Goal: Answer question/provide support: Share knowledge or assist other users

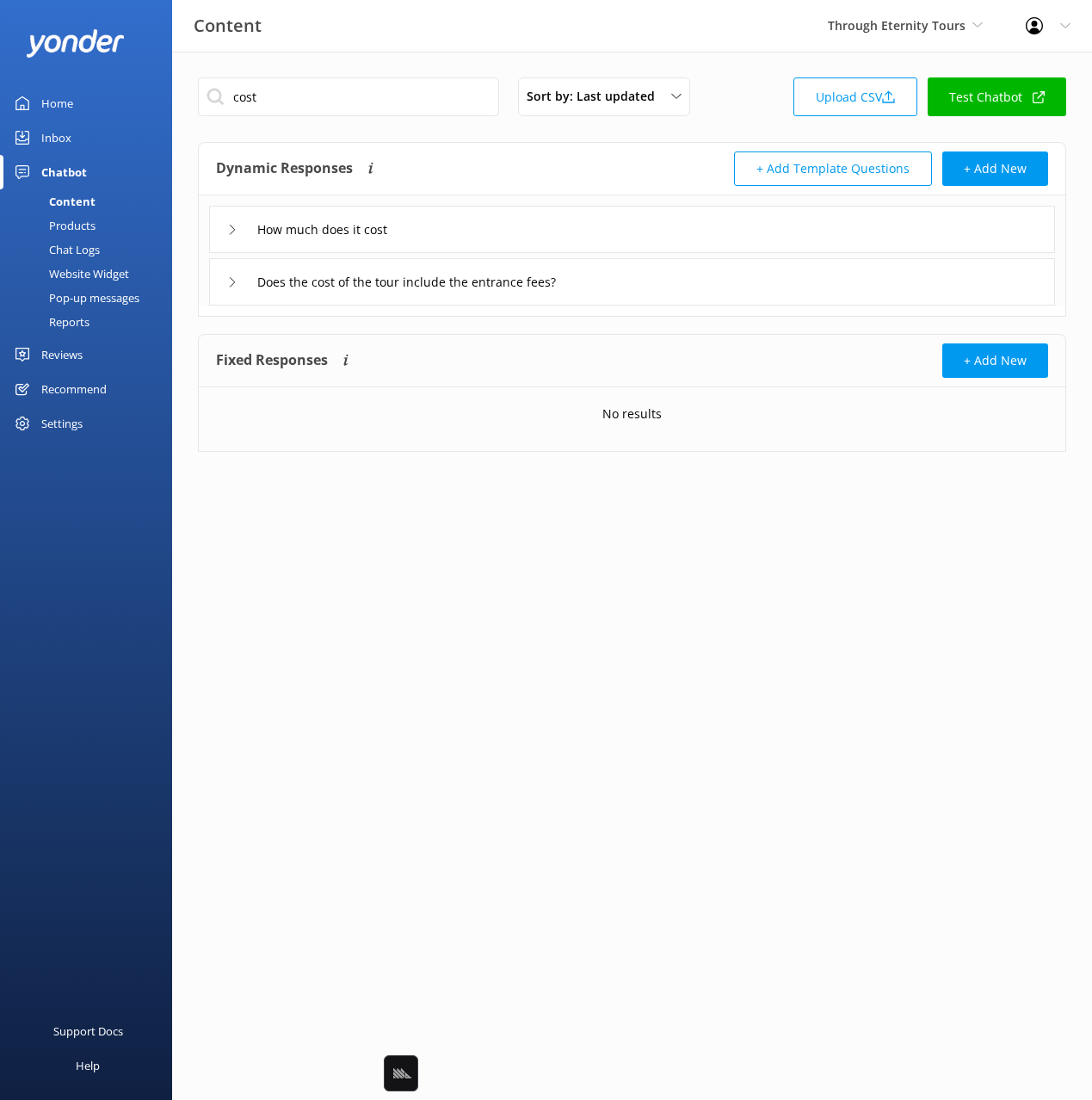
click at [779, 63] on div "cost Sort by: Last updated Title Last updated Upload CSV Test Chatbot Dynamic R…" at bounding box center [631, 277] width 920 height 452
click at [869, 42] on div "Through Eternity Tours Black Cat Cruises [GEOGRAPHIC_DATA] [GEOGRAPHIC_DATA] [G…" at bounding box center [905, 25] width 198 height 51
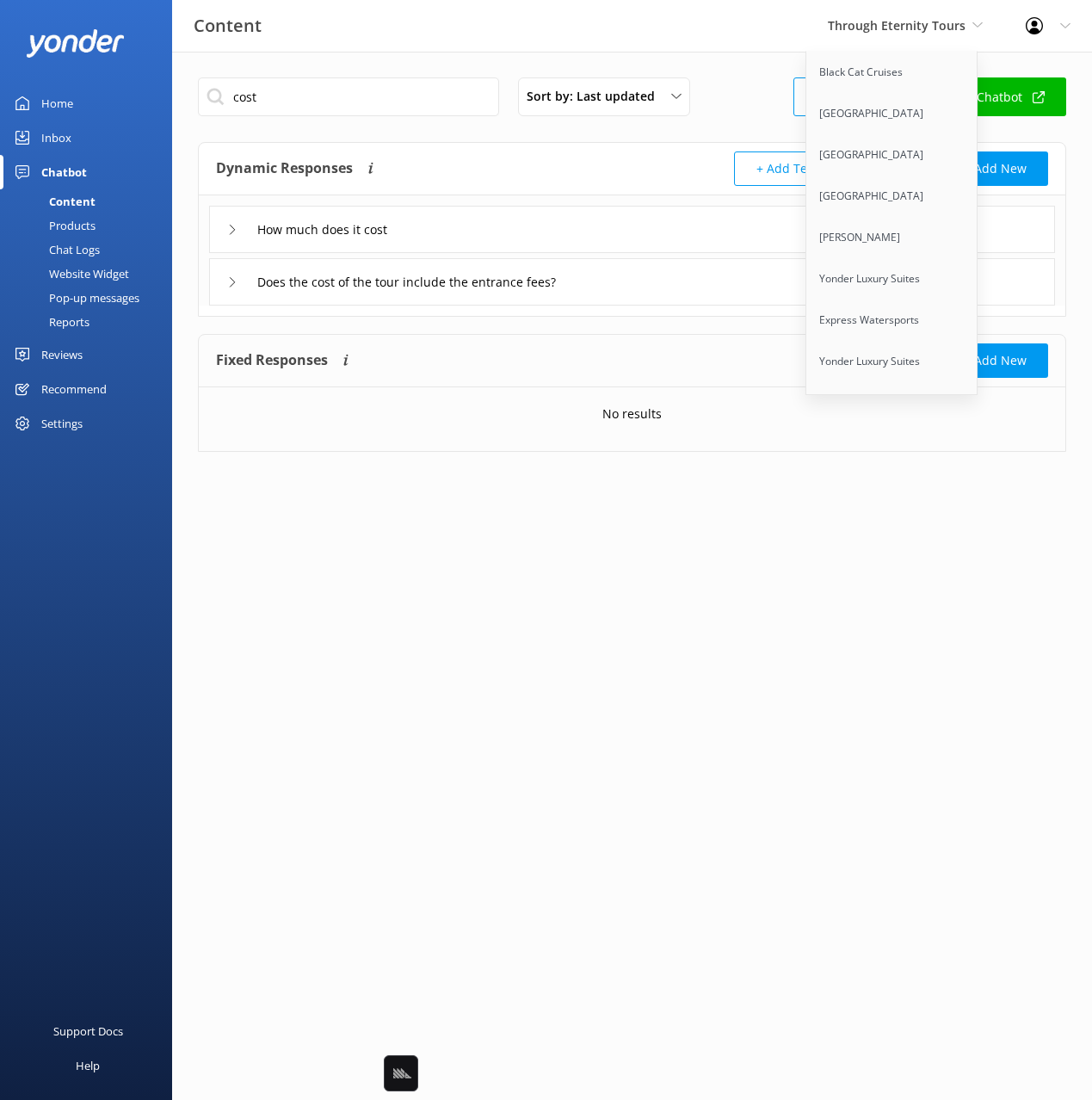
scroll to position [9997, 0]
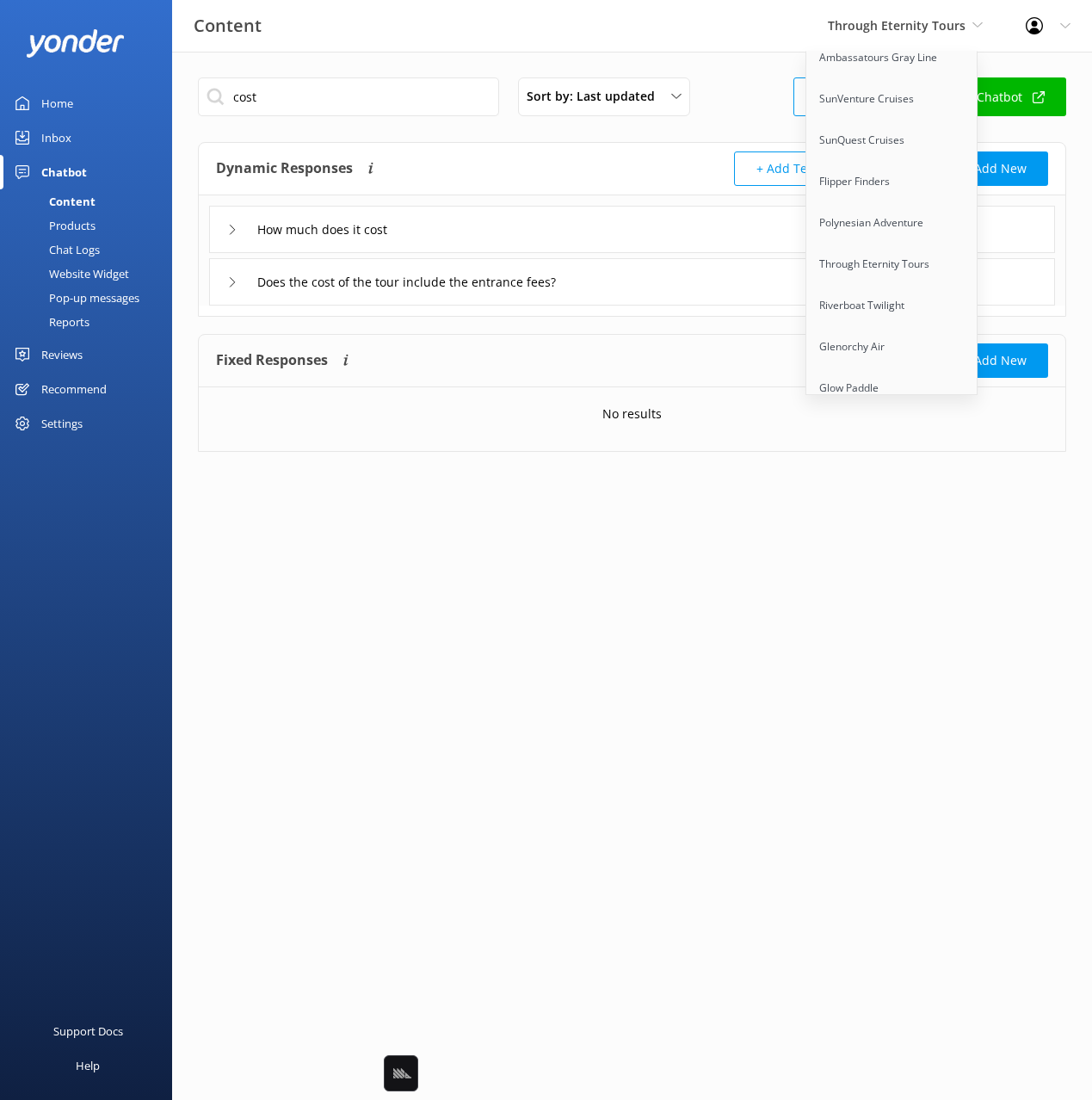
click at [897, 450] on link "Sunset Watersports" at bounding box center [892, 470] width 172 height 42
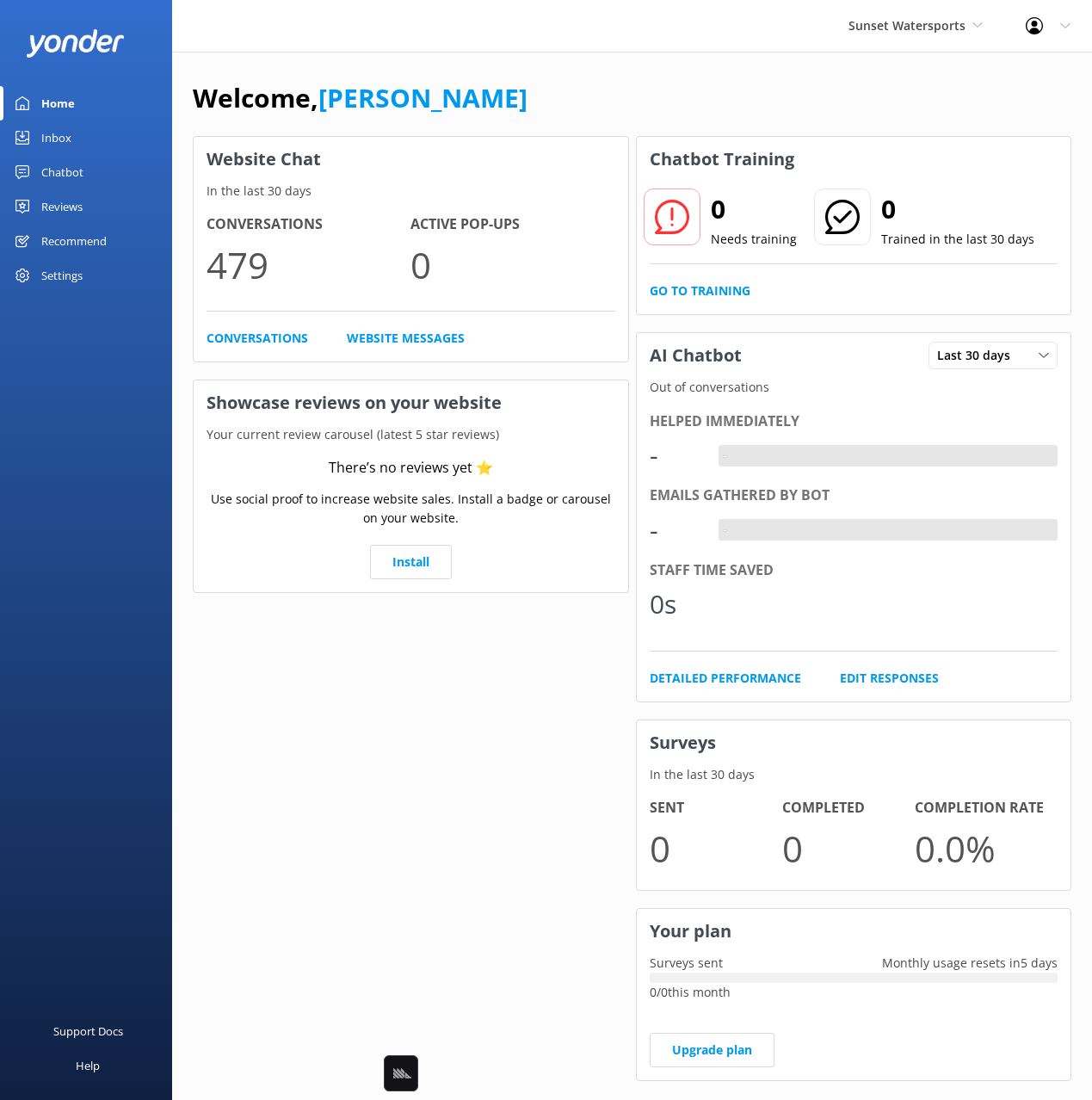
drag, startPoint x: 40, startPoint y: 169, endPoint x: 118, endPoint y: 177, distance: 78.4
click at [40, 169] on link "Chatbot" at bounding box center [86, 172] width 172 height 35
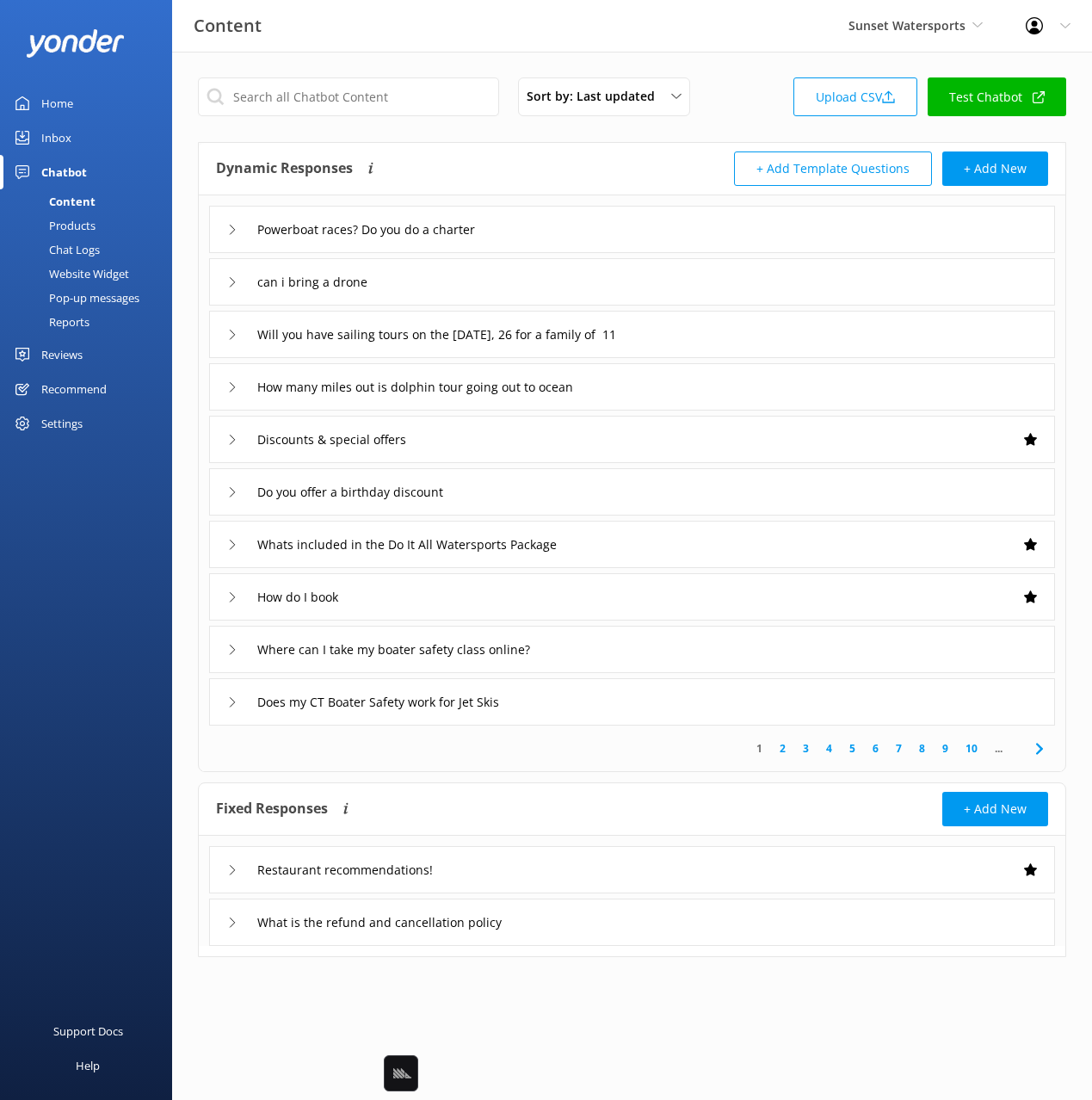
click at [552, 175] on div "Dynamic Responses Dynamic responses rely on the Large Language Model to create …" at bounding box center [424, 169] width 416 height 35
click at [613, 162] on div "Dynamic Responses Dynamic responses rely on the Large Language Model to create …" at bounding box center [424, 169] width 416 height 35
click at [585, 175] on div "Dynamic Responses Dynamic responses rely on the Large Language Model to create …" at bounding box center [424, 169] width 416 height 35
click at [384, 110] on input "text" at bounding box center [349, 97] width 301 height 39
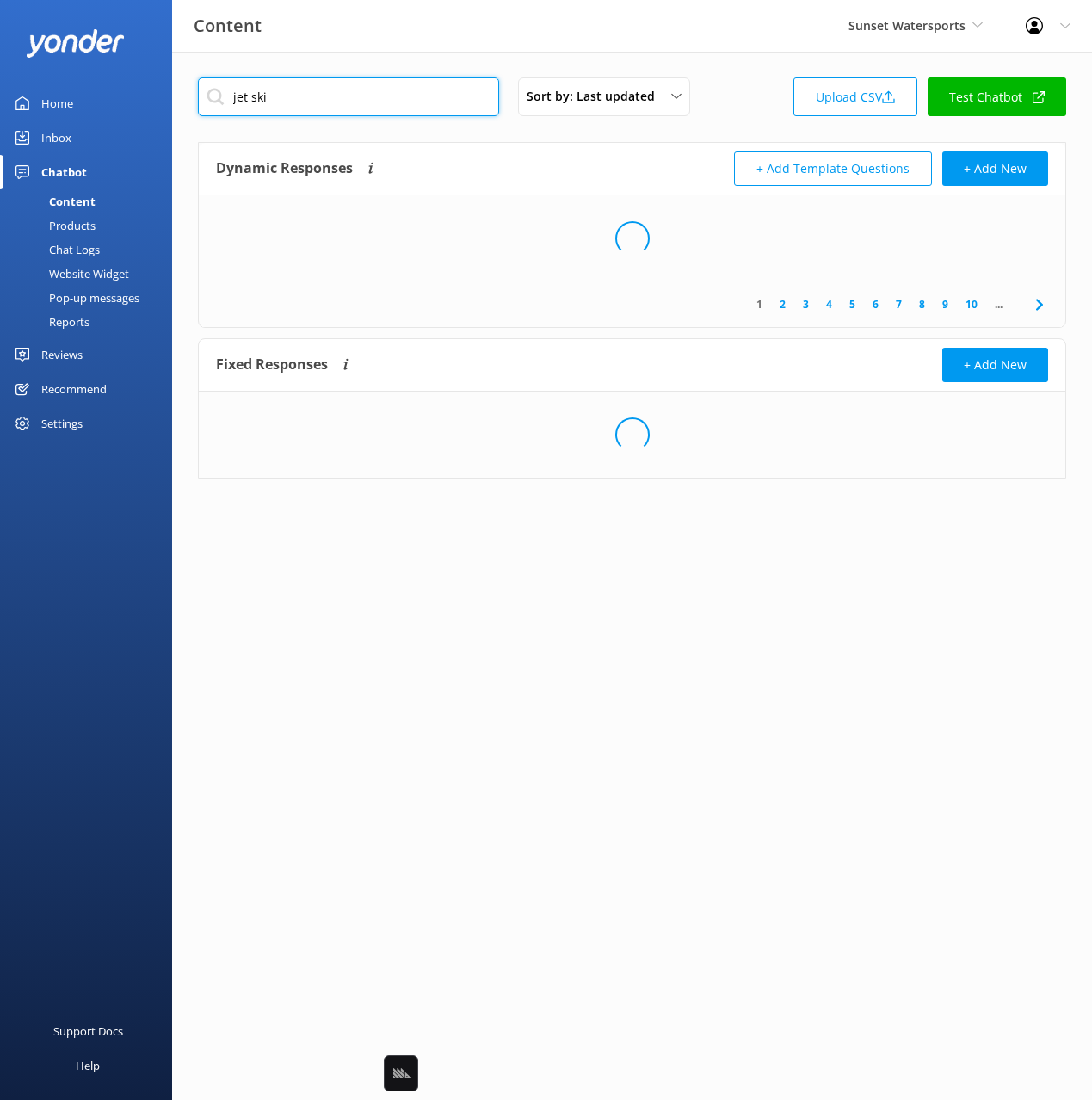
type input "jet ski"
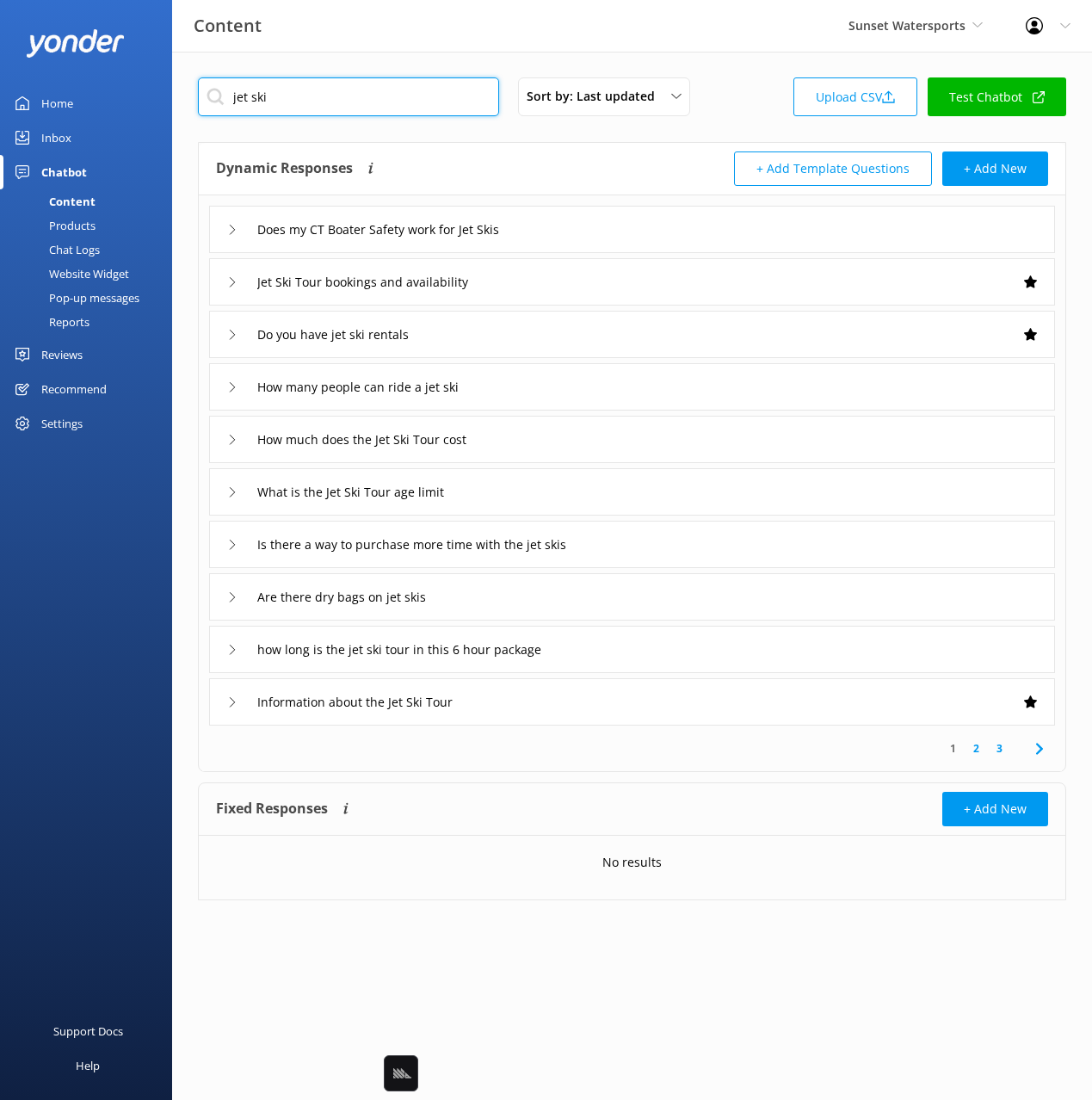
click at [336, 99] on input "jet ski" at bounding box center [349, 97] width 301 height 39
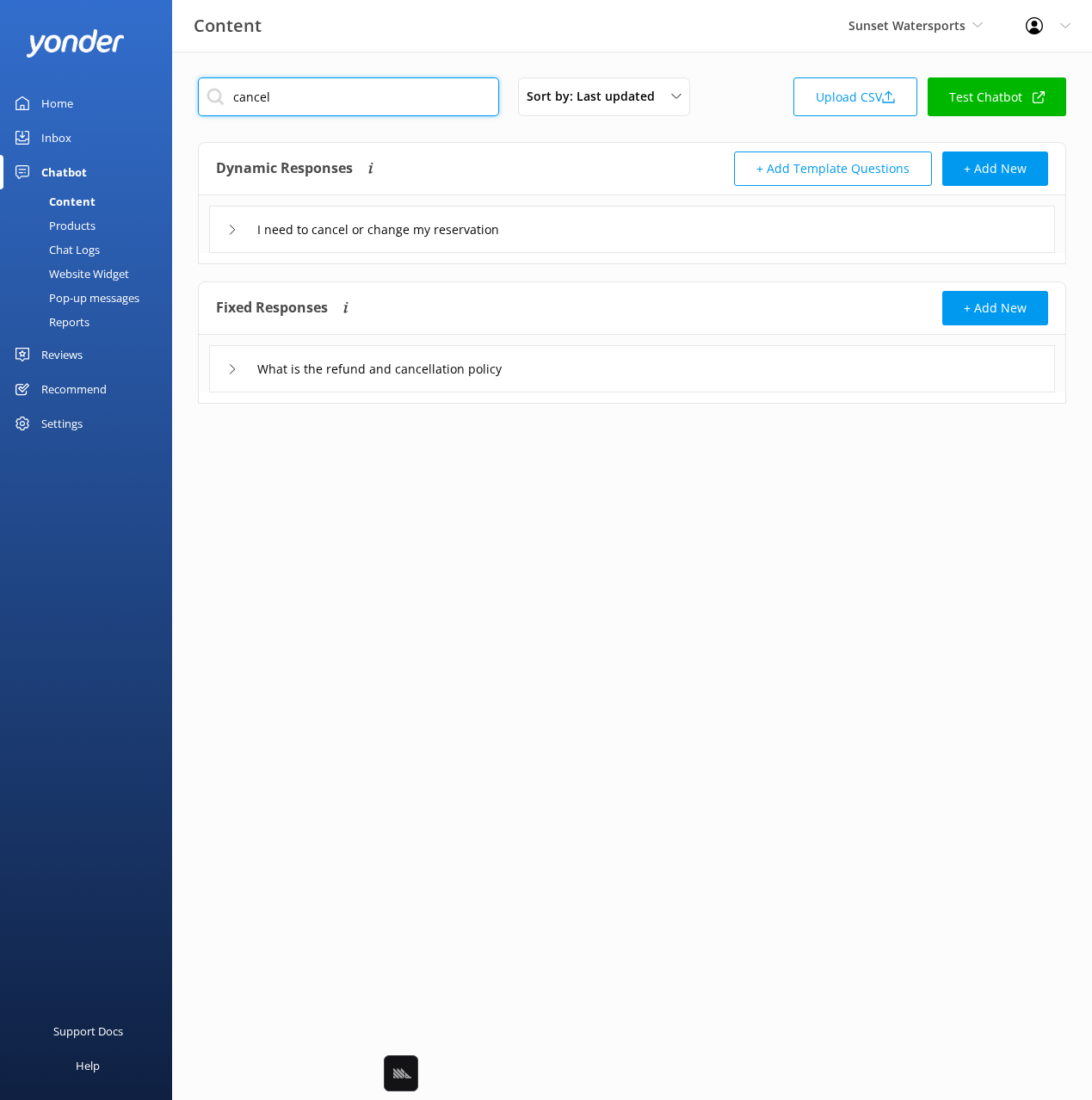
type input "cancel"
drag, startPoint x: 740, startPoint y: 225, endPoint x: 760, endPoint y: 250, distance: 32.0
click at [740, 225] on div "I need to cancel or change my reservation" at bounding box center [632, 229] width 846 height 47
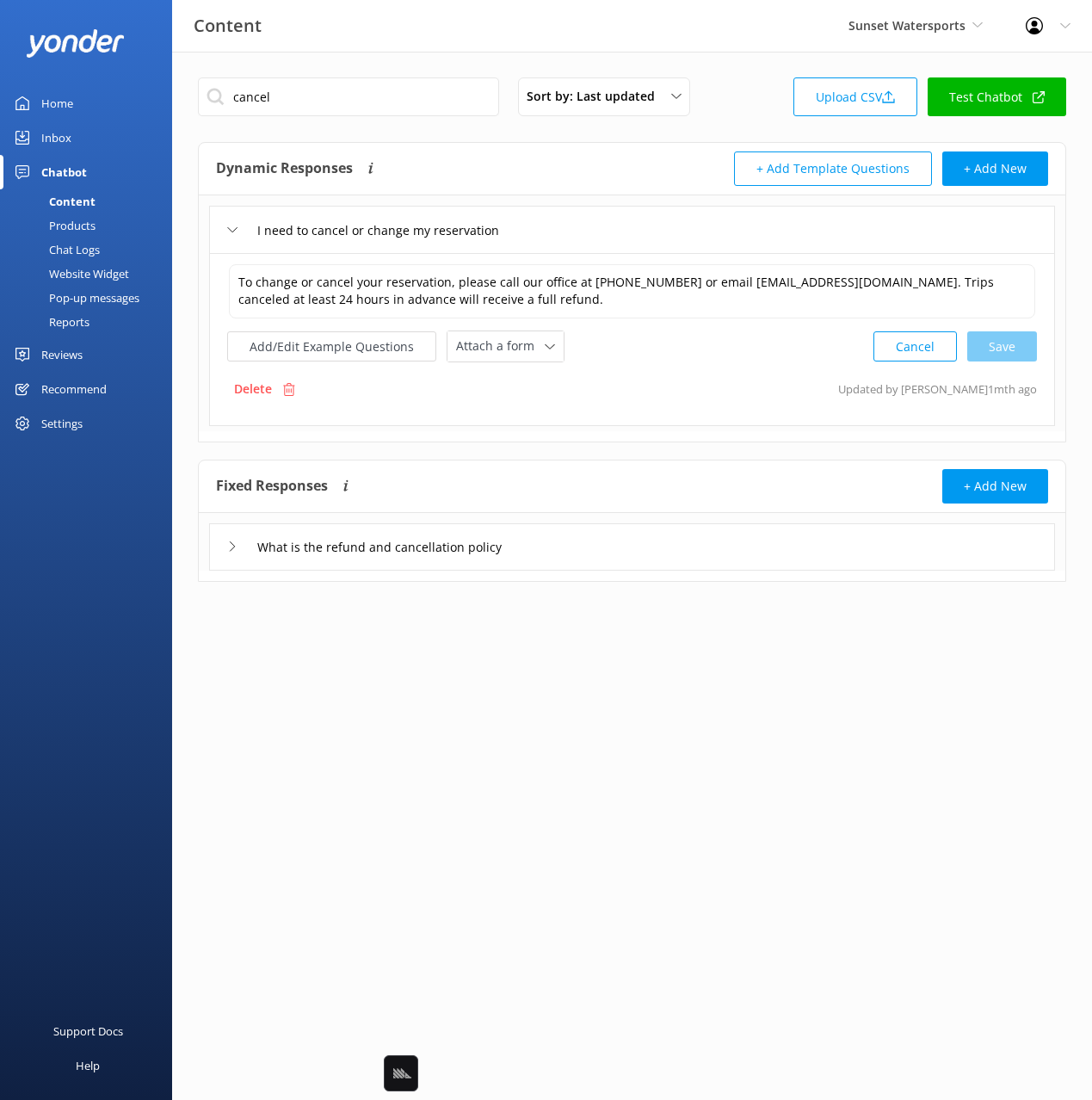
click at [629, 545] on div "What is the refund and cancellation policy" at bounding box center [632, 547] width 846 height 47
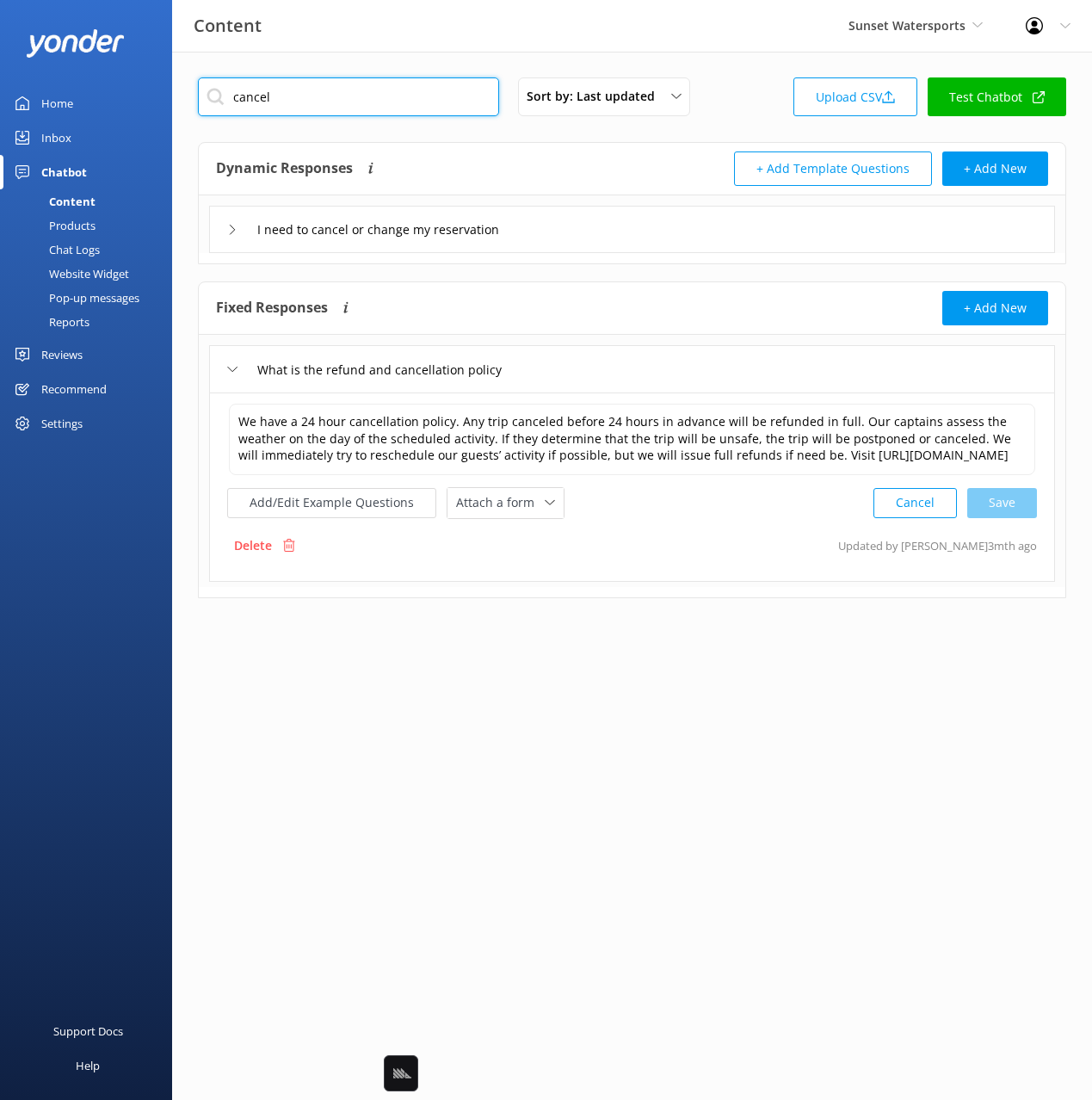
click at [313, 102] on input "cancel" at bounding box center [349, 97] width 301 height 39
click at [309, 99] on input "cancel" at bounding box center [349, 97] width 301 height 39
drag, startPoint x: 770, startPoint y: 91, endPoint x: 747, endPoint y: 36, distance: 59.6
click at [770, 91] on div "Sort by: Last updated Title Last updated Upload CSV Test Chatbot" at bounding box center [631, 101] width 868 height 49
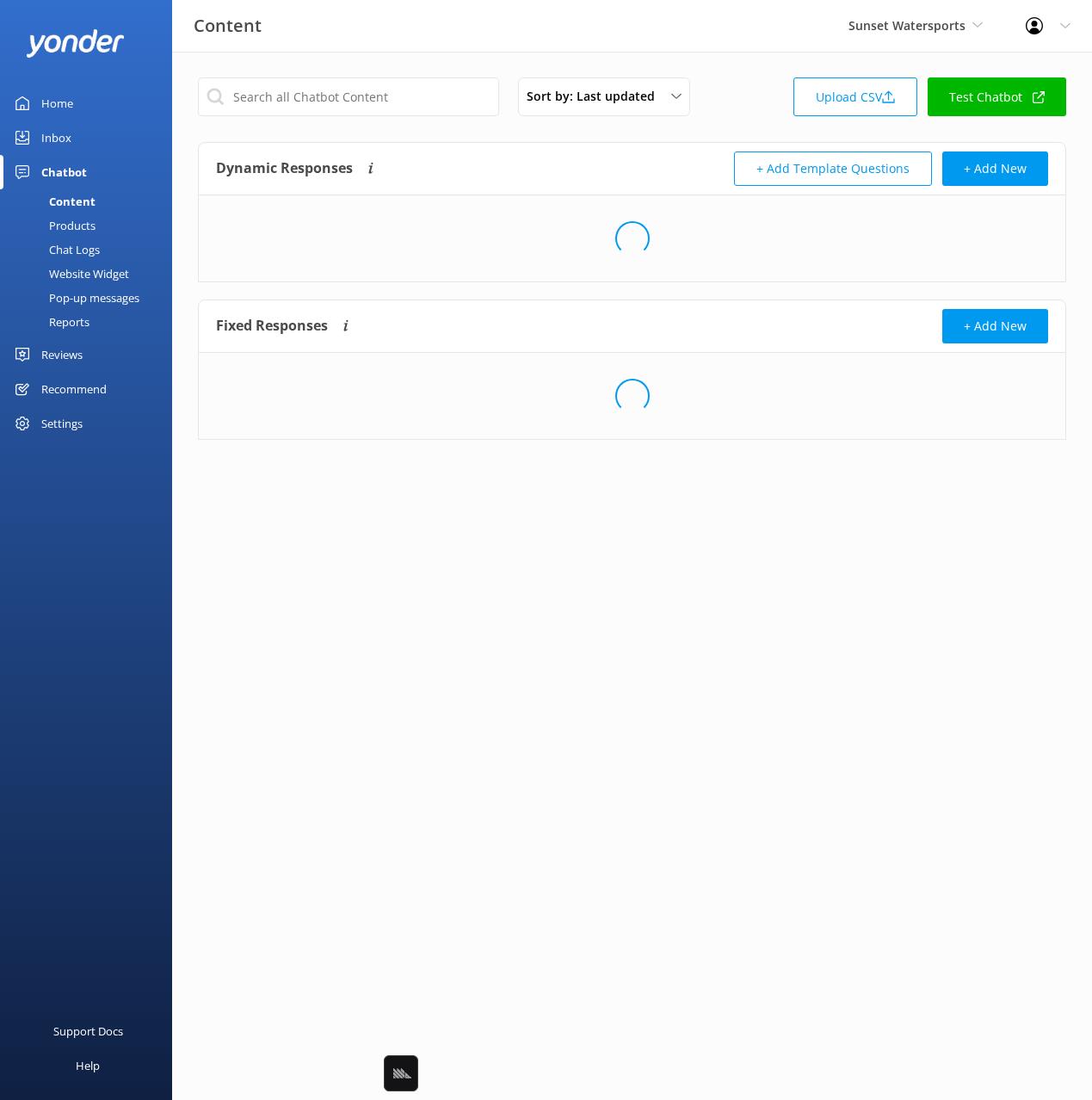
click at [748, 85] on div "Sort by: Last updated Title Last updated Upload CSV Test Chatbot" at bounding box center [631, 101] width 868 height 49
click at [413, 120] on div "Sort by: Last updated Title Last updated Upload CSV Test Chatbot" at bounding box center [631, 101] width 868 height 49
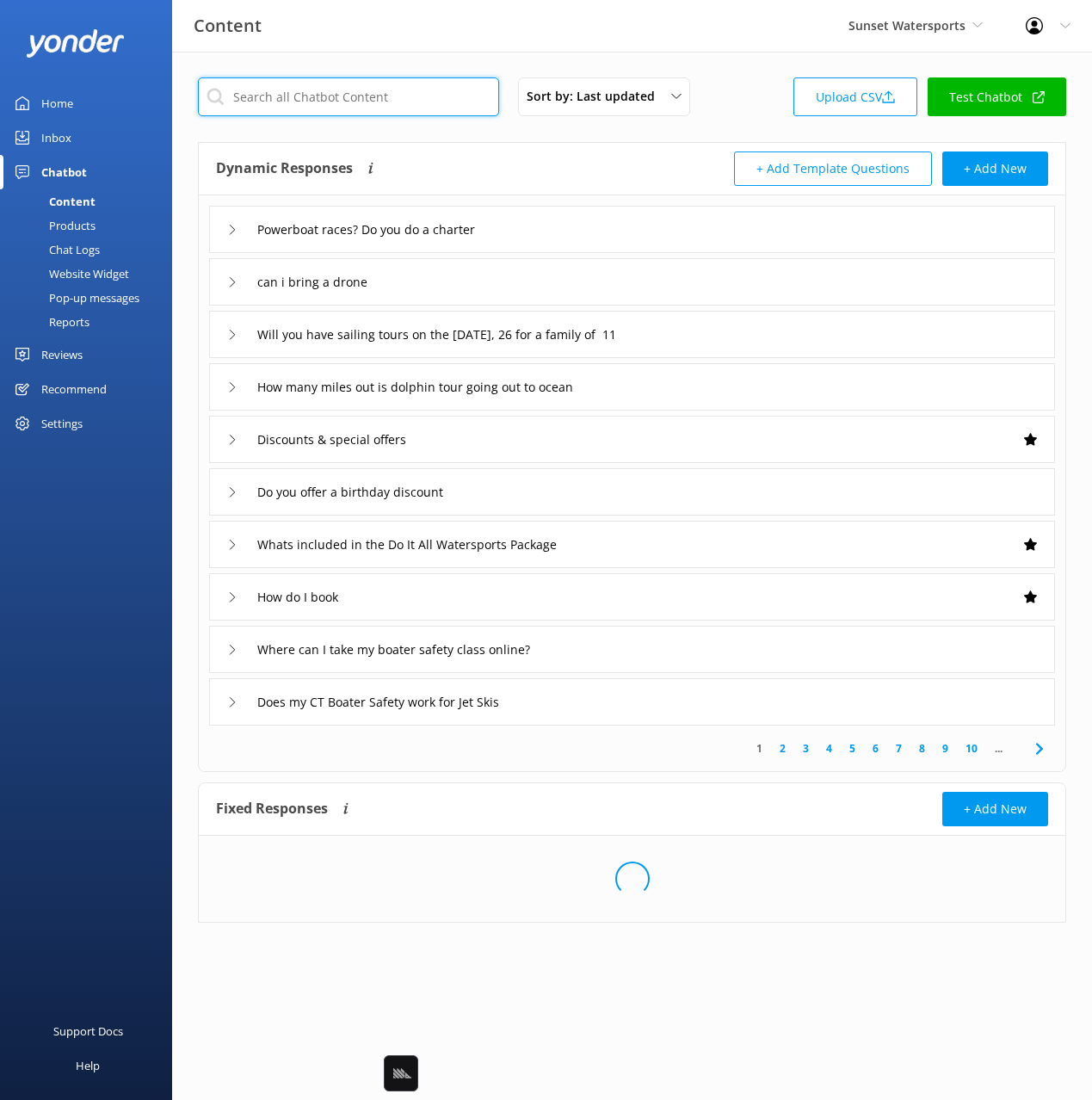
click at [408, 96] on input "text" at bounding box center [349, 97] width 301 height 39
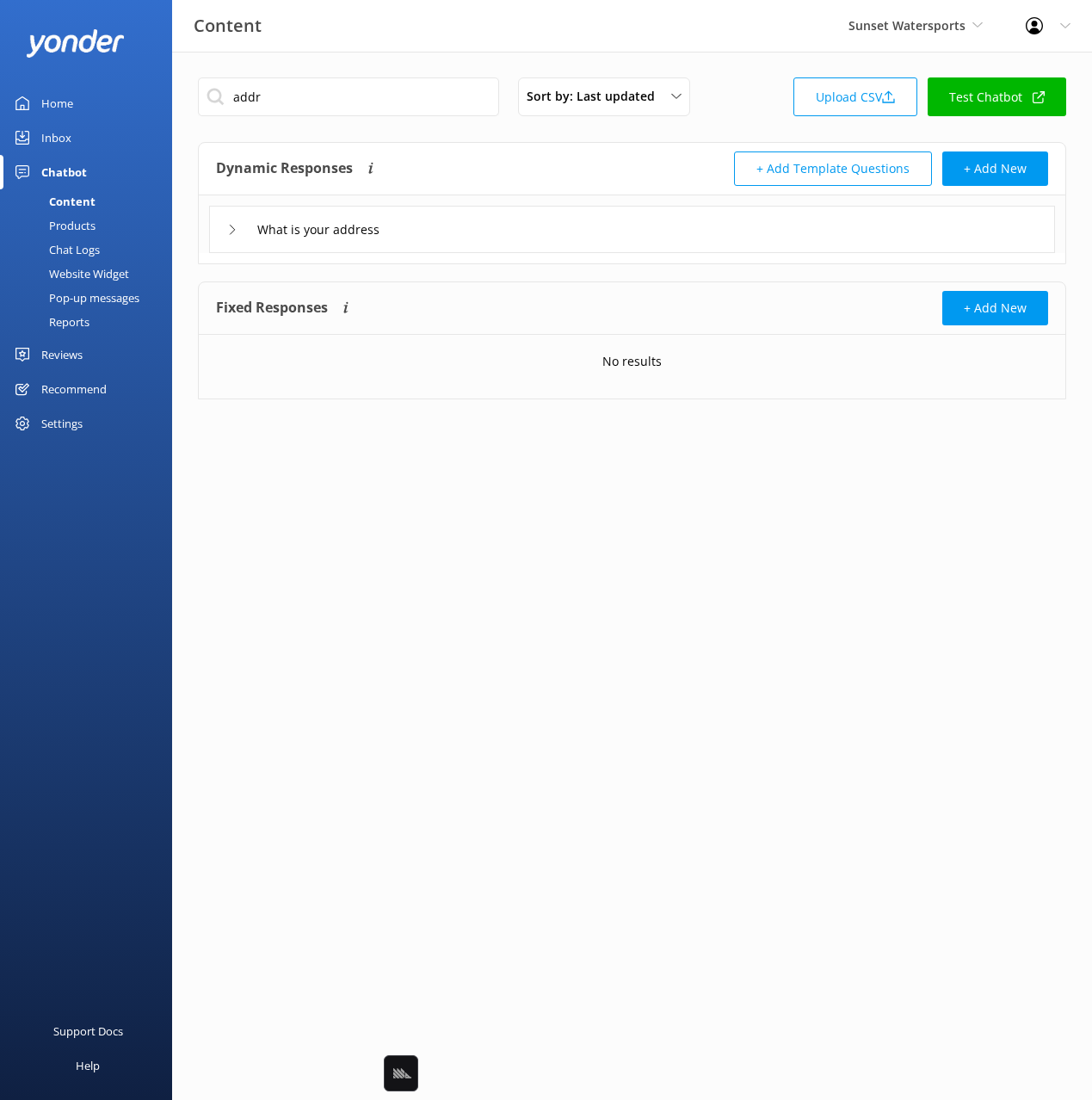
click at [509, 232] on div "What is your address" at bounding box center [632, 229] width 846 height 47
drag, startPoint x: 537, startPoint y: 219, endPoint x: 559, endPoint y: 239, distance: 29.7
click at [536, 219] on div "What is your address" at bounding box center [632, 229] width 846 height 47
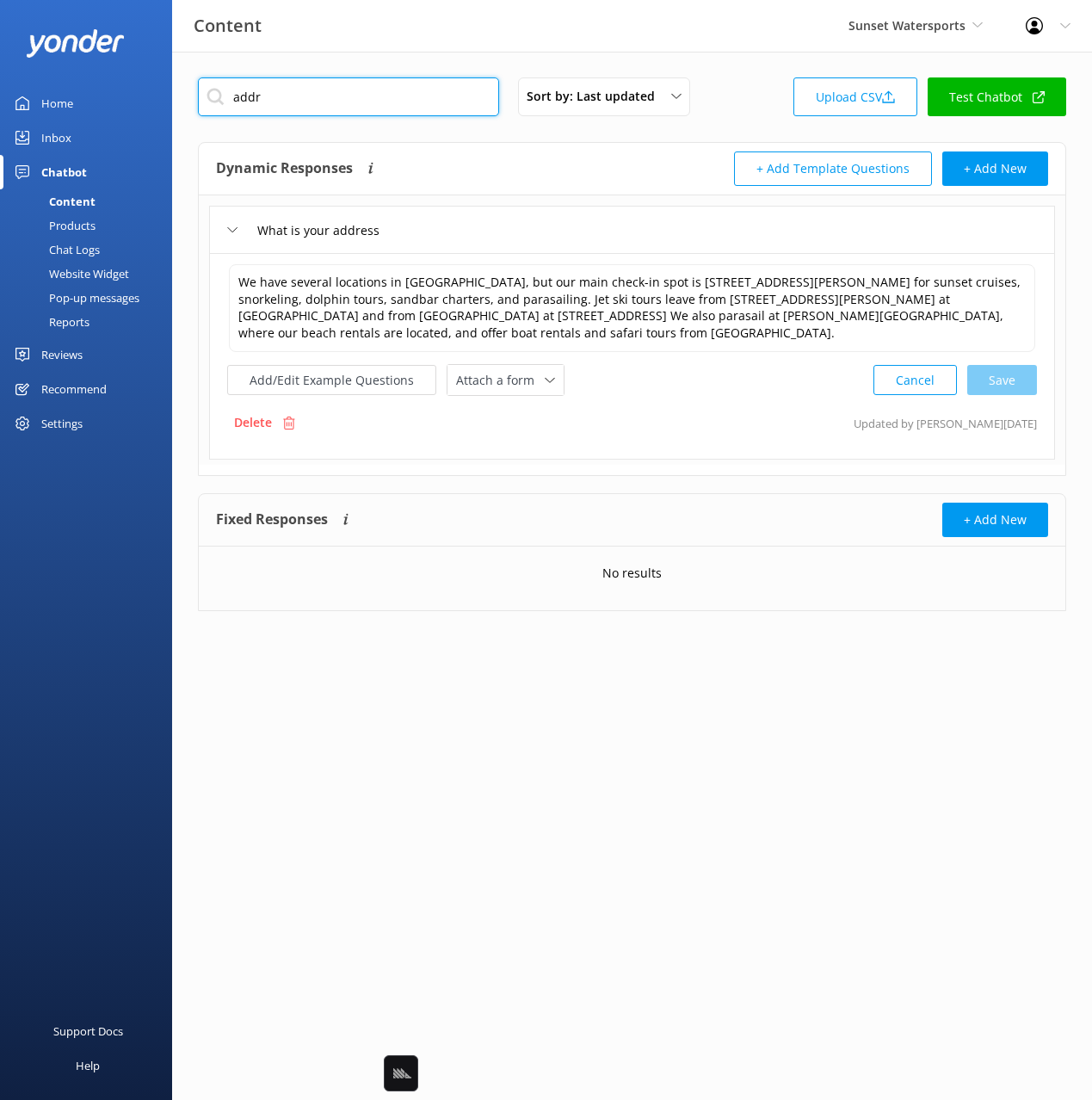
click at [334, 90] on input "addr" at bounding box center [349, 97] width 301 height 39
type input "cost"
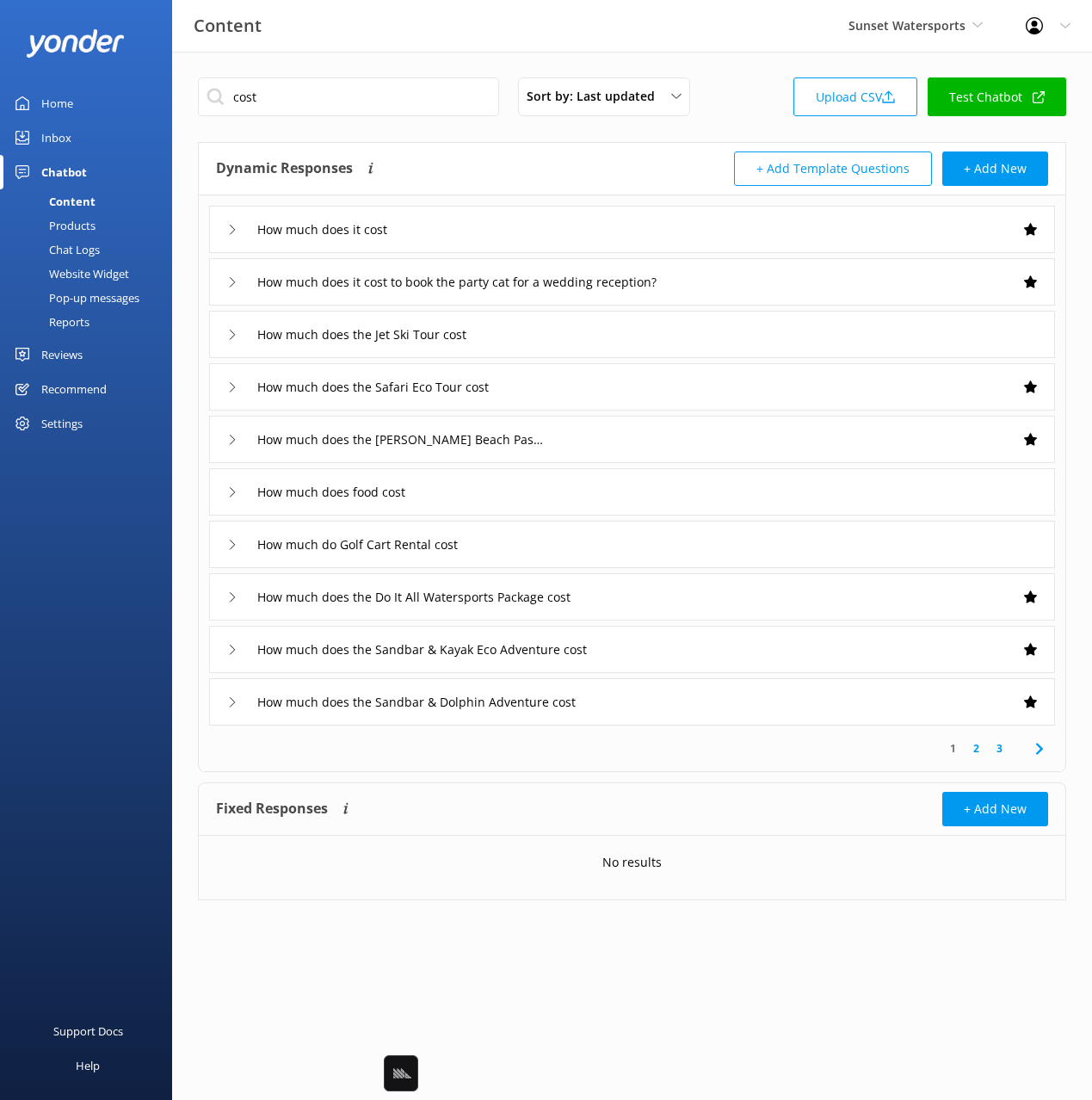
click at [592, 446] on div "How much does the [PERSON_NAME] Beach Pass cost" at bounding box center [632, 438] width 846 height 47
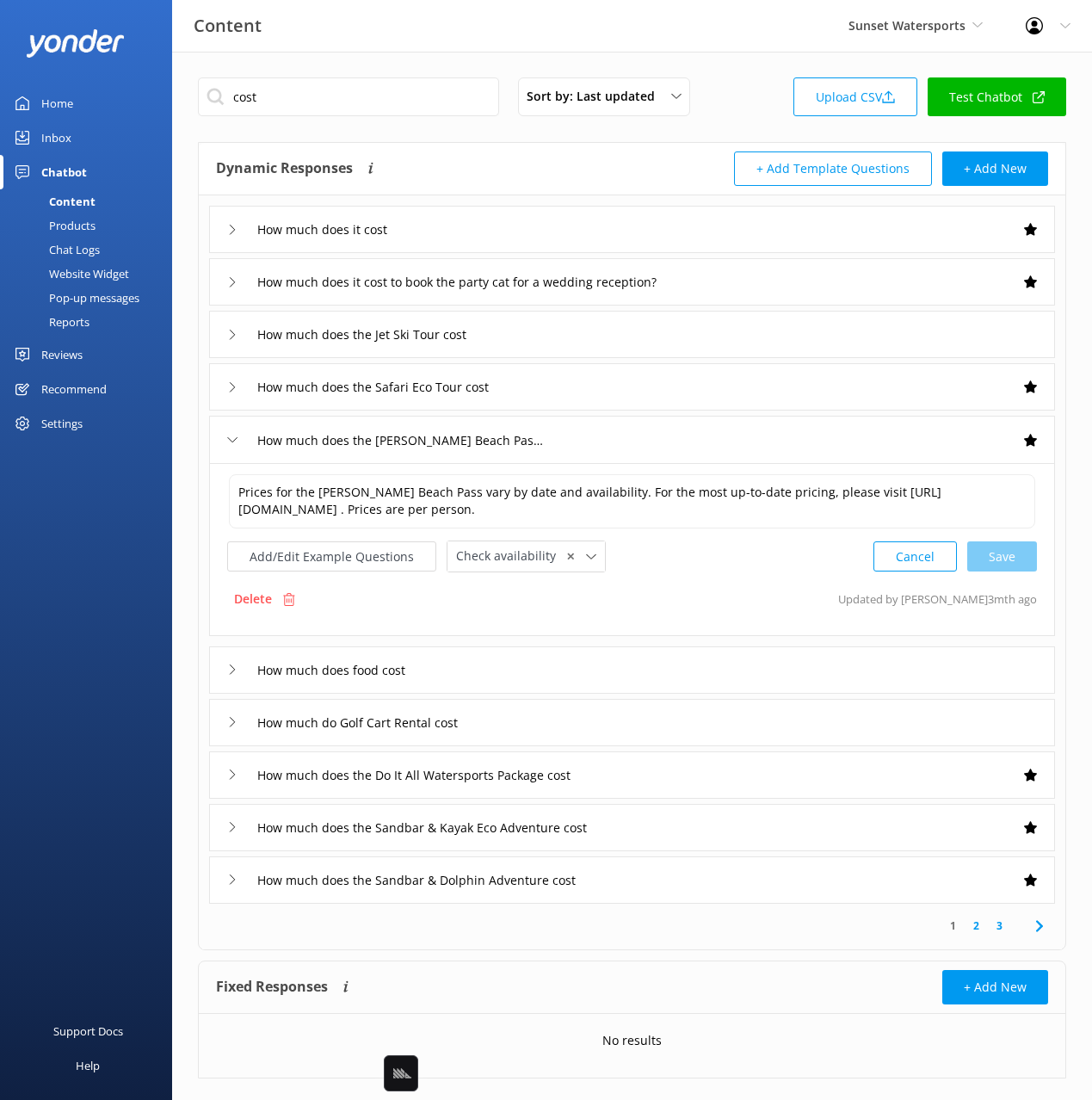
click at [599, 731] on div "How much do Golf Cart Rental cost" at bounding box center [632, 722] width 846 height 47
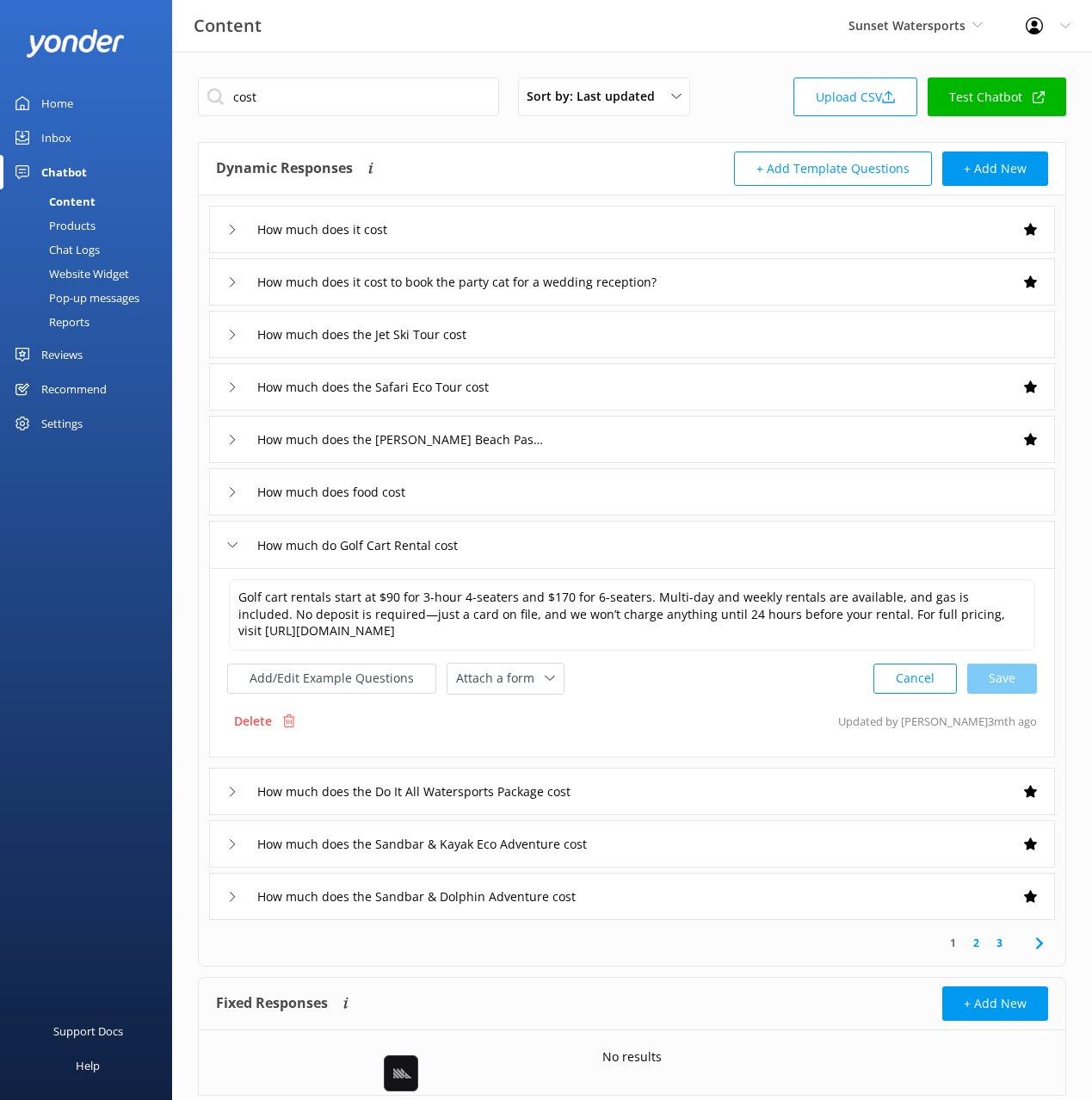
click at [579, 383] on div "How much does the Safari Eco Tour cost" at bounding box center [632, 386] width 846 height 47
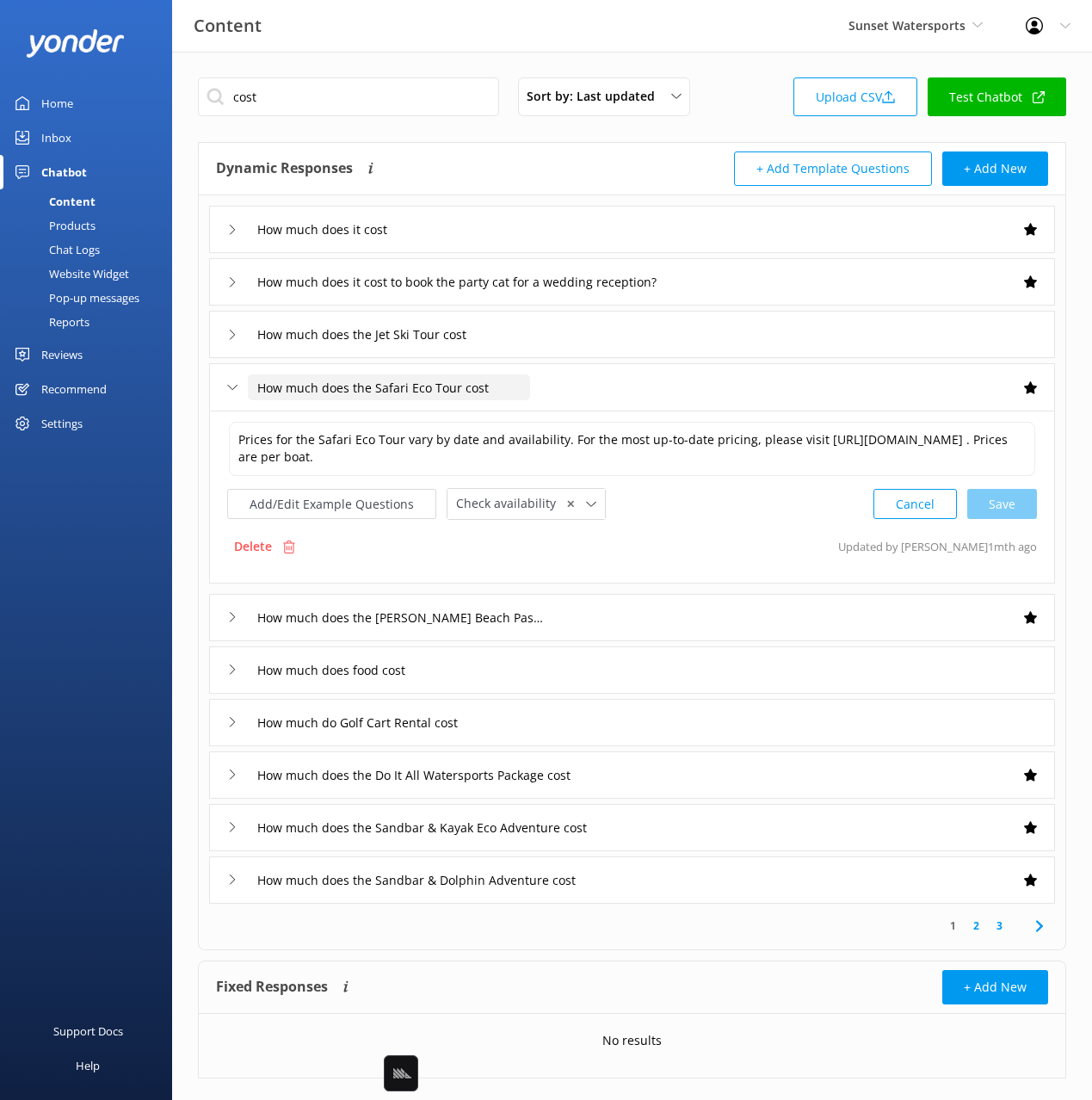
drag, startPoint x: 391, startPoint y: 388, endPoint x: 422, endPoint y: 391, distance: 31.1
click at [456, 391] on input "How much does the Safari Eco Tour cost" at bounding box center [389, 387] width 282 height 26
drag, startPoint x: 374, startPoint y: 386, endPoint x: 547, endPoint y: 391, distance: 173.1
click at [547, 391] on div "How much does the Safari Eco Tour cost" at bounding box center [632, 386] width 846 height 47
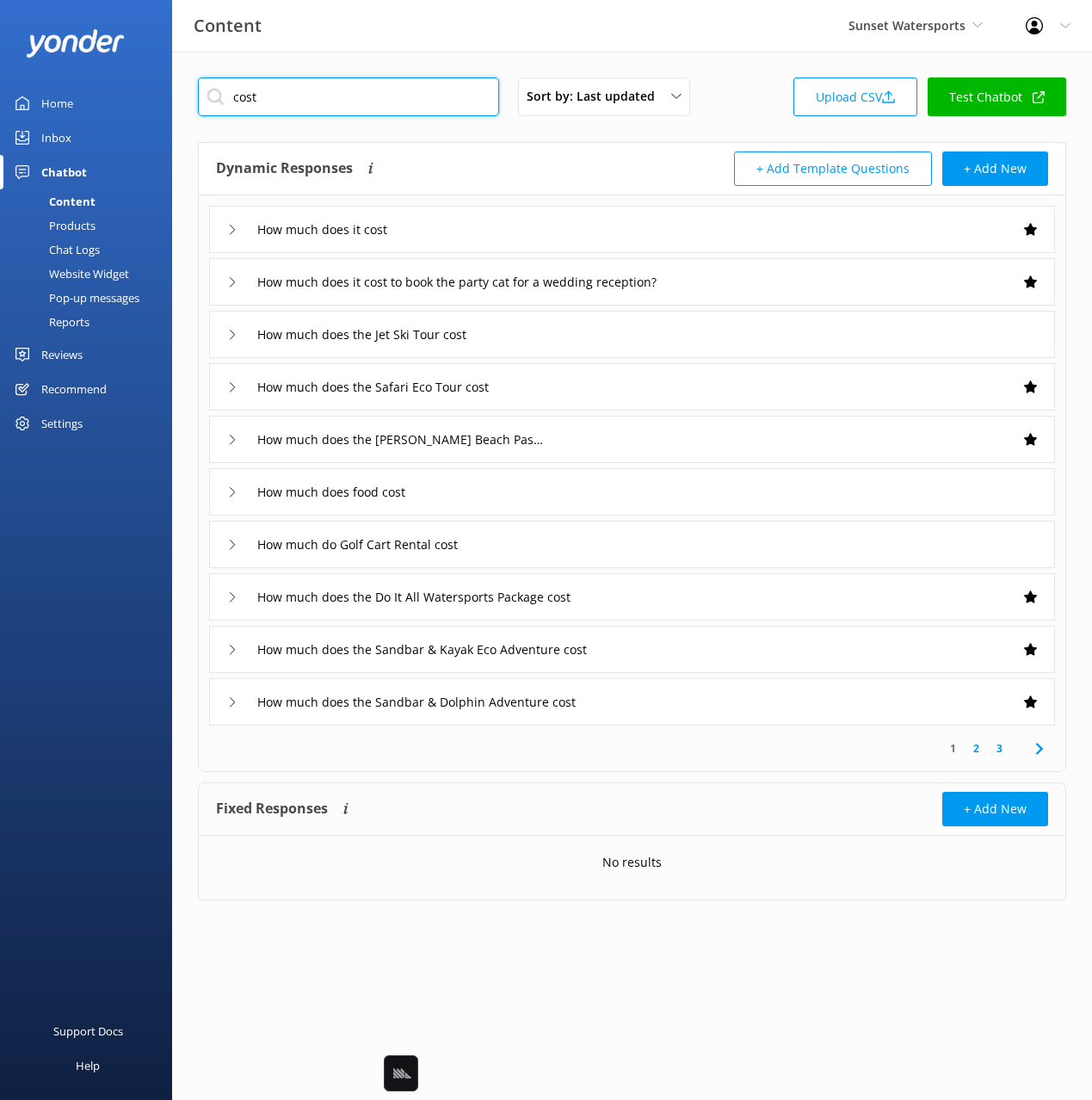
click at [368, 106] on input "cost" at bounding box center [349, 97] width 301 height 39
drag, startPoint x: 666, startPoint y: 175, endPoint x: 651, endPoint y: 170, distance: 15.8
click at [662, 174] on div "+ Add Template Questions + Add New" at bounding box center [840, 169] width 416 height 35
click at [628, 161] on div "Dynamic Responses Dynamic responses rely on the Large Language Model to create …" at bounding box center [424, 169] width 416 height 35
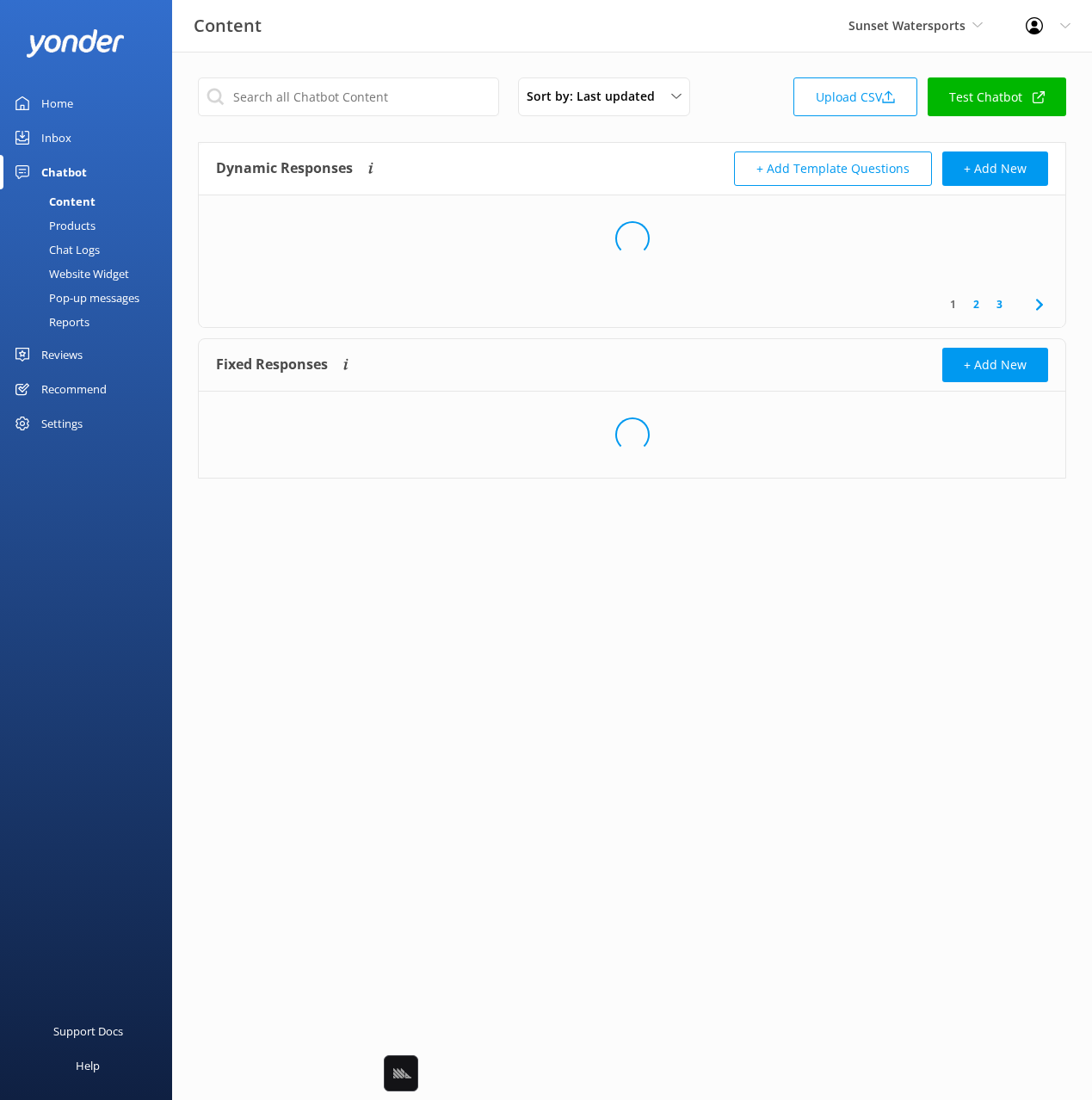
click at [747, 123] on div "Sort by: Last updated Title Last updated Upload CSV Test Chatbot" at bounding box center [631, 101] width 868 height 49
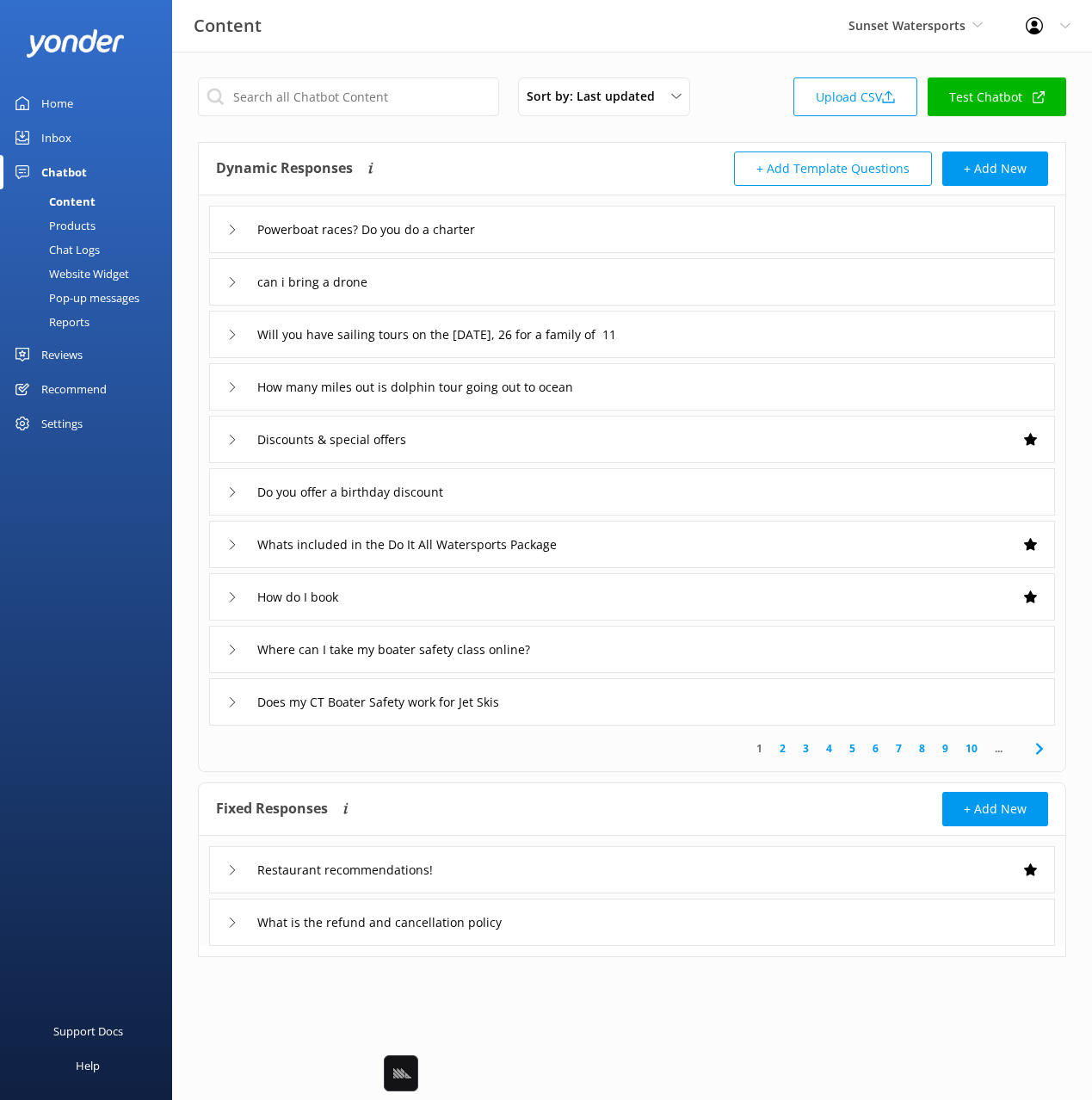
click at [682, 655] on div "Where can I take my boater safety class online?" at bounding box center [632, 649] width 846 height 47
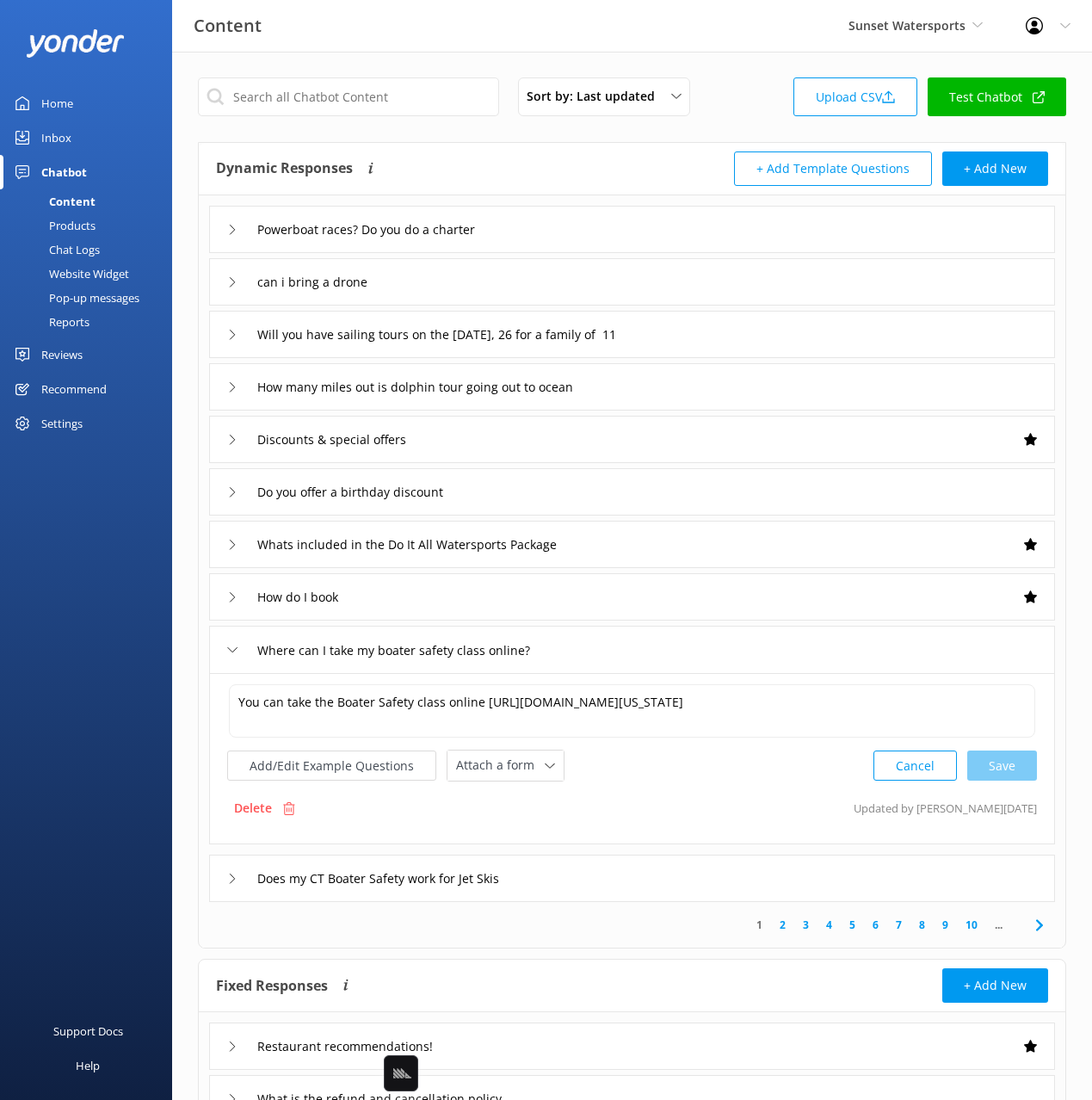
click at [1040, 928] on icon at bounding box center [1039, 924] width 20 height 20
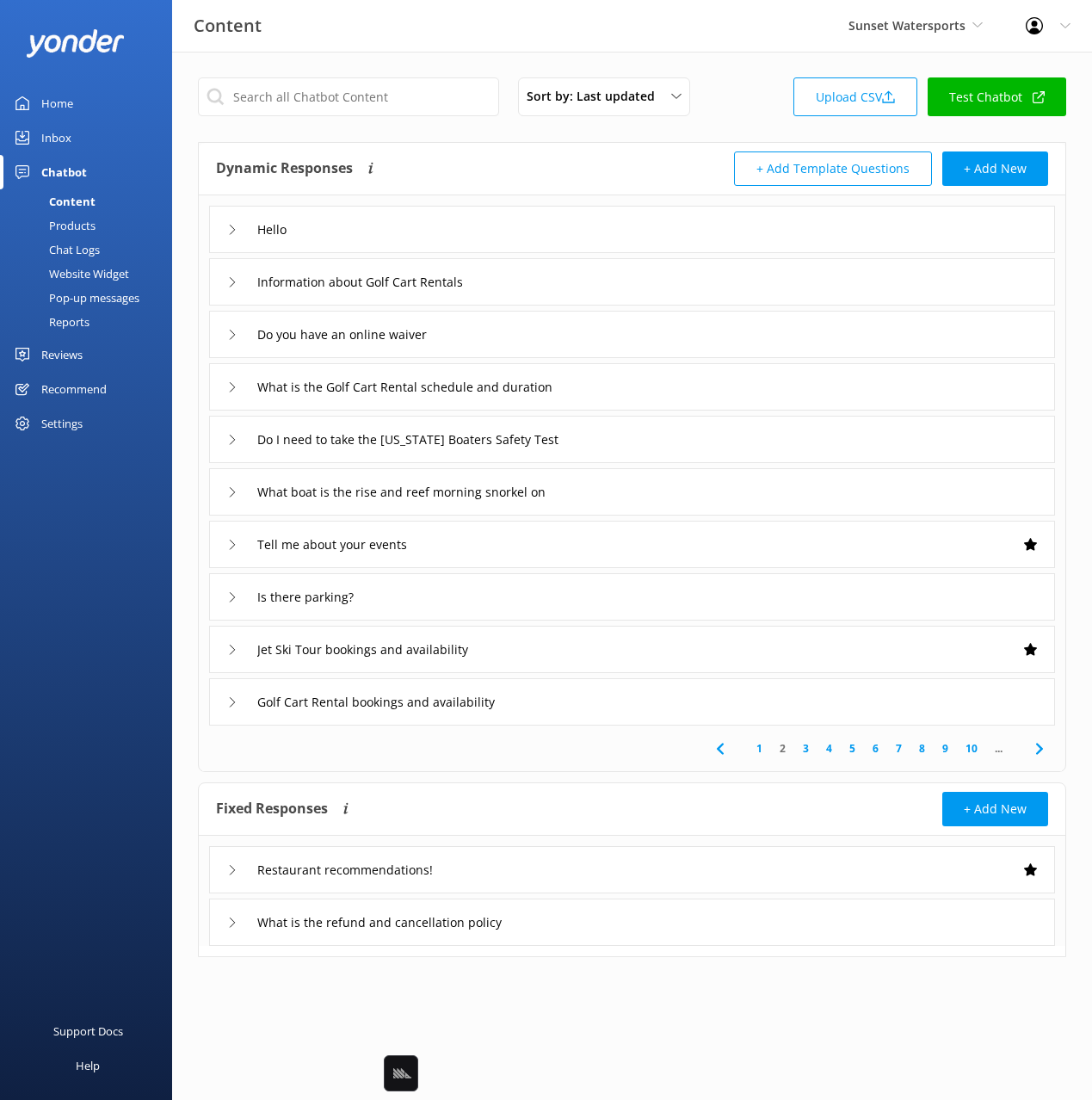
click at [520, 558] on div "Tell me about your events" at bounding box center [632, 544] width 846 height 47
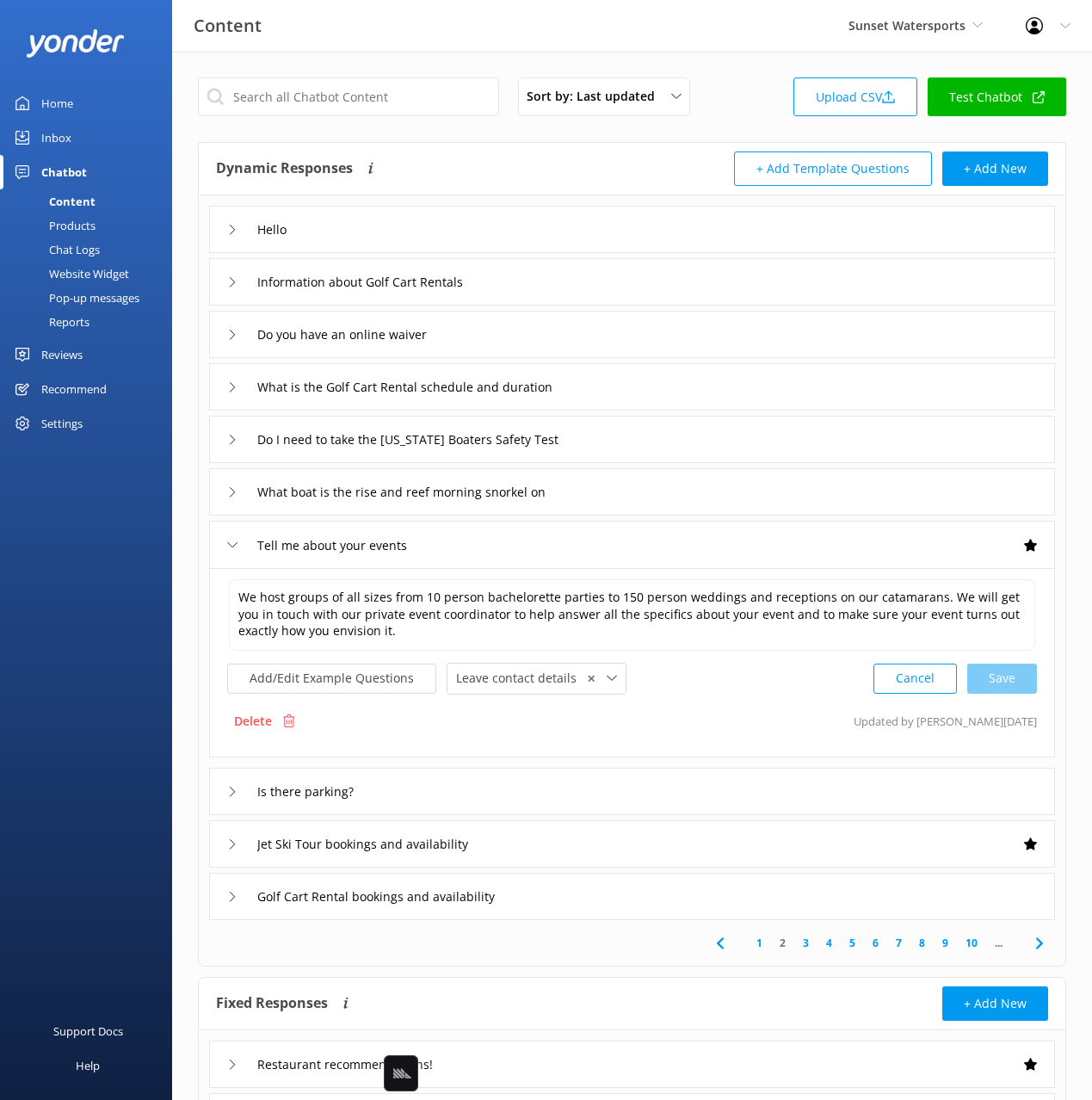
click at [1041, 945] on icon at bounding box center [1039, 943] width 20 height 20
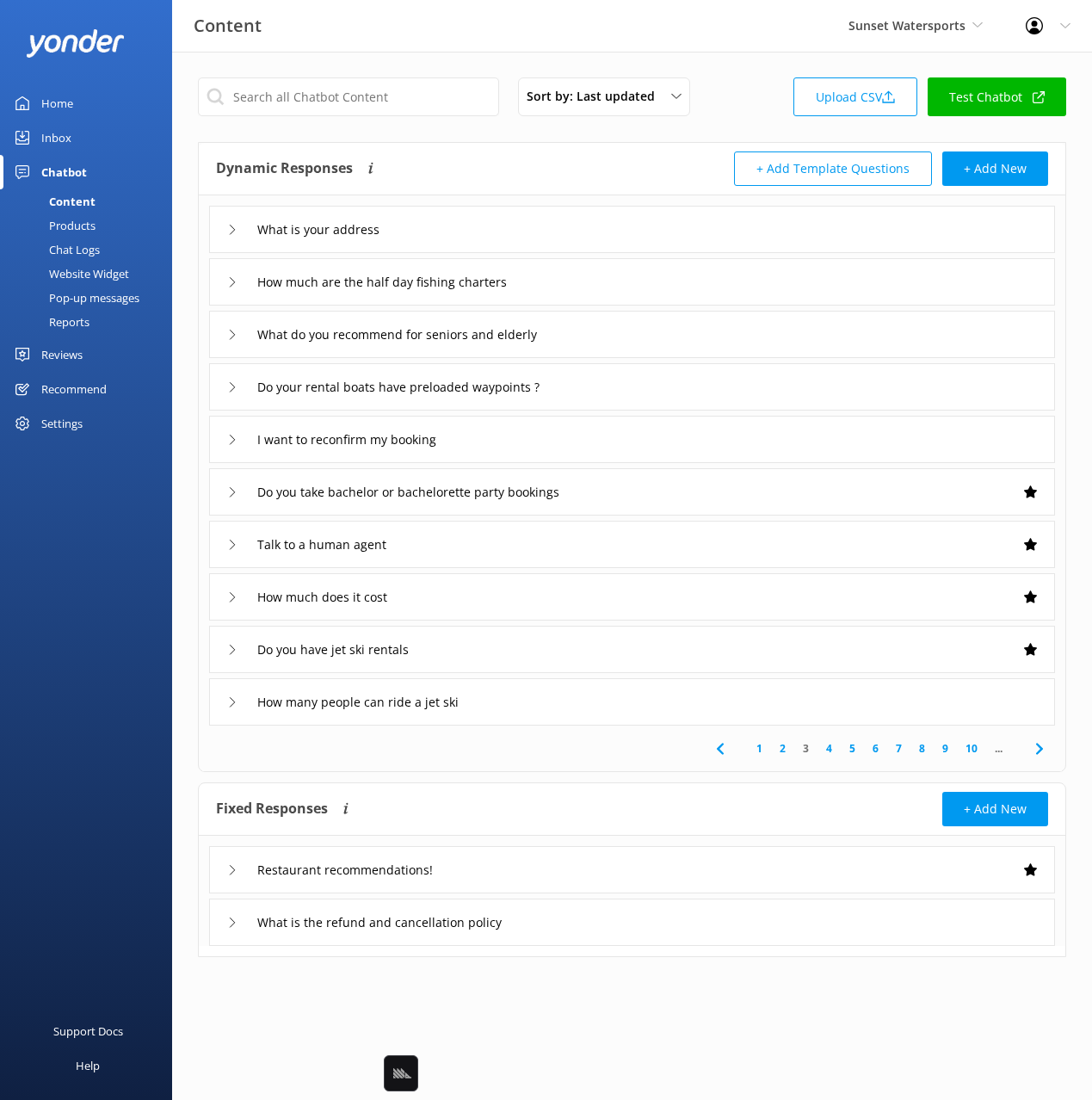
click at [1032, 748] on icon at bounding box center [1039, 748] width 20 height 20
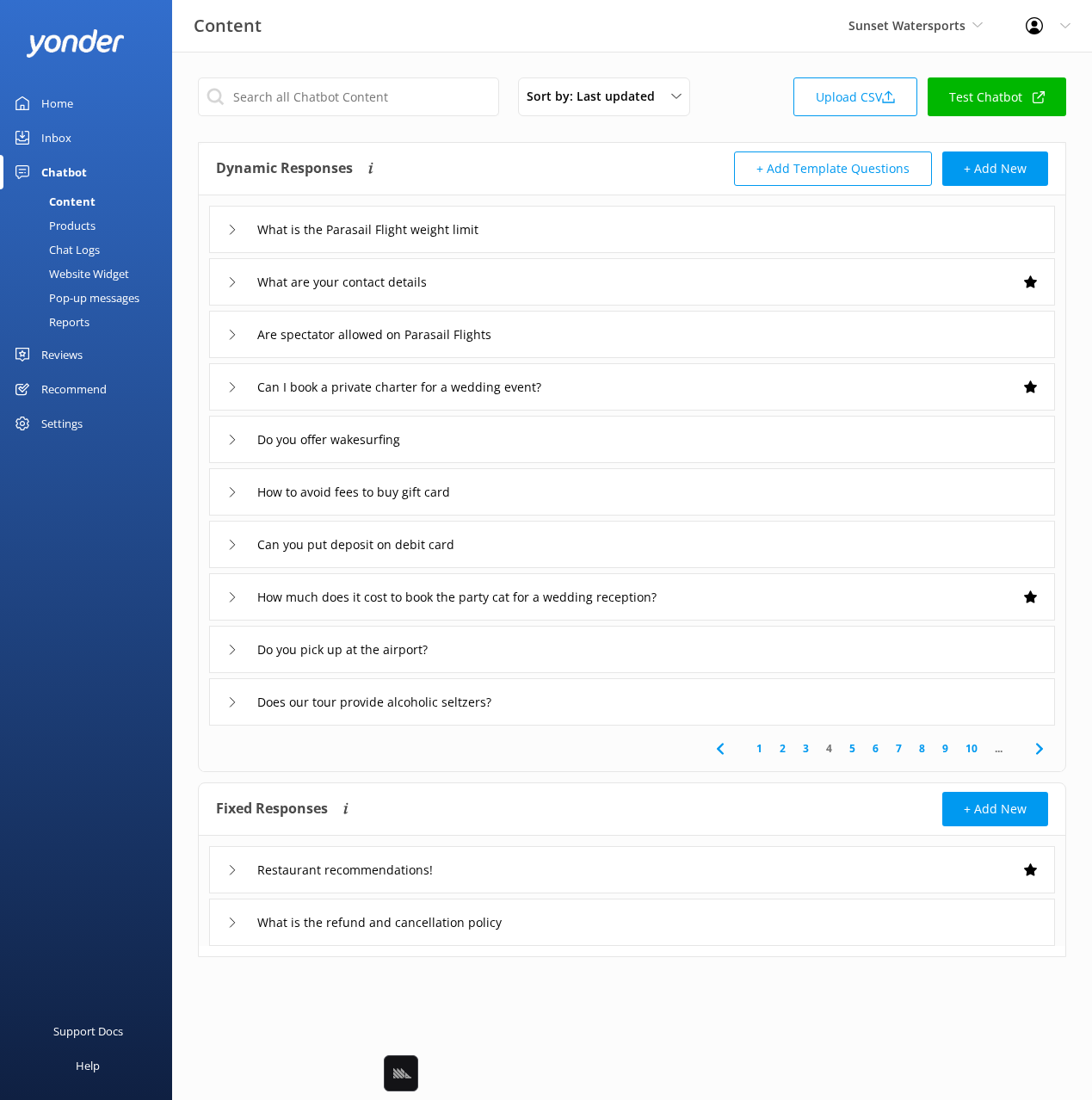
click at [581, 443] on div "Do you offer wakesurfing" at bounding box center [632, 438] width 846 height 47
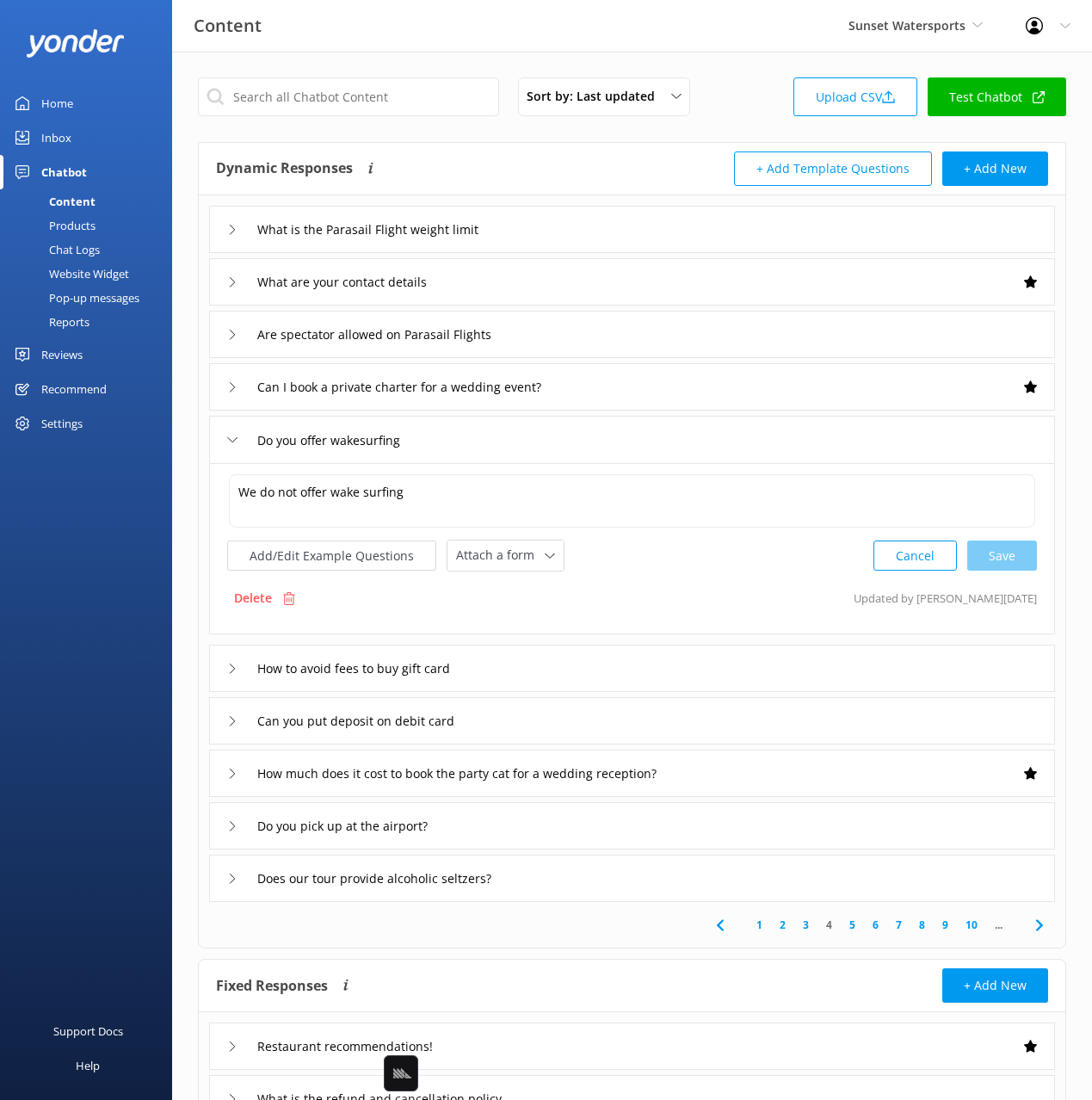
click at [581, 443] on div "Do you offer wakesurfing" at bounding box center [632, 438] width 846 height 47
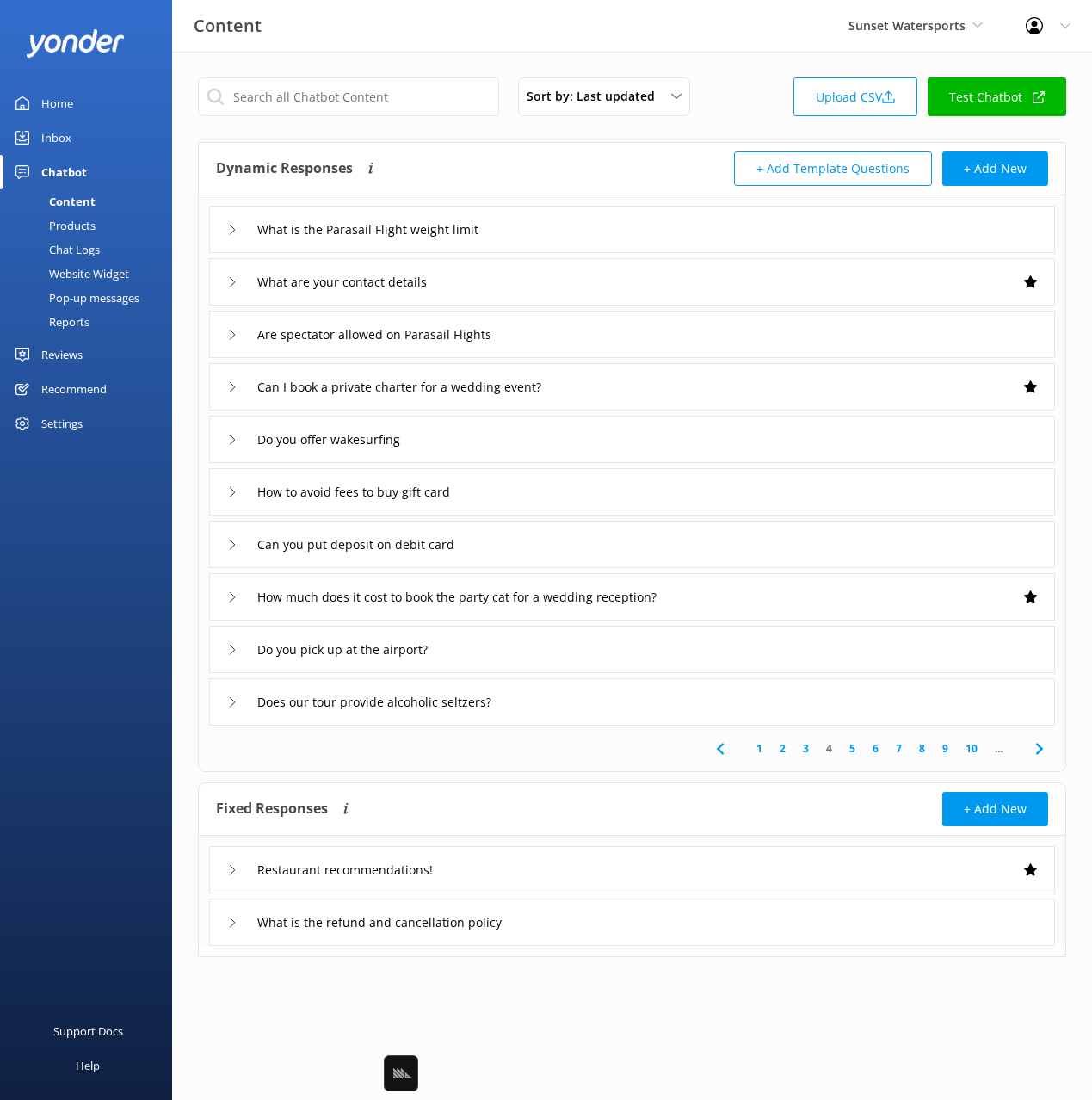
click at [1040, 747] on icon at bounding box center [1039, 748] width 20 height 20
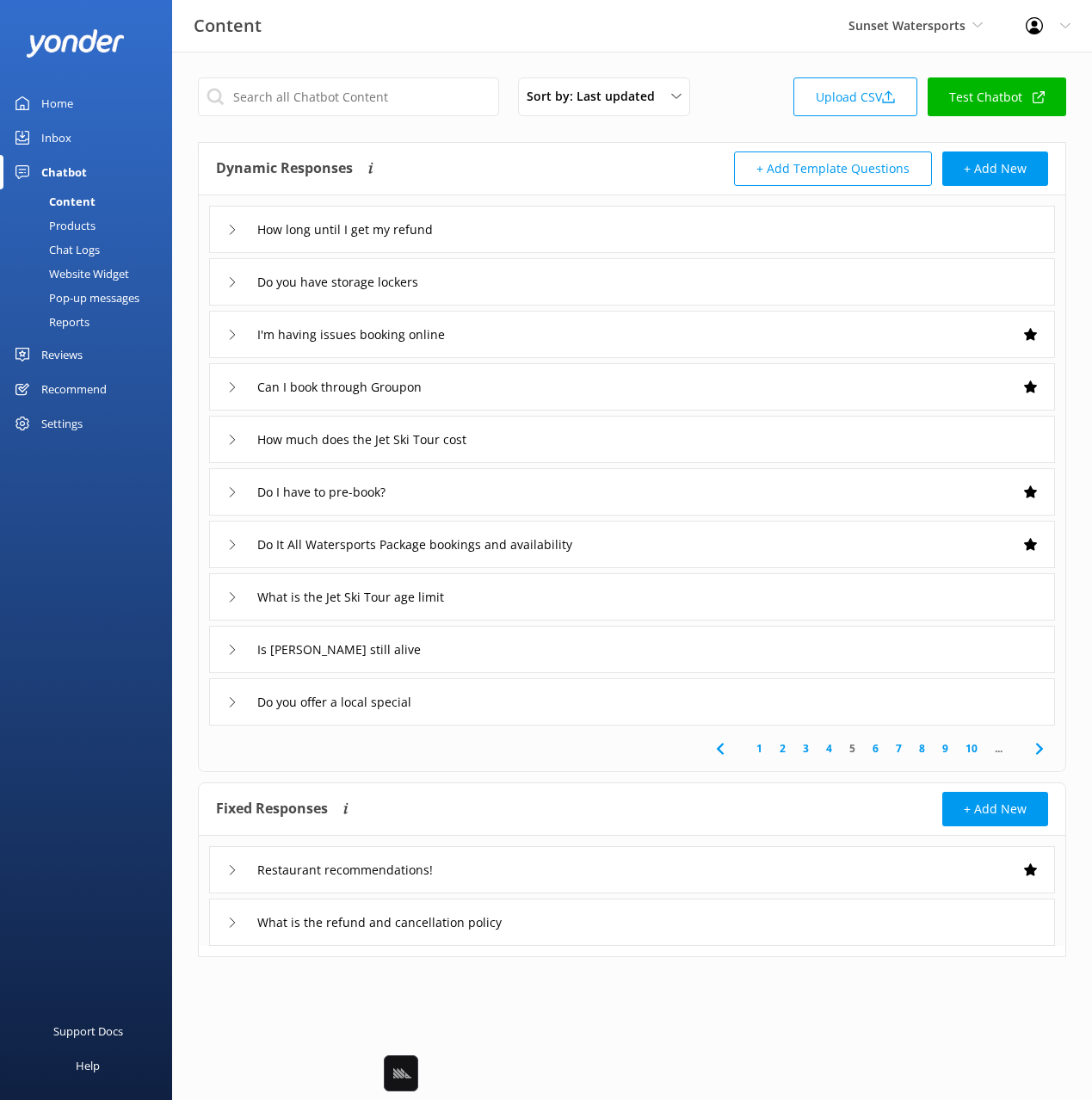
click at [1040, 747] on icon at bounding box center [1039, 748] width 20 height 20
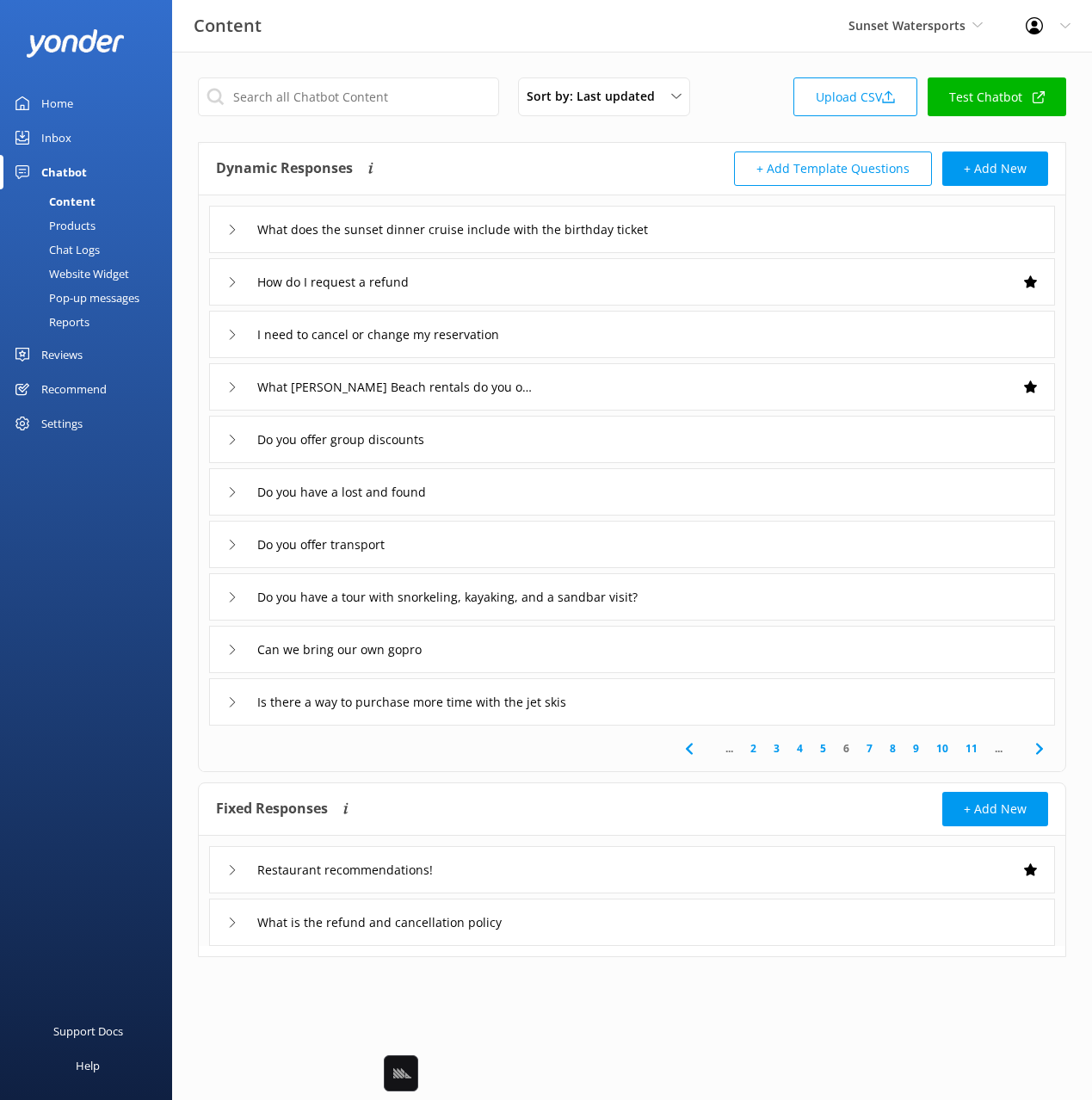
click at [470, 435] on div "Do you offer group discounts" at bounding box center [632, 438] width 846 height 47
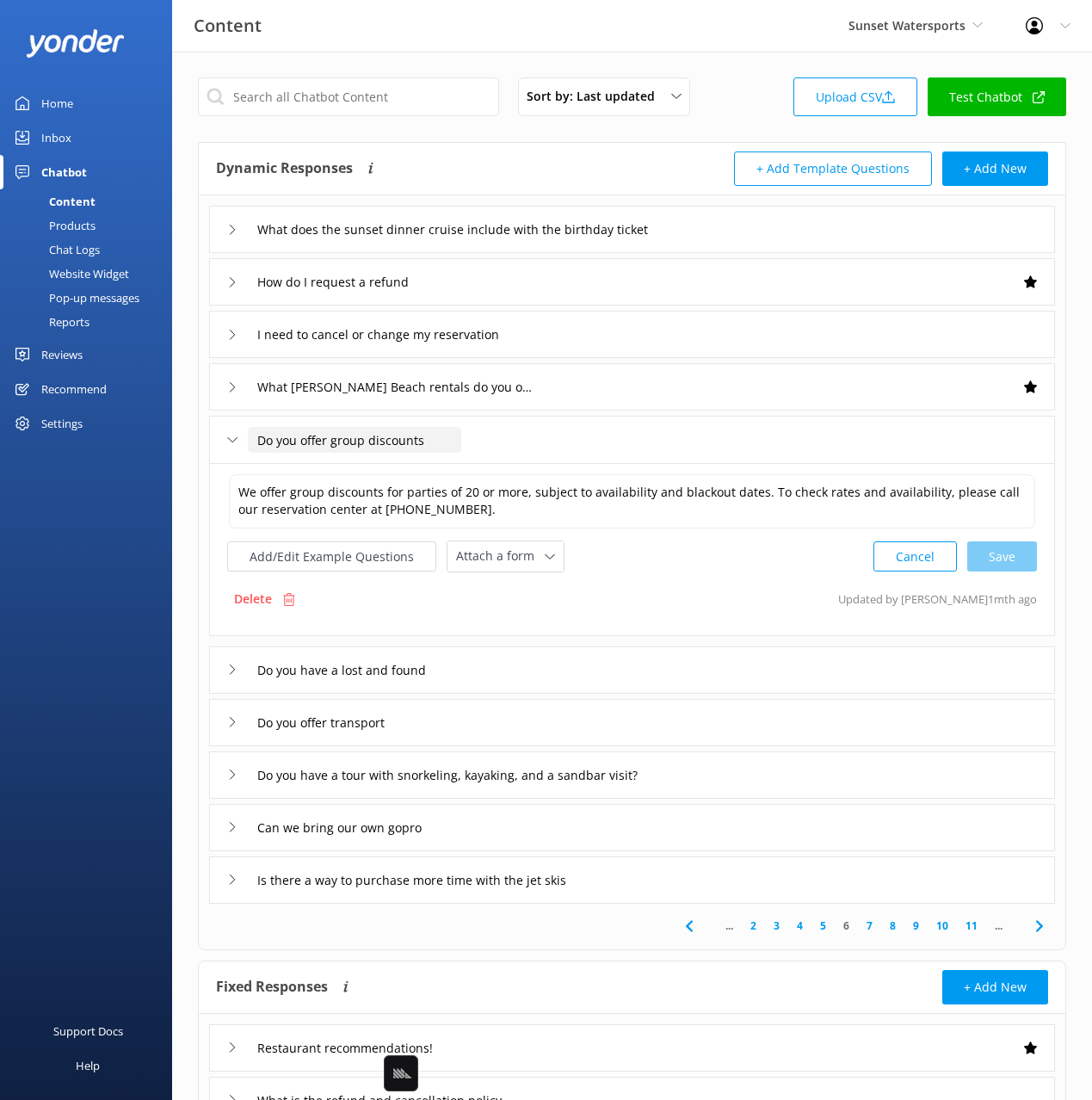
drag, startPoint x: 359, startPoint y: 431, endPoint x: 369, endPoint y: 442, distance: 14.9
click at [359, 432] on input "Do you offer group discounts" at bounding box center [354, 439] width 213 height 26
click at [1046, 927] on icon at bounding box center [1039, 925] width 20 height 20
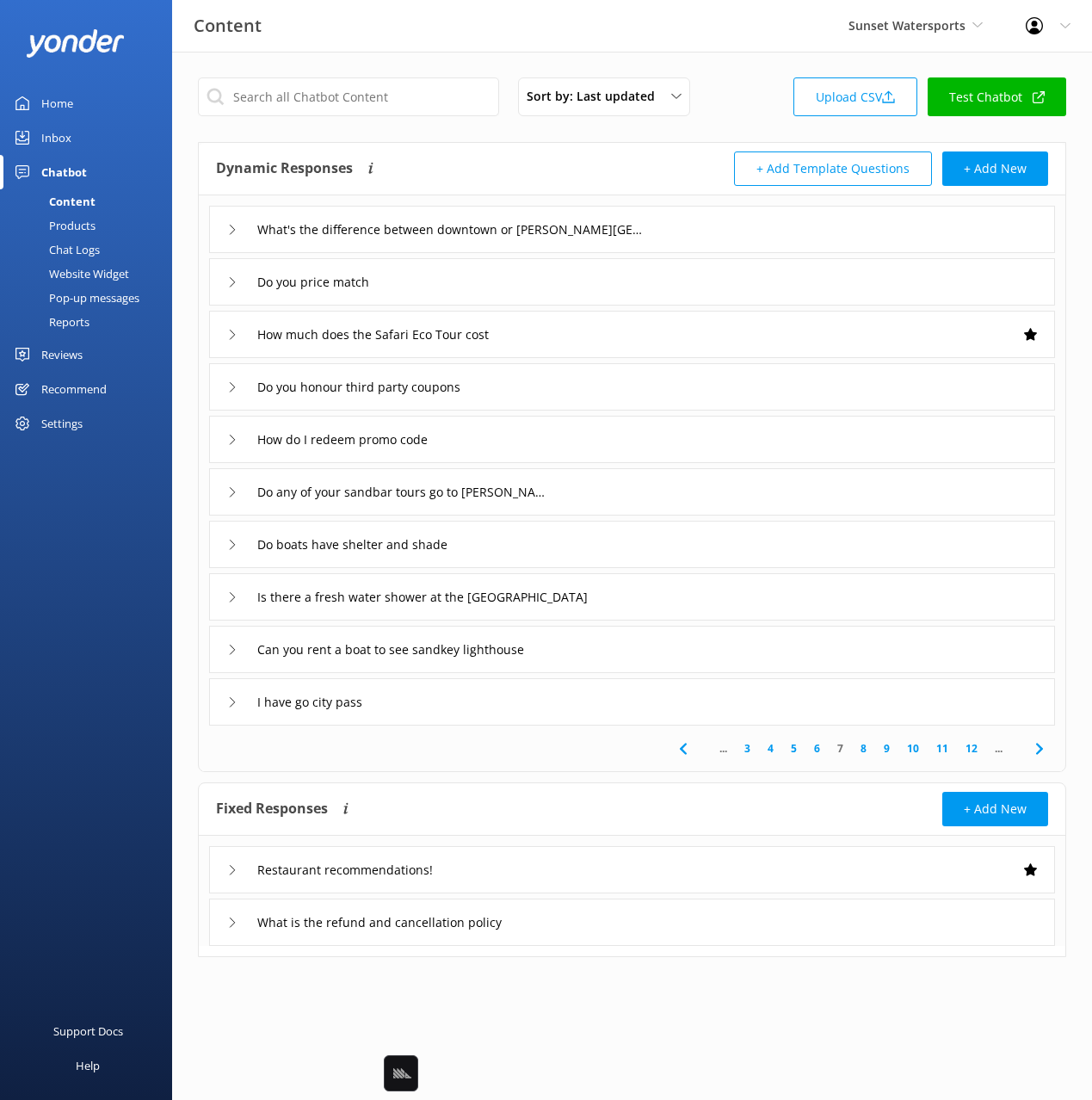
click at [1037, 747] on icon at bounding box center [1039, 748] width 20 height 20
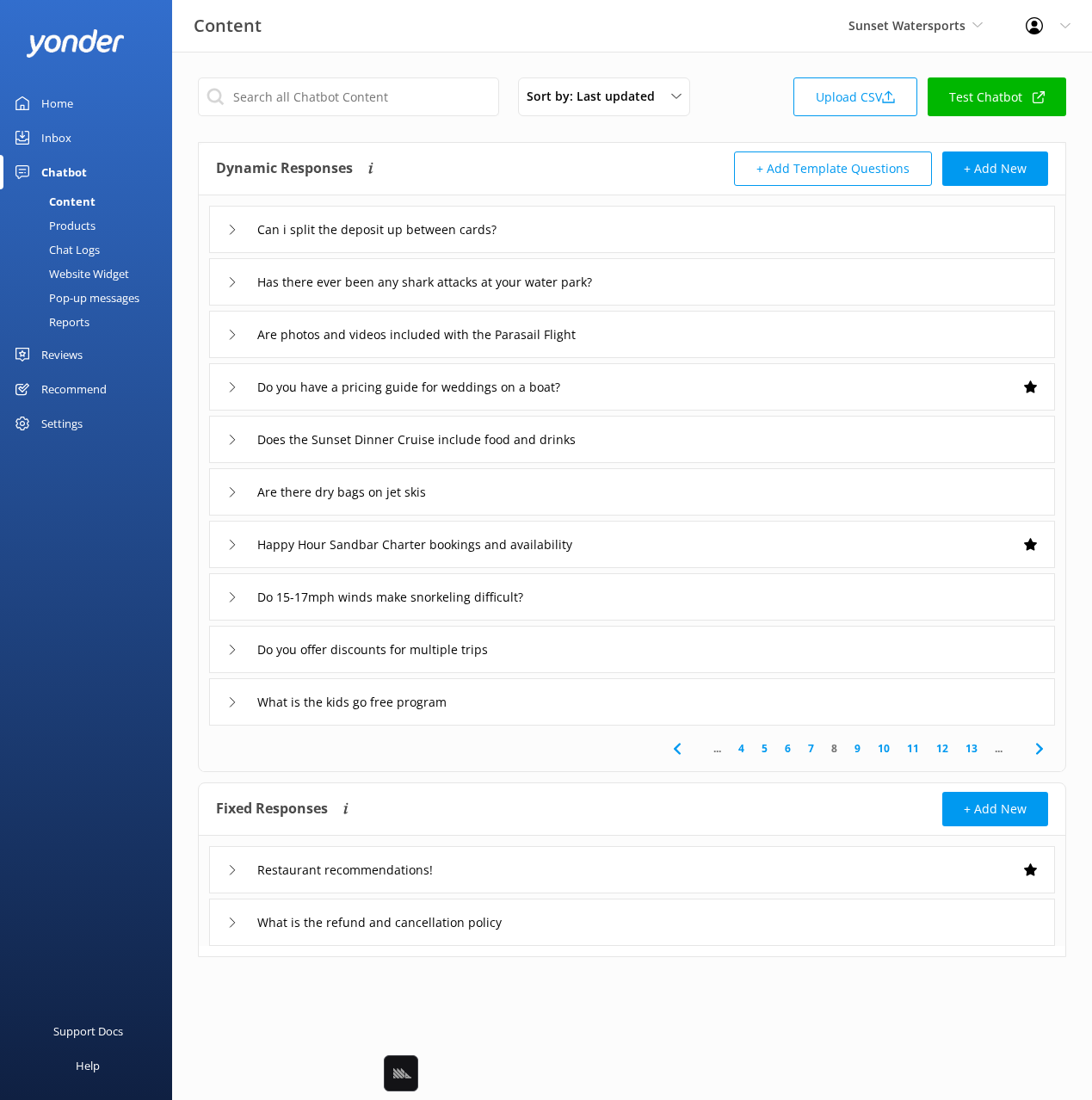
click at [686, 441] on div "Does the Sunset Dinner Cruise include food and drinks" at bounding box center [632, 438] width 846 height 47
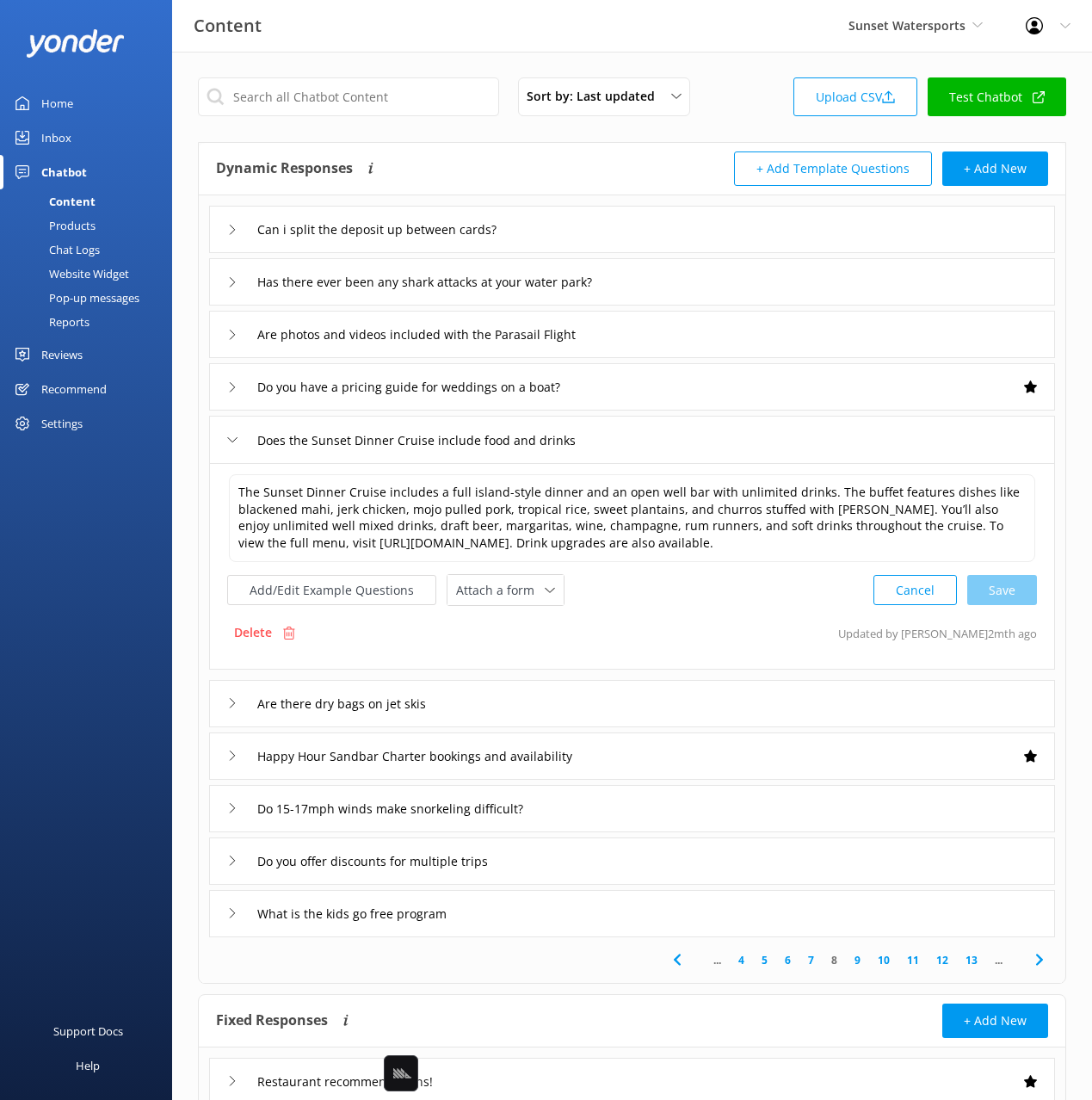
click at [1039, 960] on icon at bounding box center [1039, 959] width 20 height 20
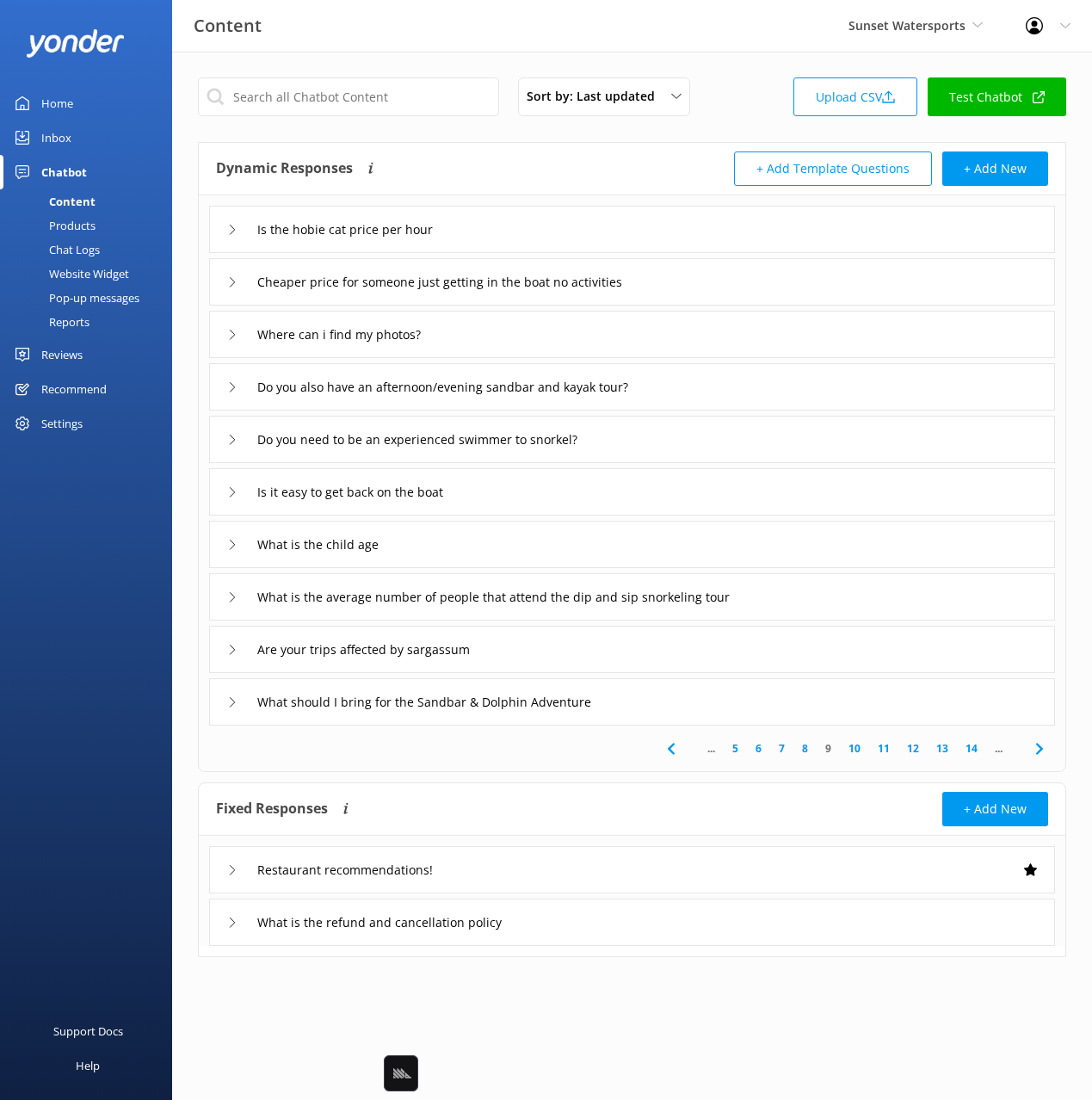
click at [670, 746] on use at bounding box center [670, 748] width 7 height 12
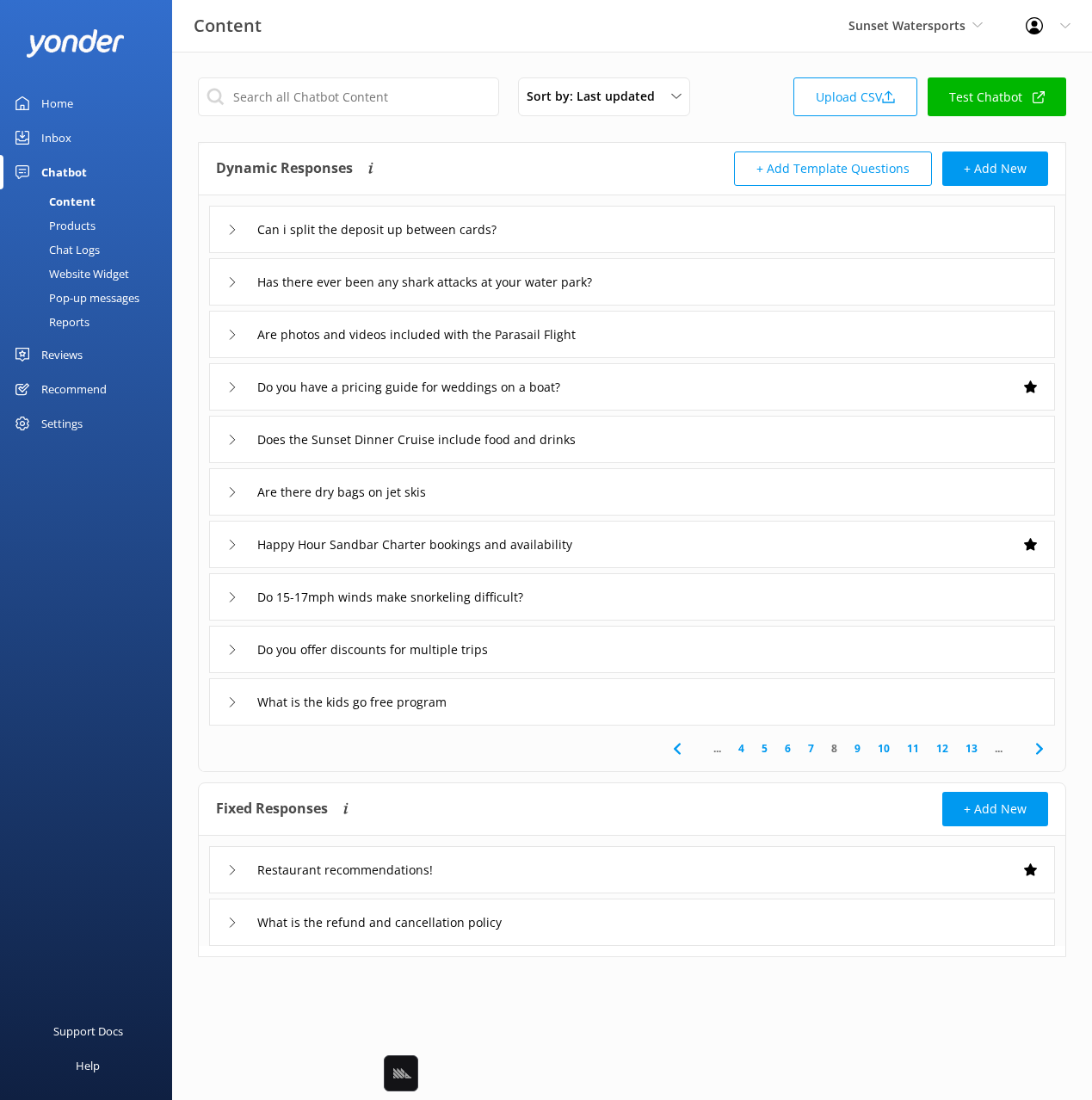
click at [551, 706] on div "What is the kids go free program" at bounding box center [632, 701] width 846 height 47
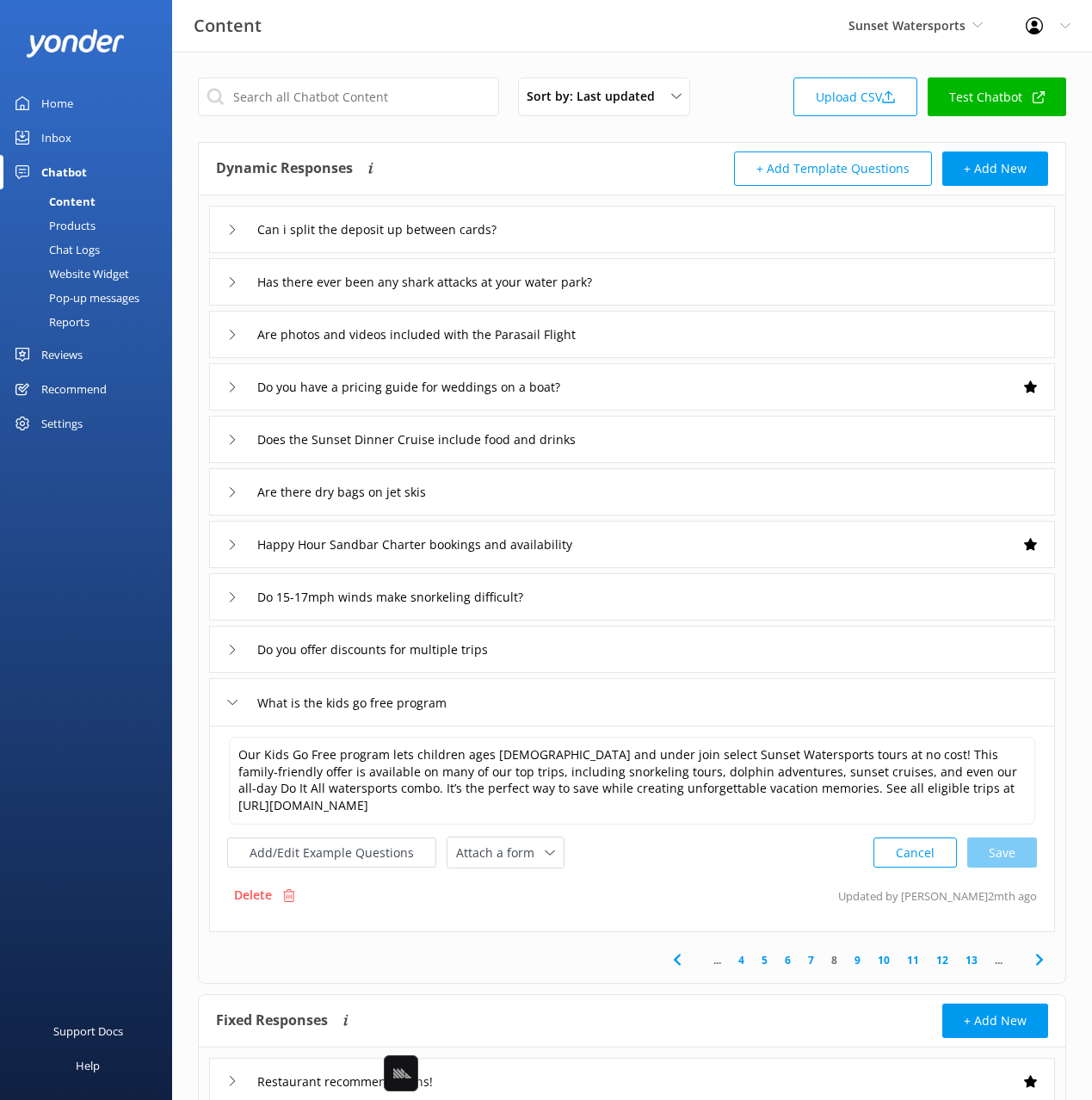
click at [1040, 961] on use at bounding box center [1038, 960] width 7 height 12
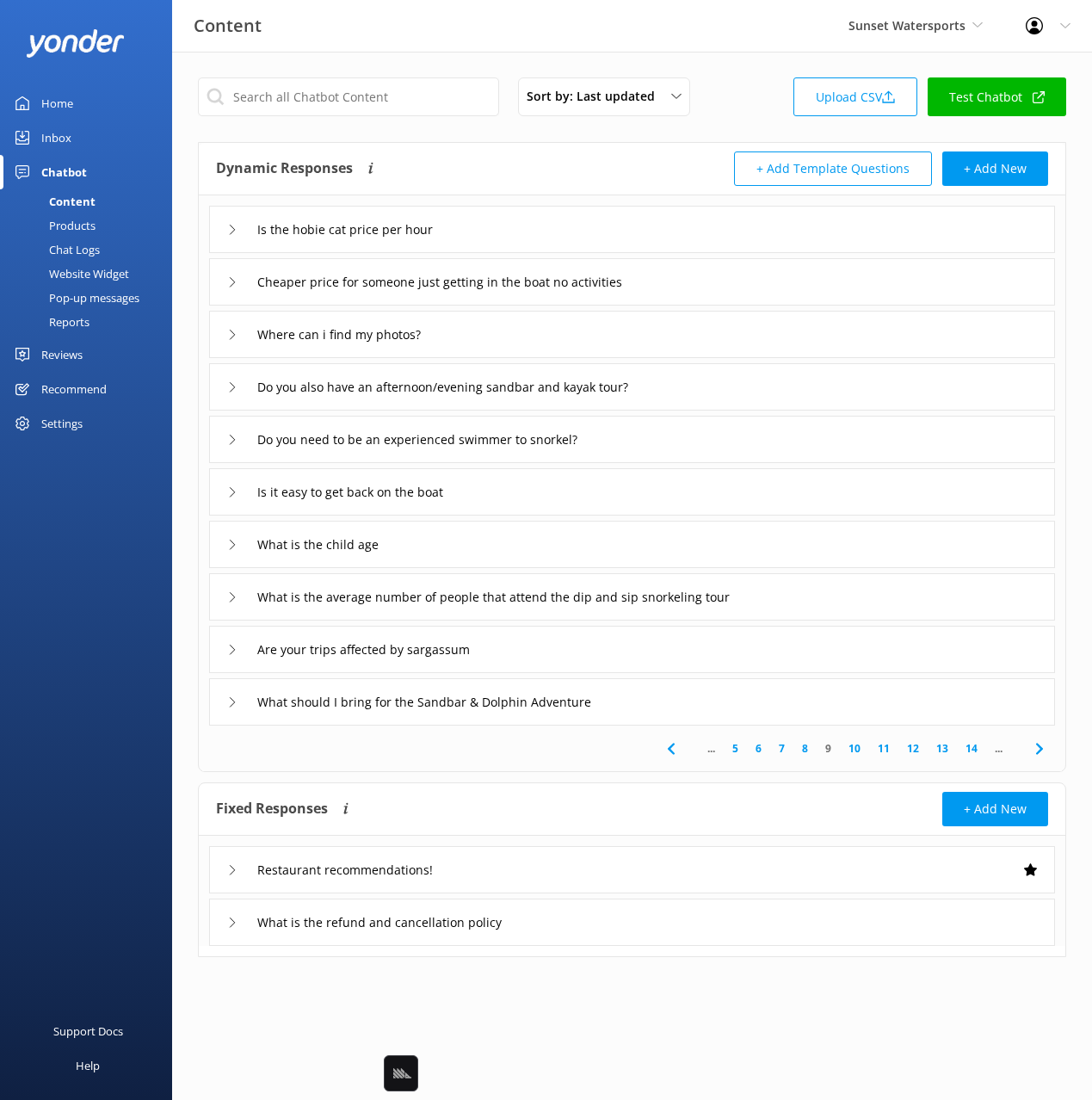
drag, startPoint x: 503, startPoint y: 334, endPoint x: 504, endPoint y: 345, distance: 11.0
click at [503, 334] on div "Where can i find my photos?" at bounding box center [632, 334] width 846 height 47
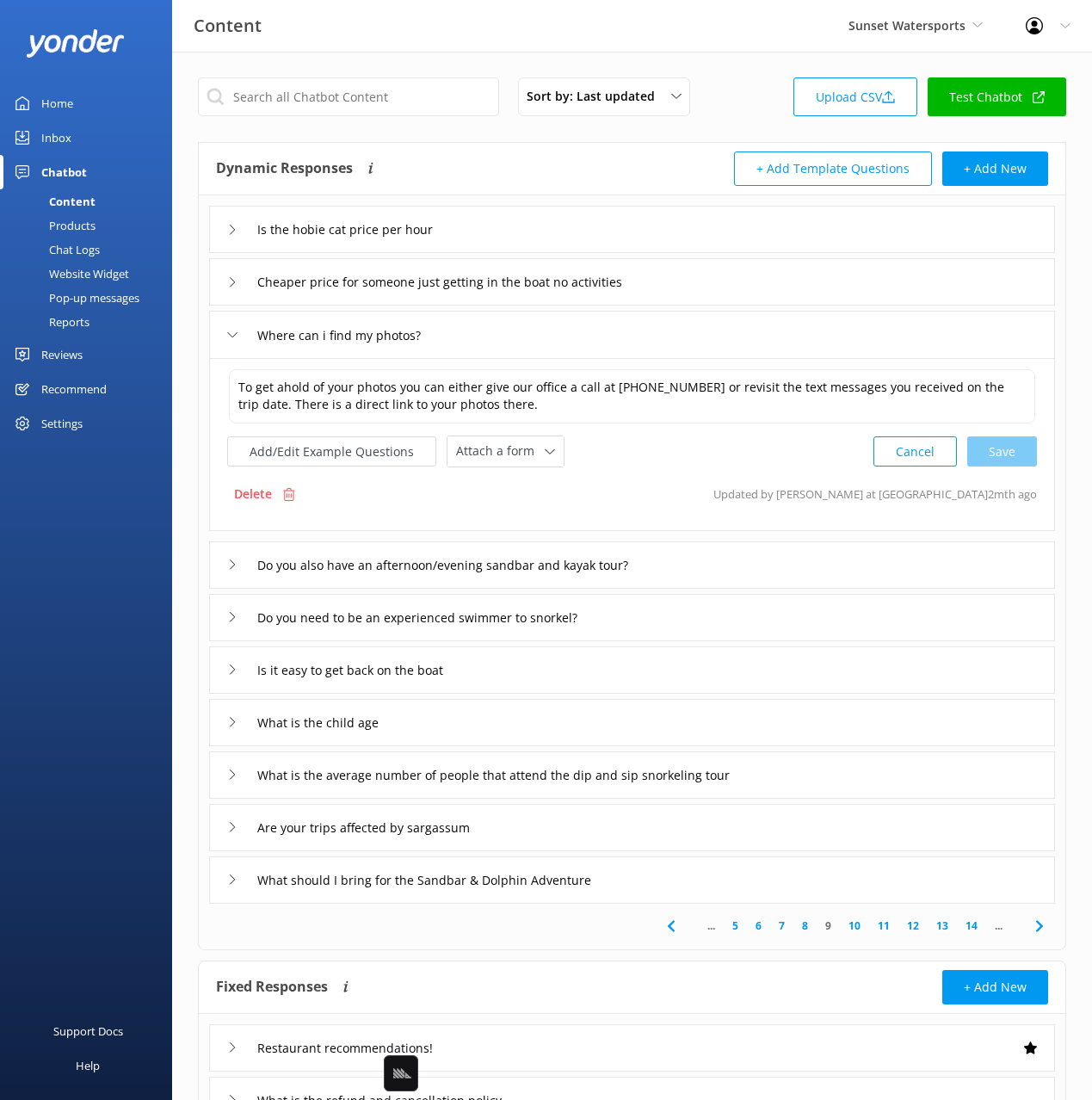
click at [1042, 921] on icon at bounding box center [1039, 925] width 20 height 20
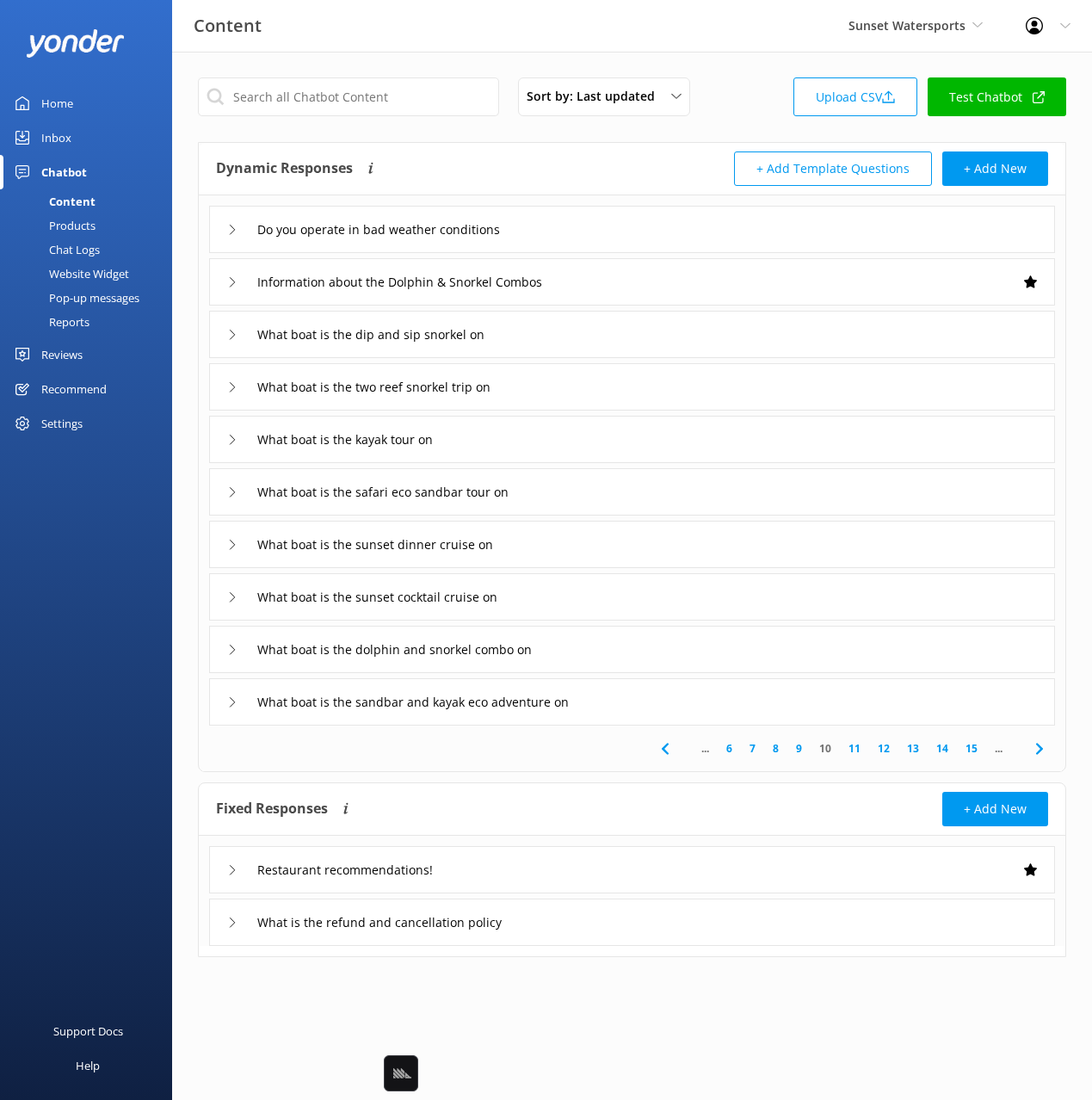
click at [602, 554] on div "What boat is the sunset dinner cruise on" at bounding box center [632, 544] width 846 height 47
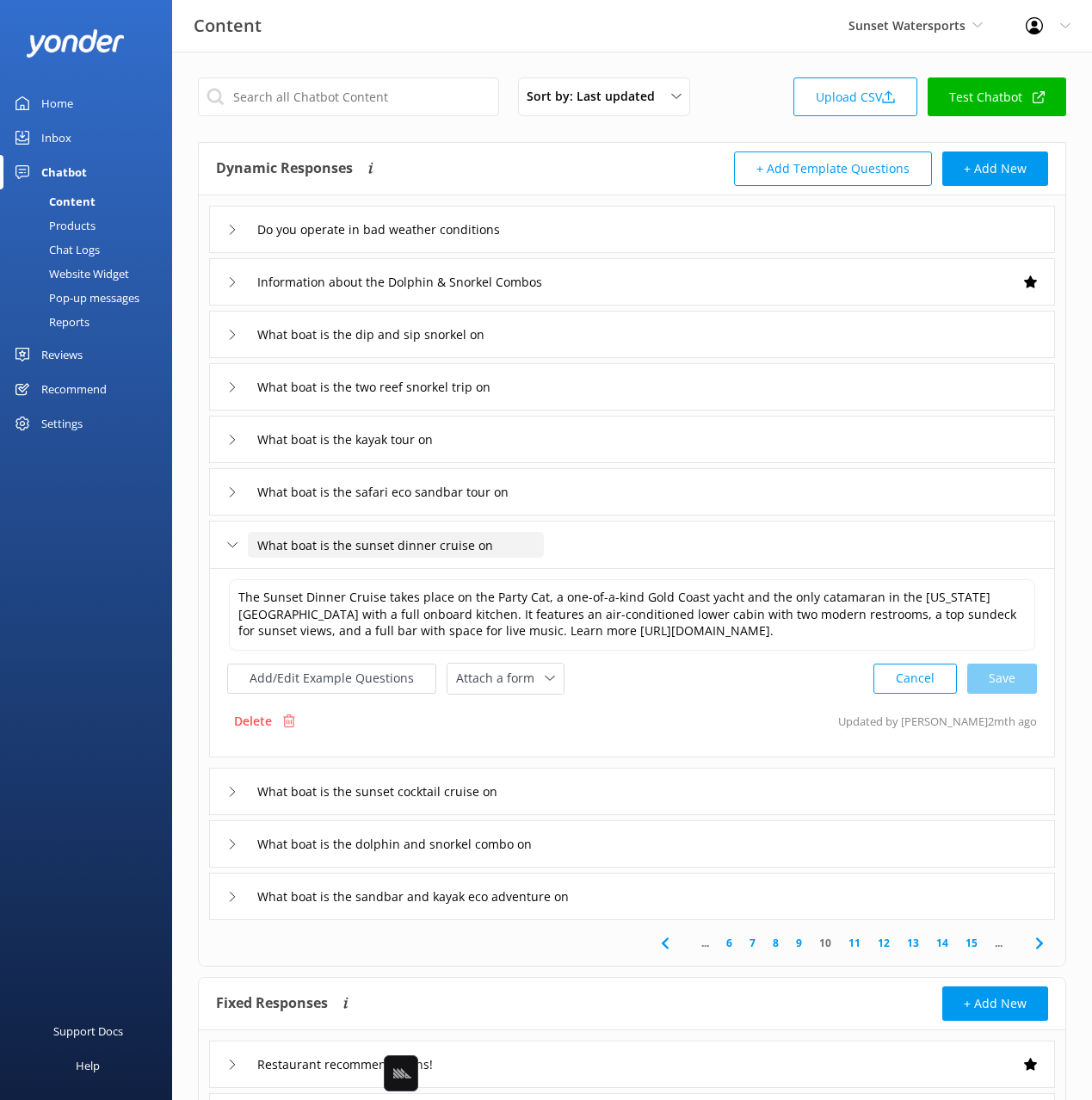
click at [427, 539] on input "What boat is the sunset dinner cruise on" at bounding box center [396, 545] width 296 height 26
click at [1042, 943] on use at bounding box center [1038, 943] width 7 height 12
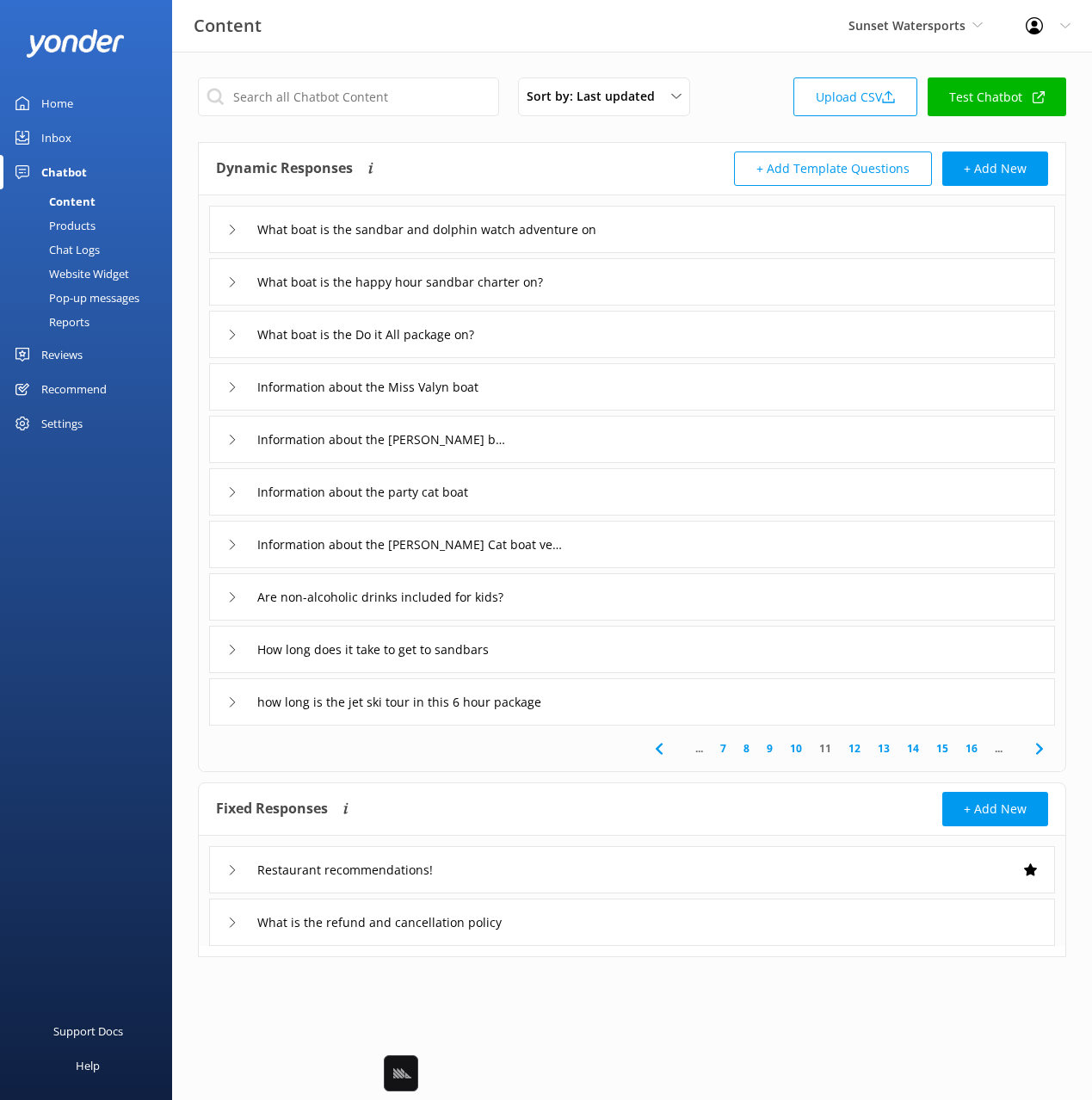
click at [1037, 753] on use at bounding box center [1038, 748] width 7 height 12
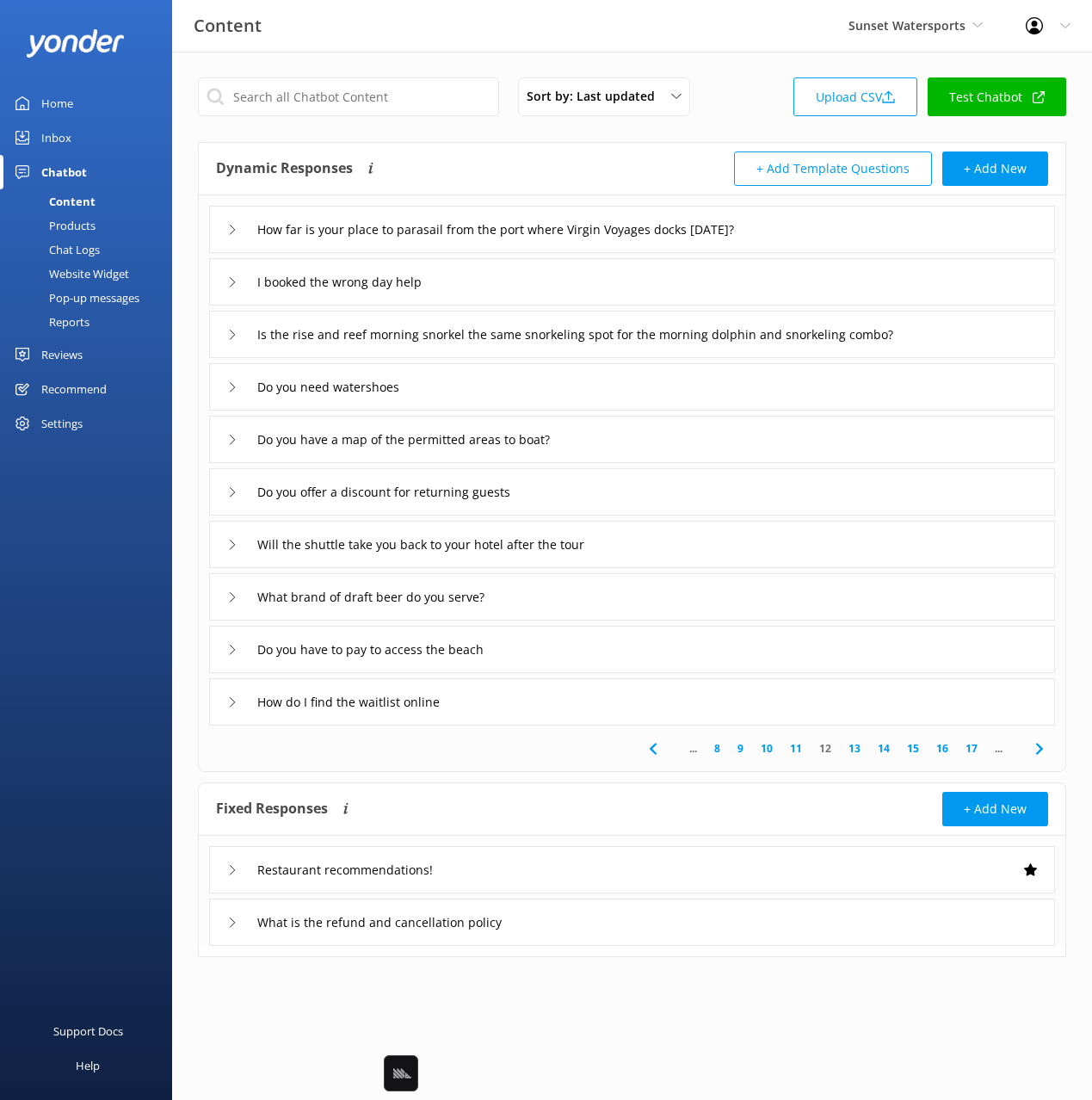
click at [1037, 753] on use at bounding box center [1038, 748] width 7 height 12
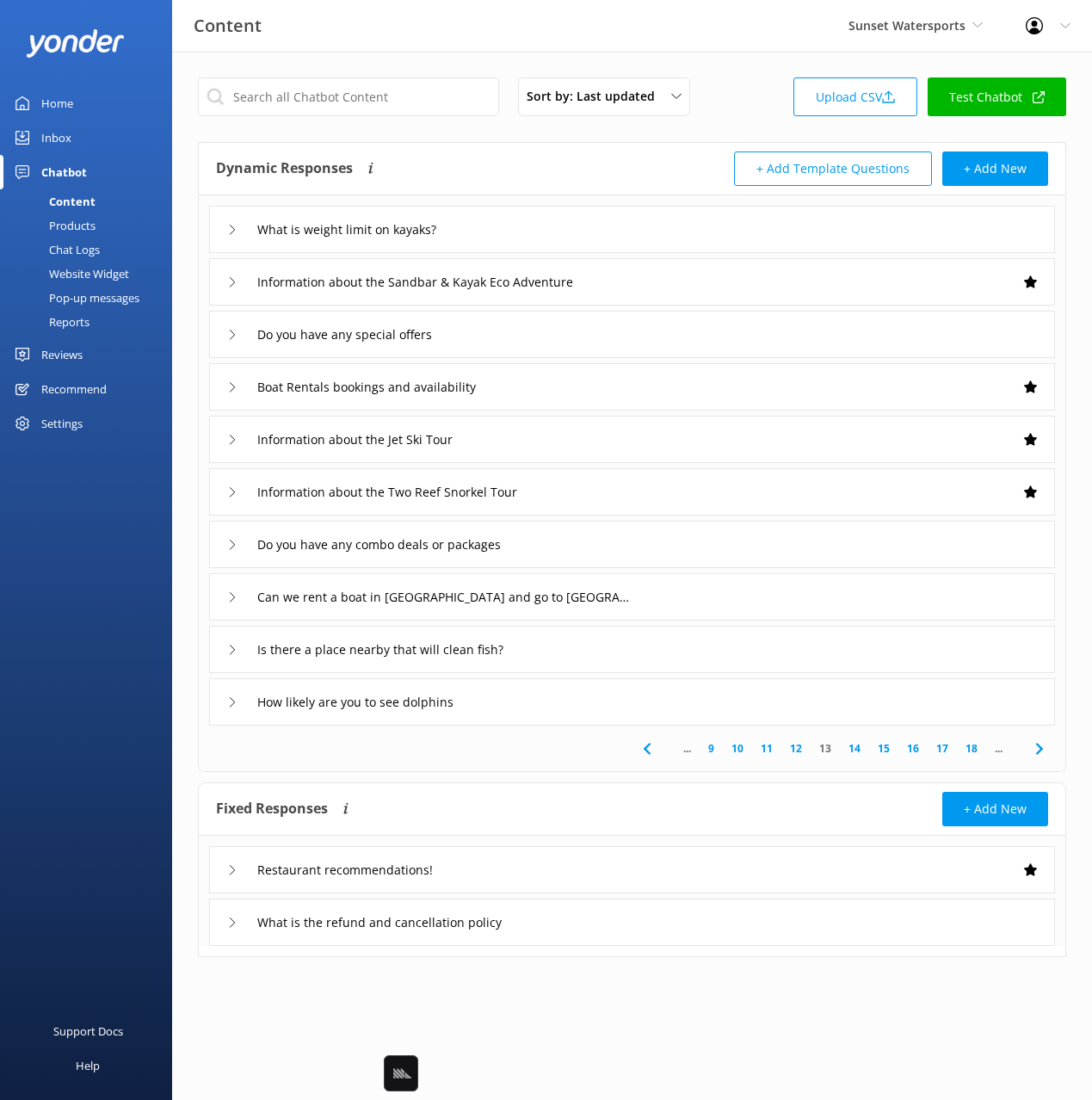
click at [590, 693] on div "How likely are you to see dolphins" at bounding box center [632, 701] width 846 height 47
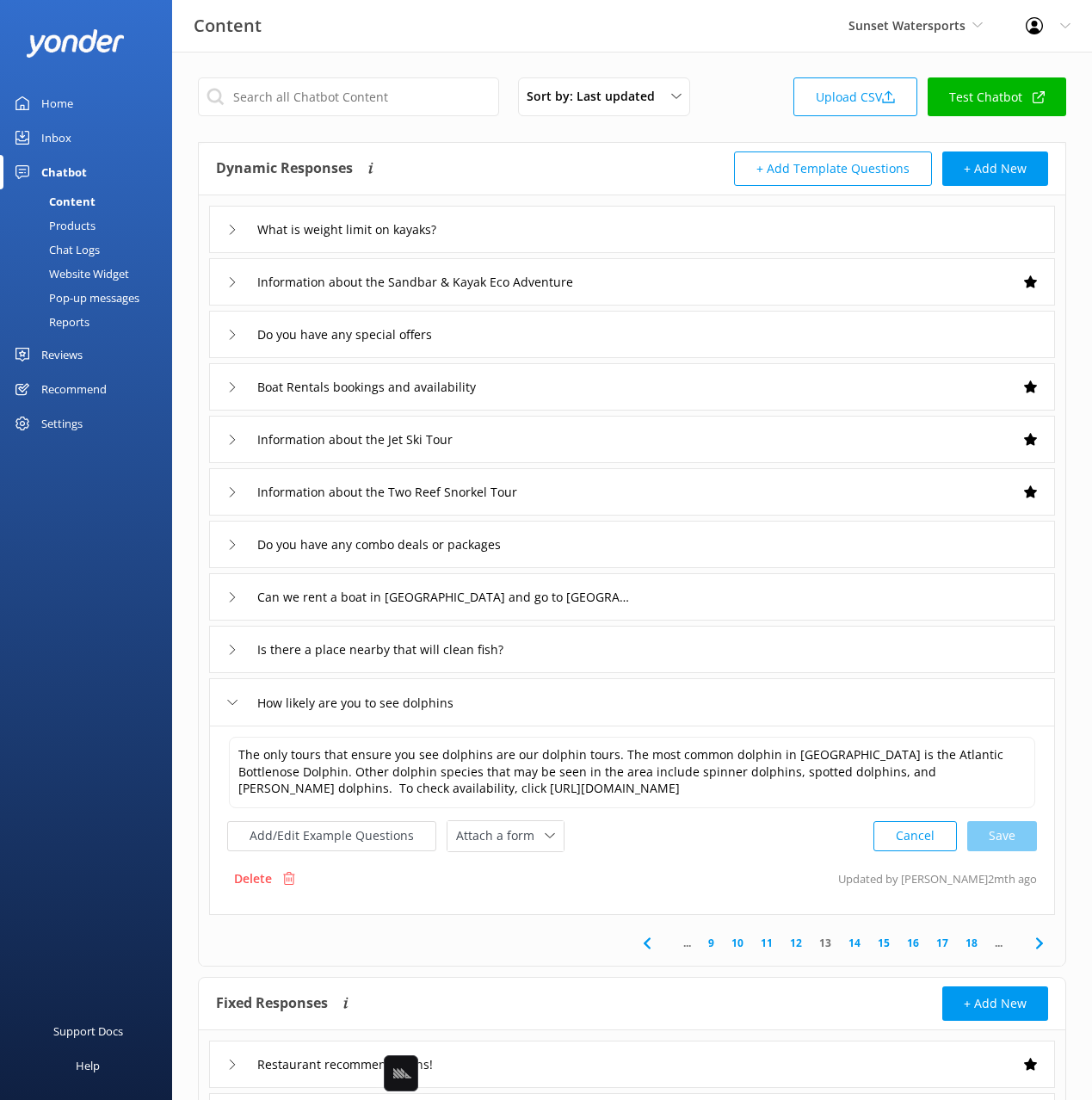
click at [1040, 939] on icon at bounding box center [1039, 943] width 20 height 20
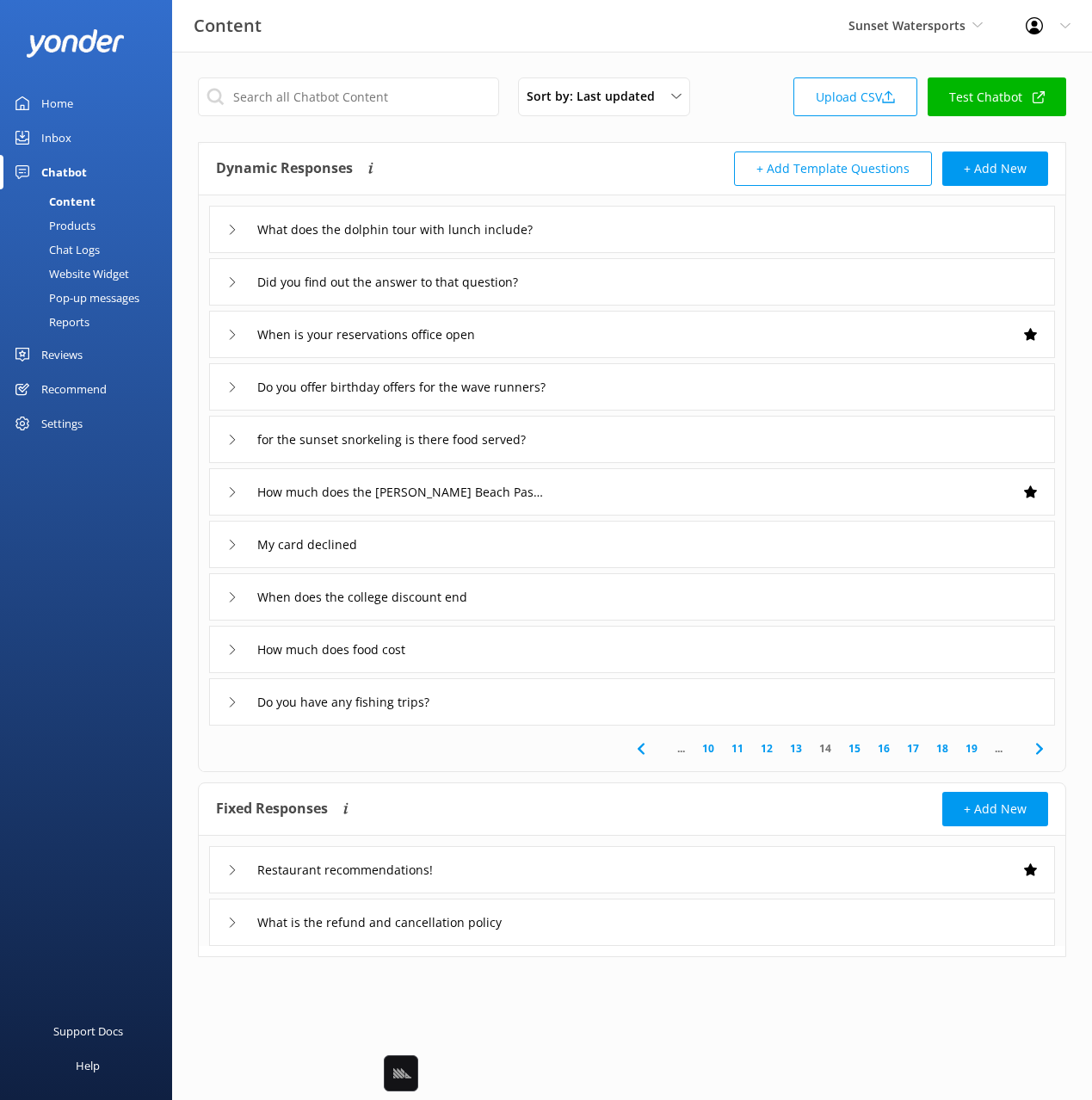
click at [510, 662] on div "How much does food cost" at bounding box center [632, 649] width 846 height 47
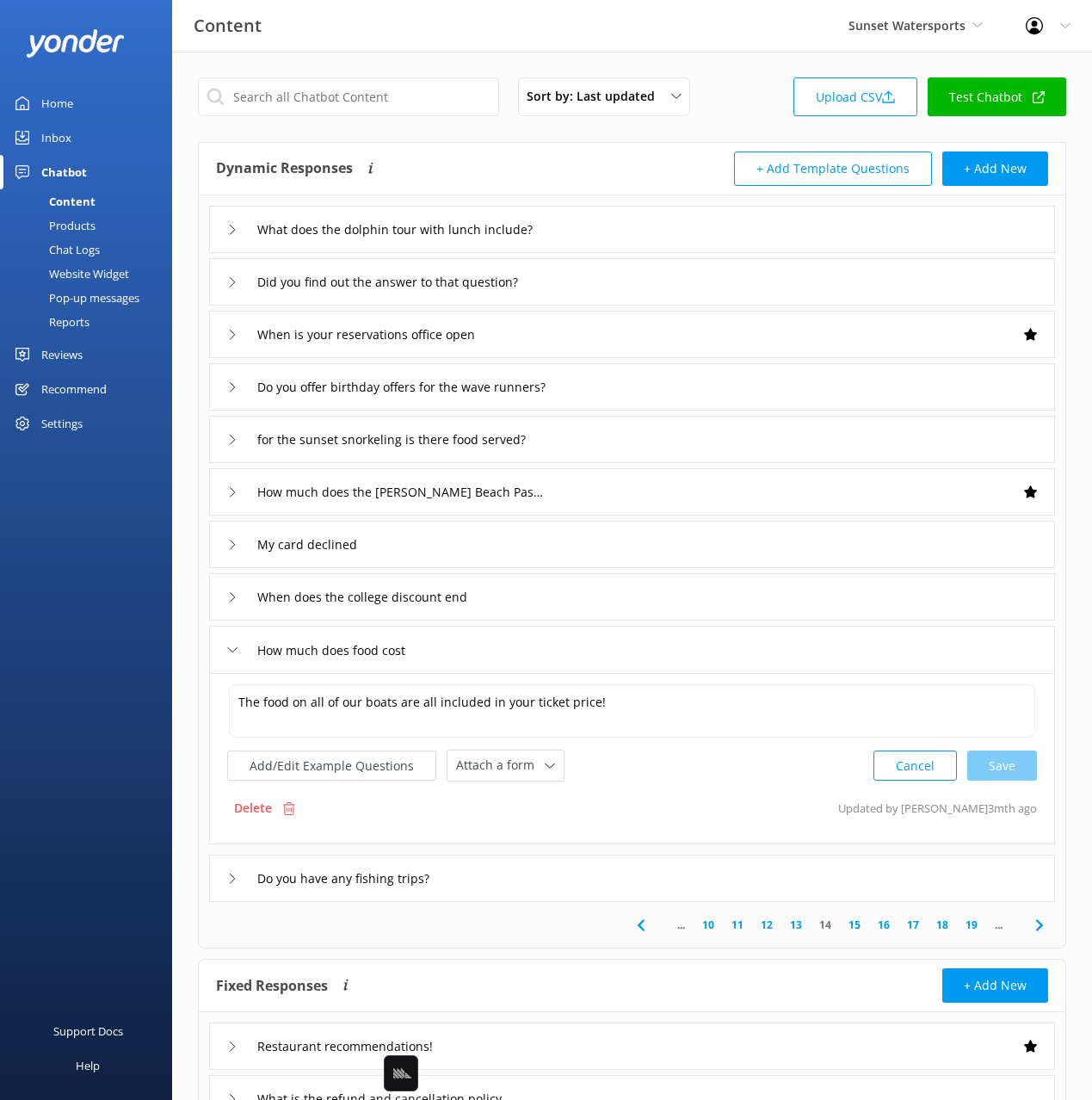
click at [537, 661] on div "How much does food cost" at bounding box center [632, 649] width 846 height 47
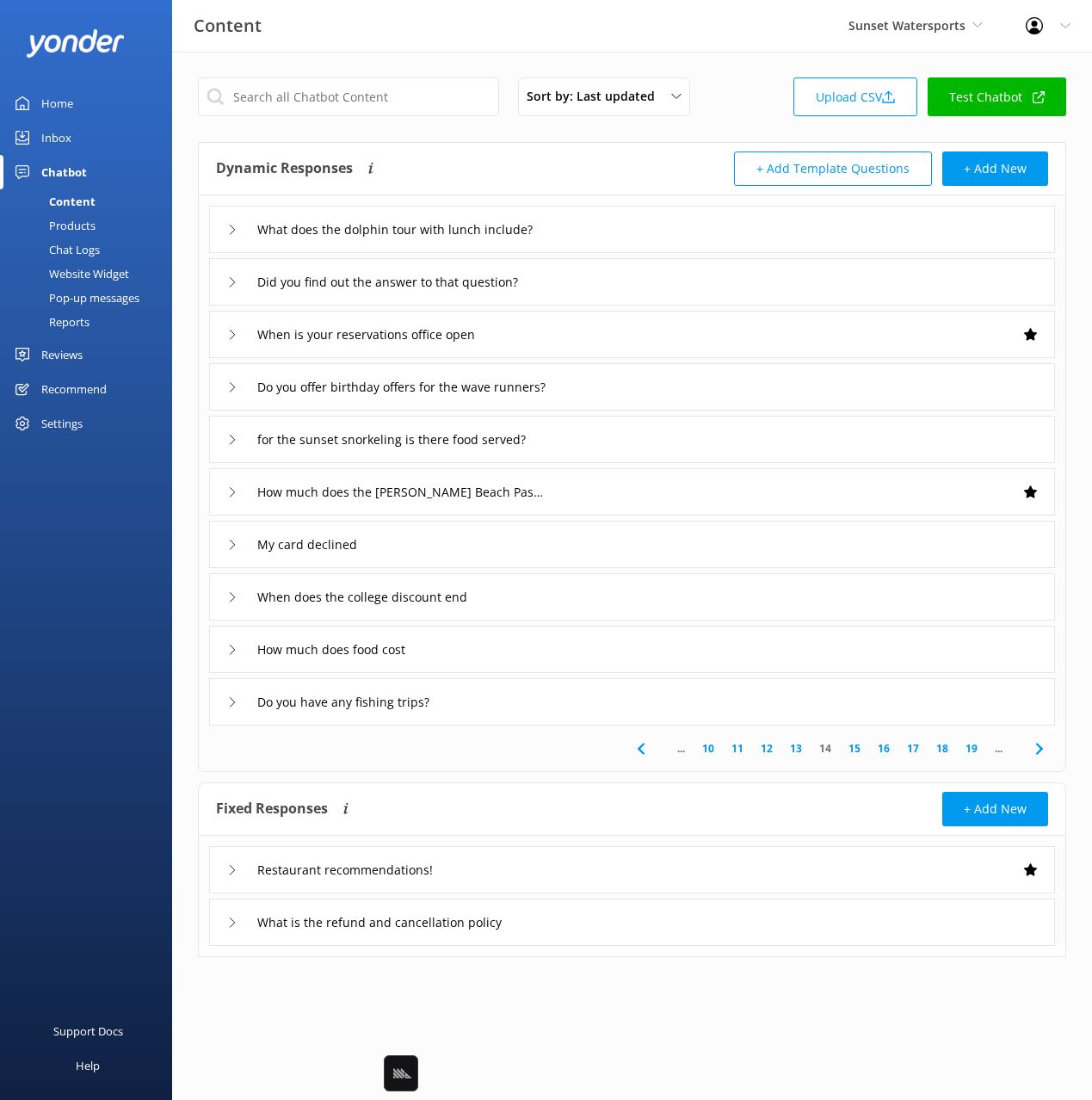
click at [1043, 755] on icon at bounding box center [1039, 748] width 20 height 20
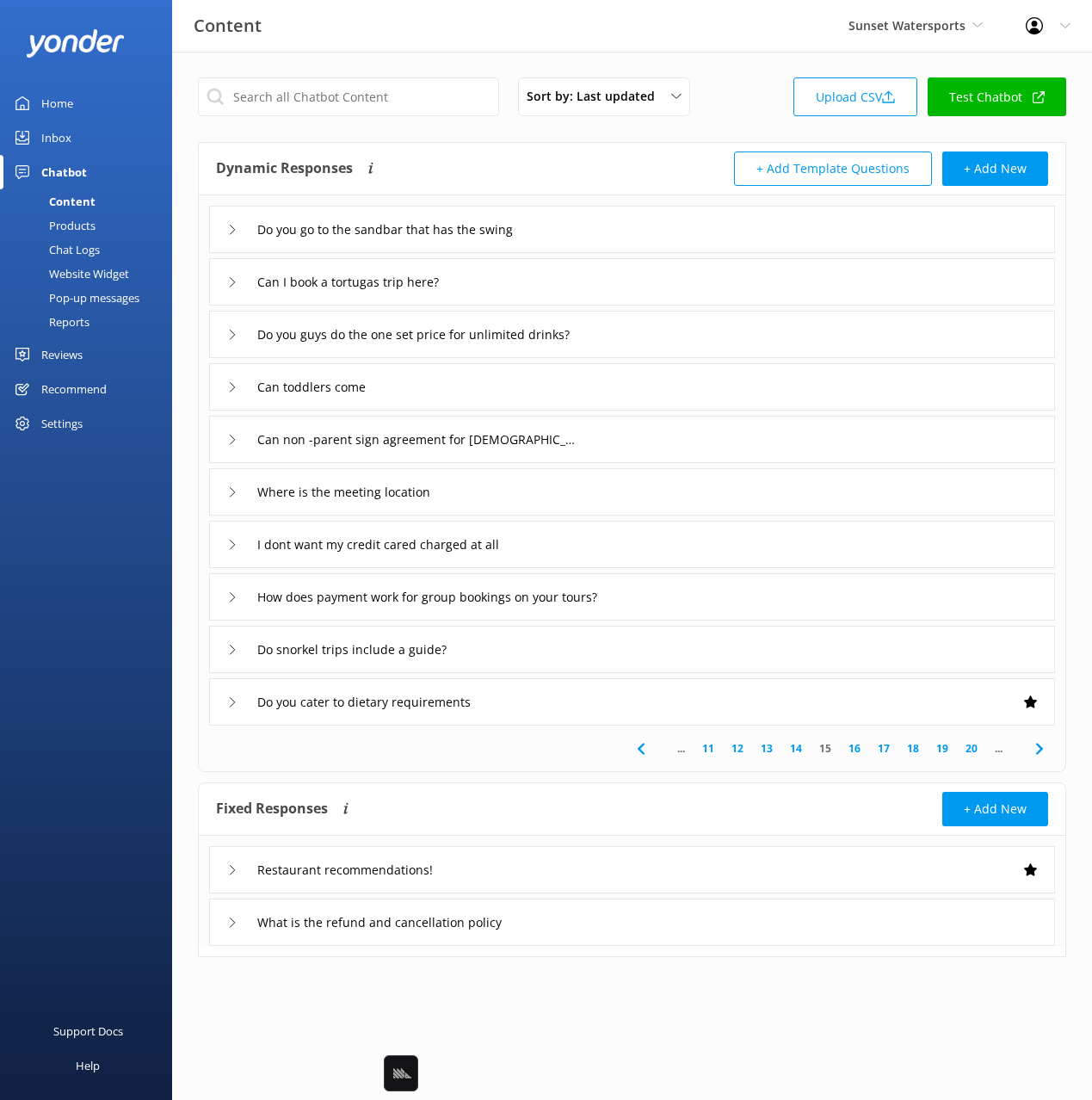
click at [491, 400] on div "Can toddlers come" at bounding box center [632, 386] width 846 height 47
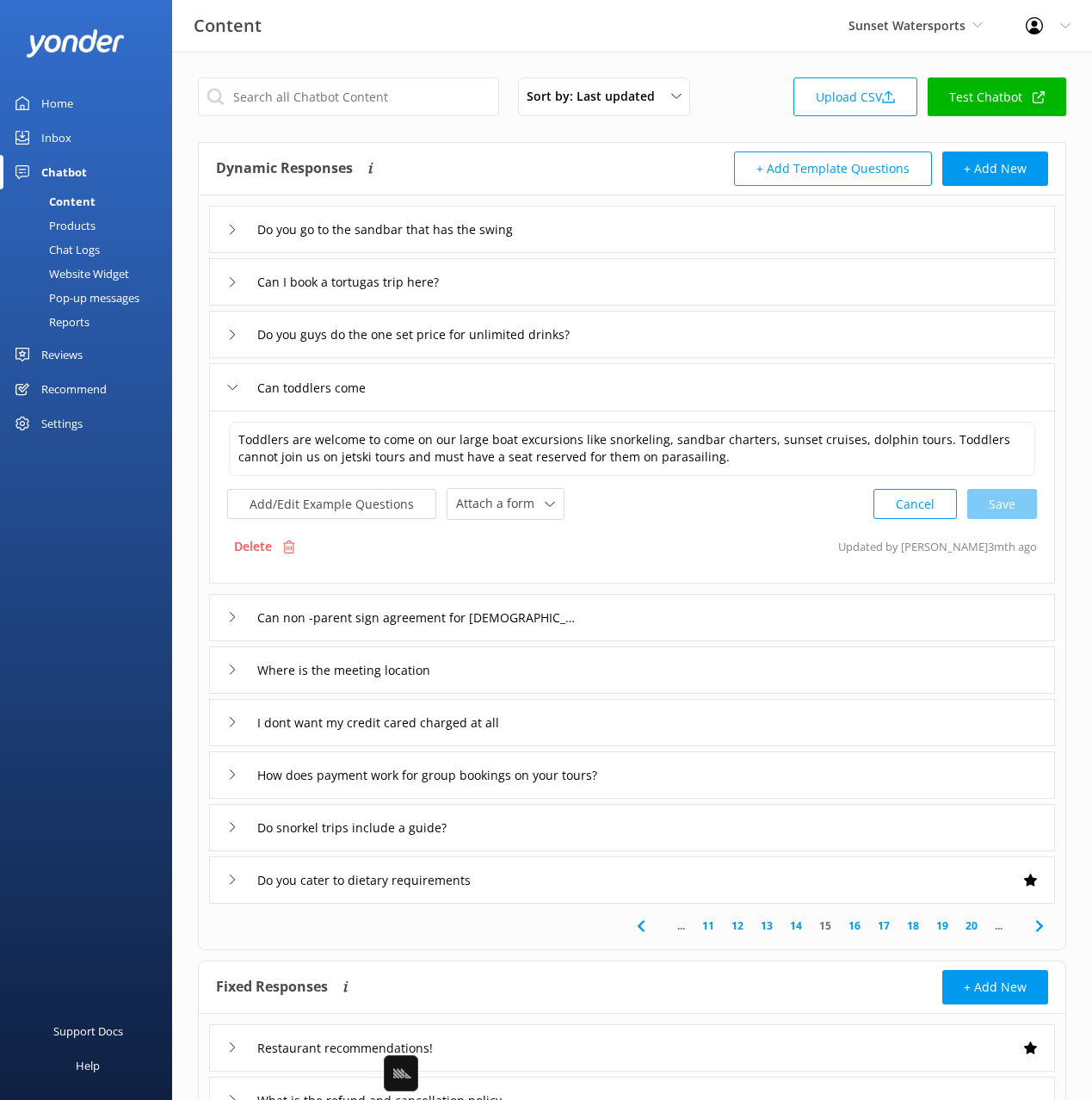
click at [490, 394] on div "Can toddlers come" at bounding box center [632, 386] width 846 height 47
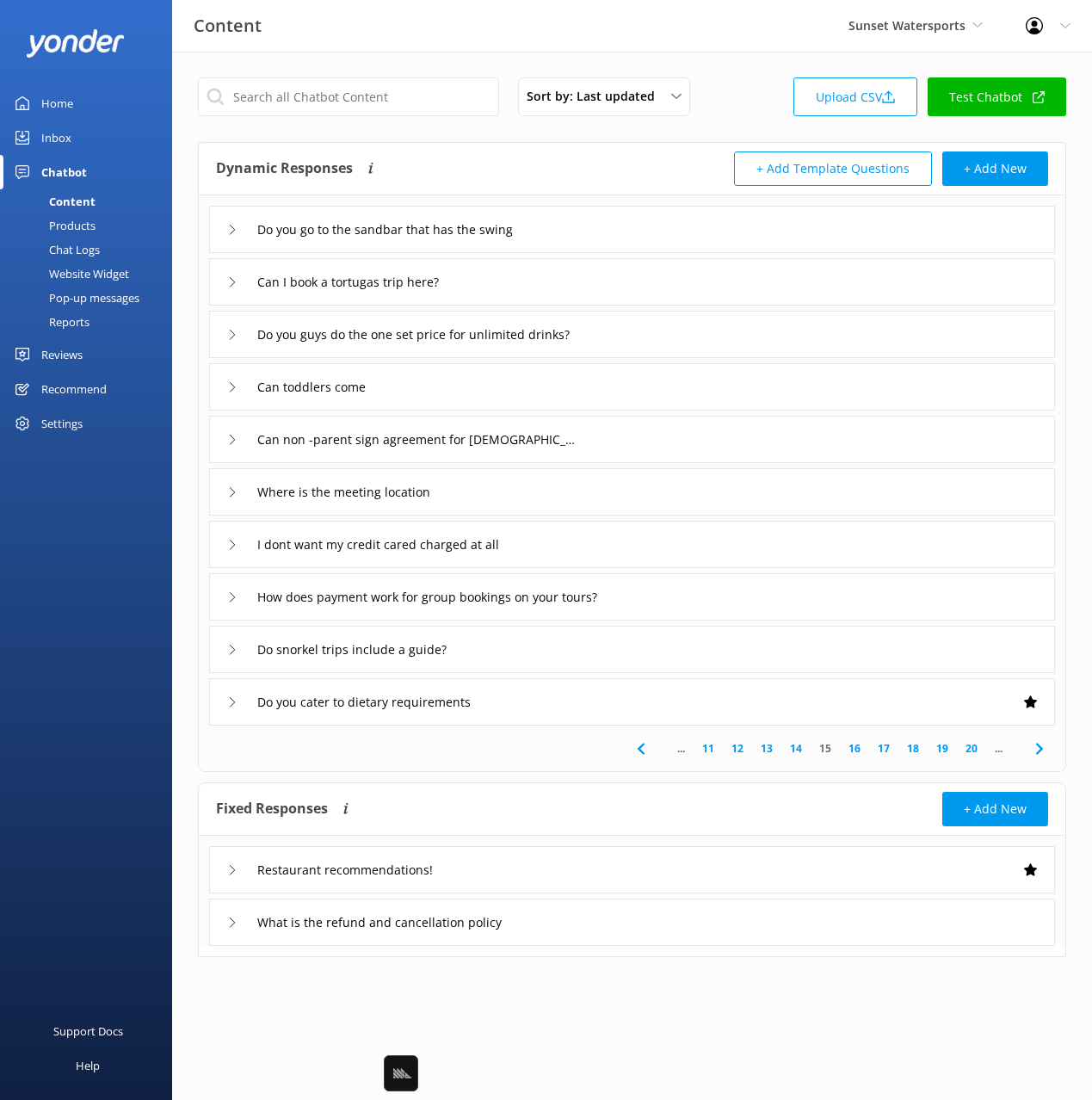
drag, startPoint x: 400, startPoint y: 746, endPoint x: 763, endPoint y: 757, distance: 363.2
click at [405, 745] on div "... 11 12 13 14 15 16 17 18 19 20 ..." at bounding box center [631, 747] width 859 height 45
click at [1039, 747] on icon at bounding box center [1039, 748] width 20 height 20
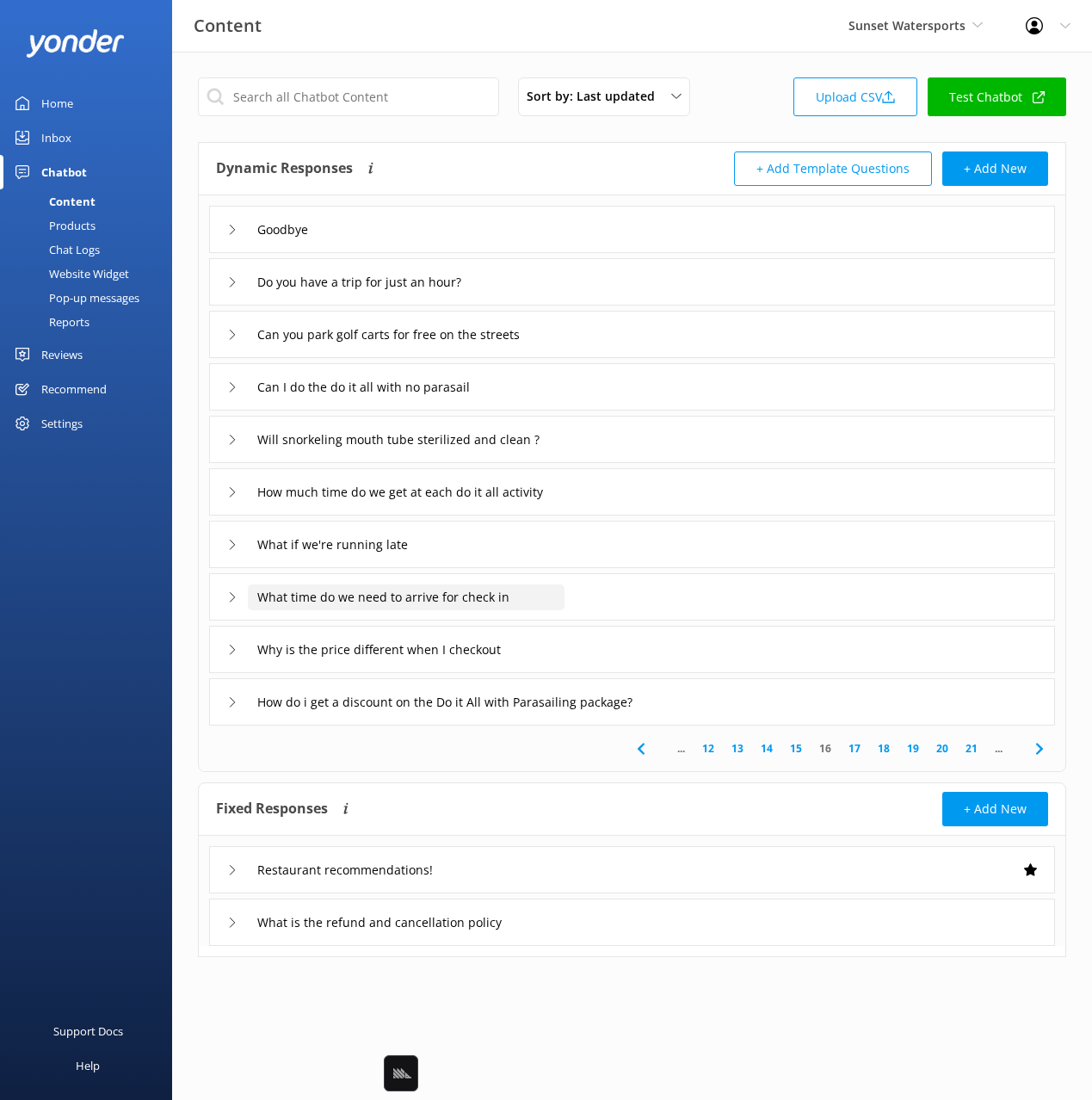
click at [542, 591] on input "What time do we need to arrive for check in" at bounding box center [406, 597] width 317 height 26
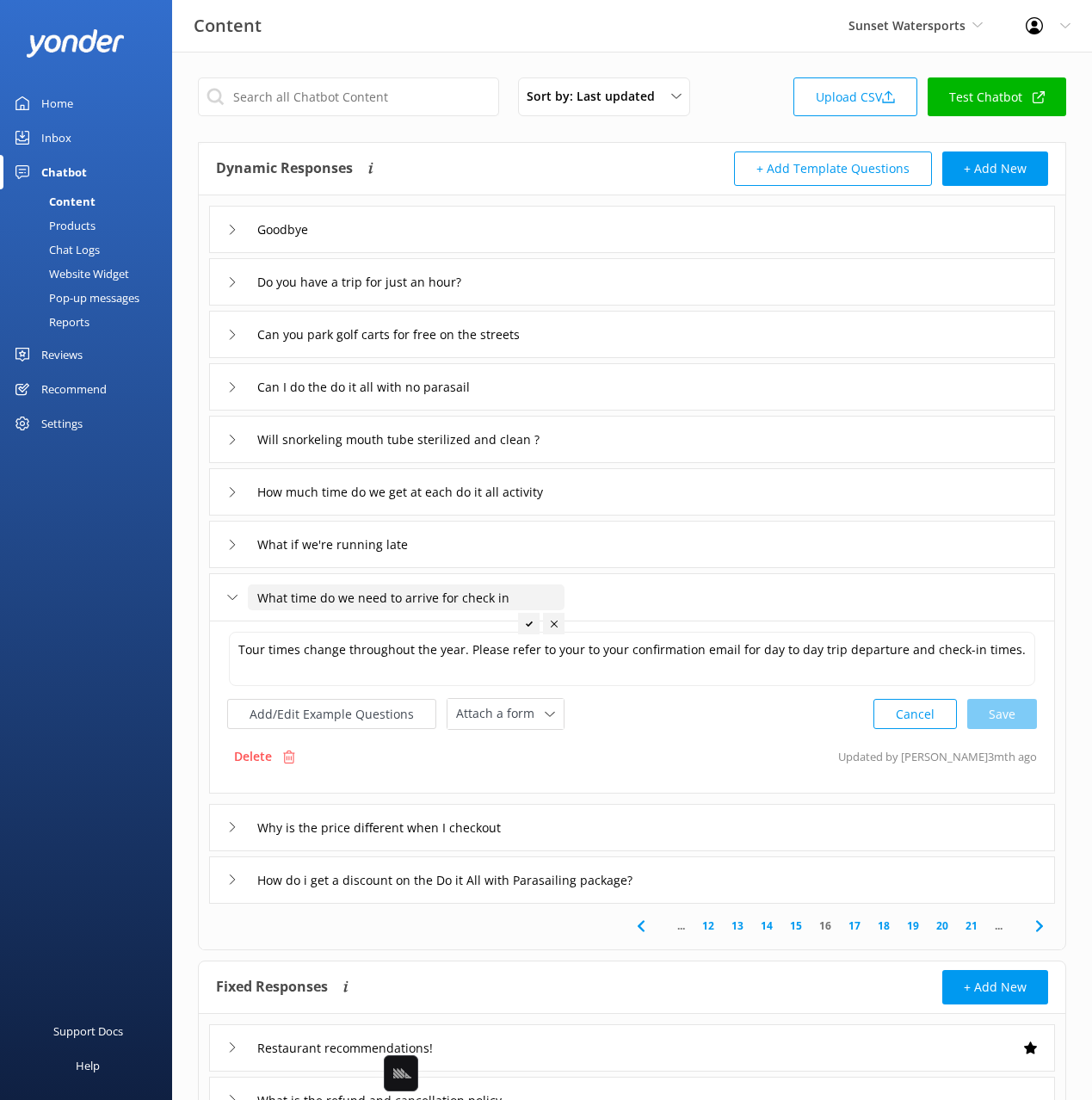
scroll to position [27, 0]
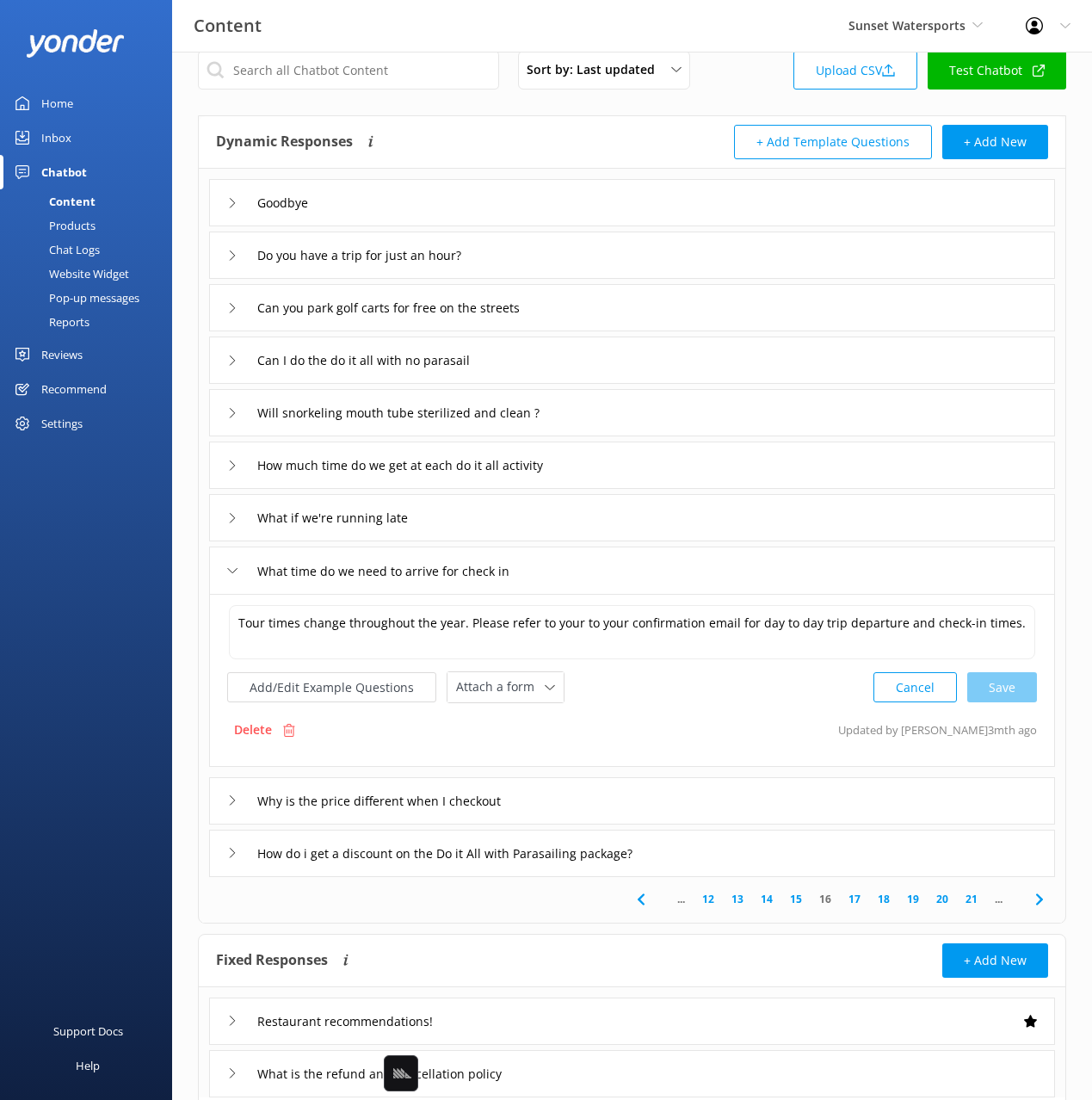
click at [1040, 901] on use at bounding box center [1038, 899] width 7 height 12
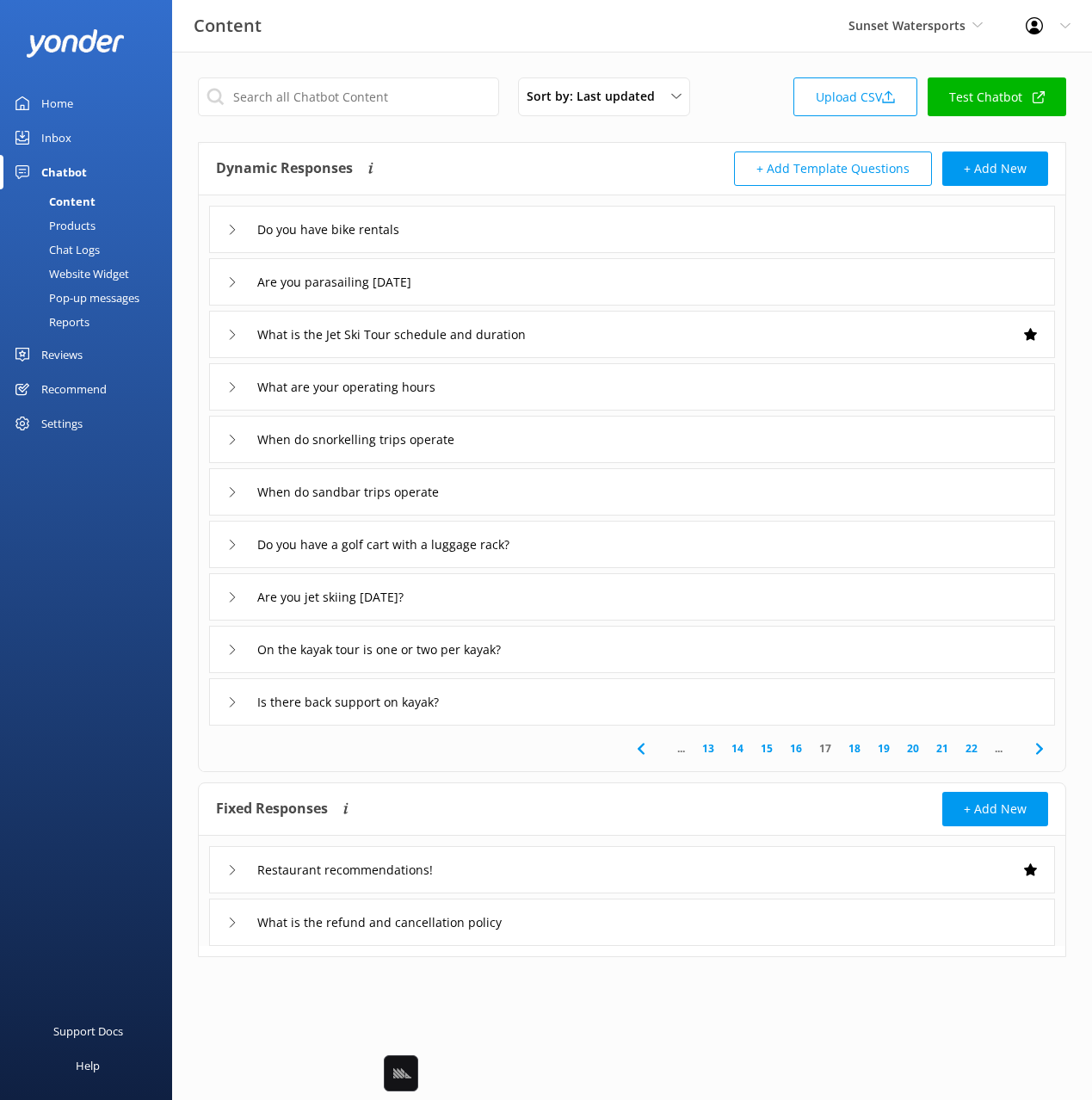
click at [509, 761] on div "... 13 14 15 16 17 18 19 20 21 22 ..." at bounding box center [631, 747] width 859 height 45
click at [1033, 742] on icon at bounding box center [1039, 748] width 20 height 20
click at [1040, 747] on use at bounding box center [1038, 748] width 7 height 12
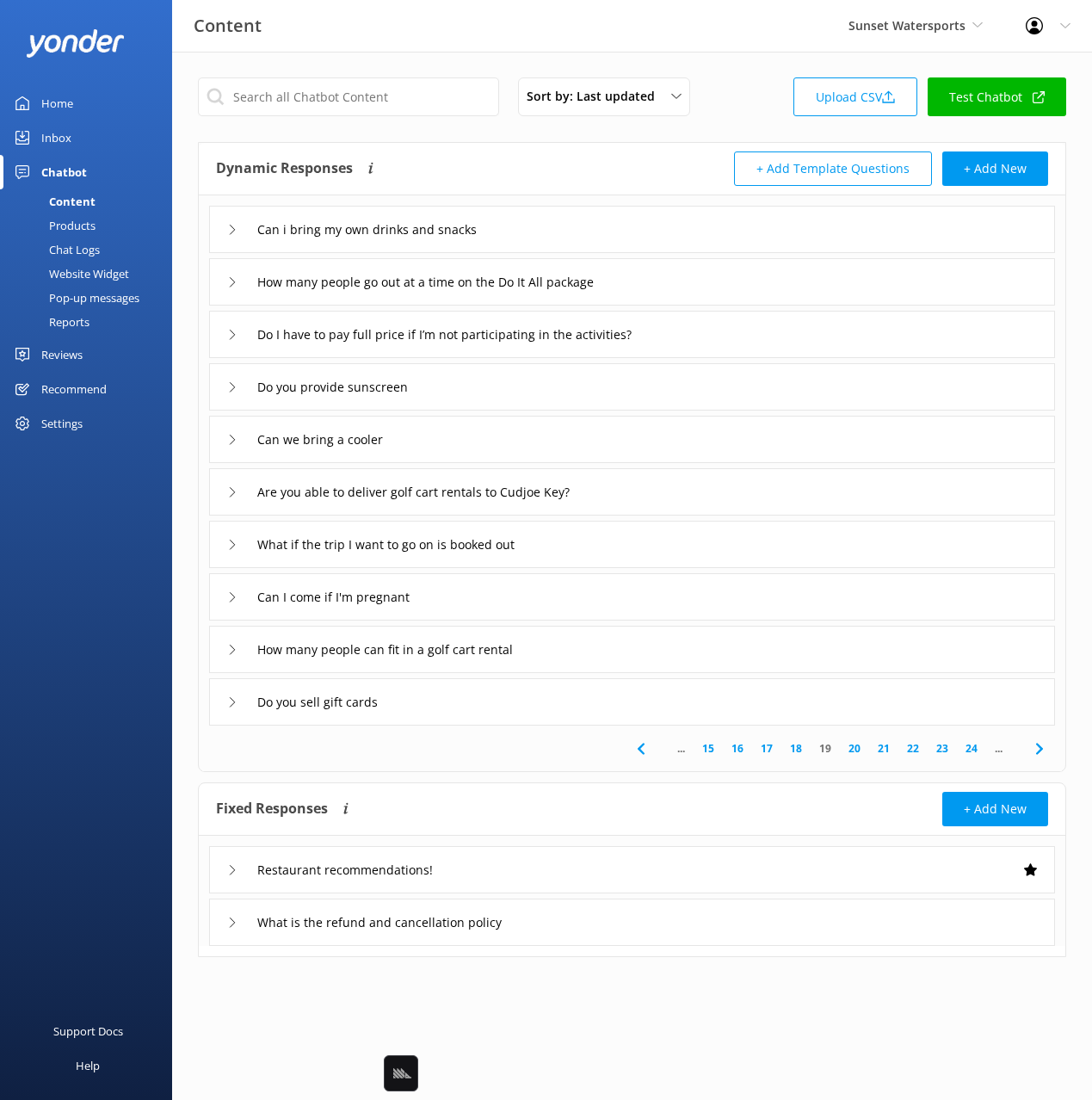
click at [967, 102] on link "Test Chatbot" at bounding box center [996, 97] width 138 height 39
click at [777, 42] on div "Content Sunset Watersports Black Cat Cruises [GEOGRAPHIC_DATA] [GEOGRAPHIC_DATA…" at bounding box center [546, 25] width 1092 height 51
click at [383, 94] on input "text" at bounding box center [349, 97] width 301 height 39
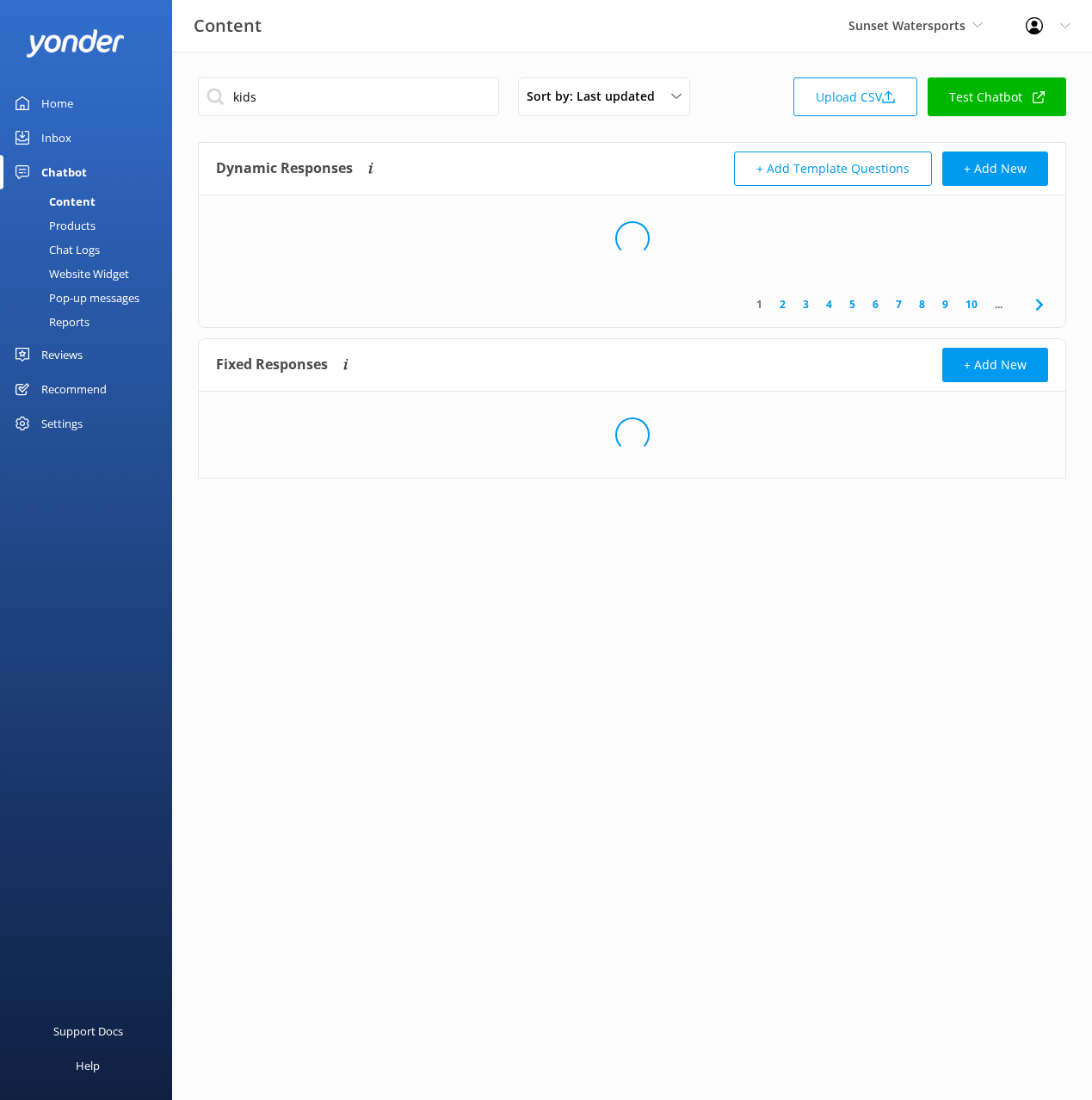
click at [621, 167] on div "Dynamic Responses Dynamic responses rely on the Large Language Model to create …" at bounding box center [424, 169] width 416 height 35
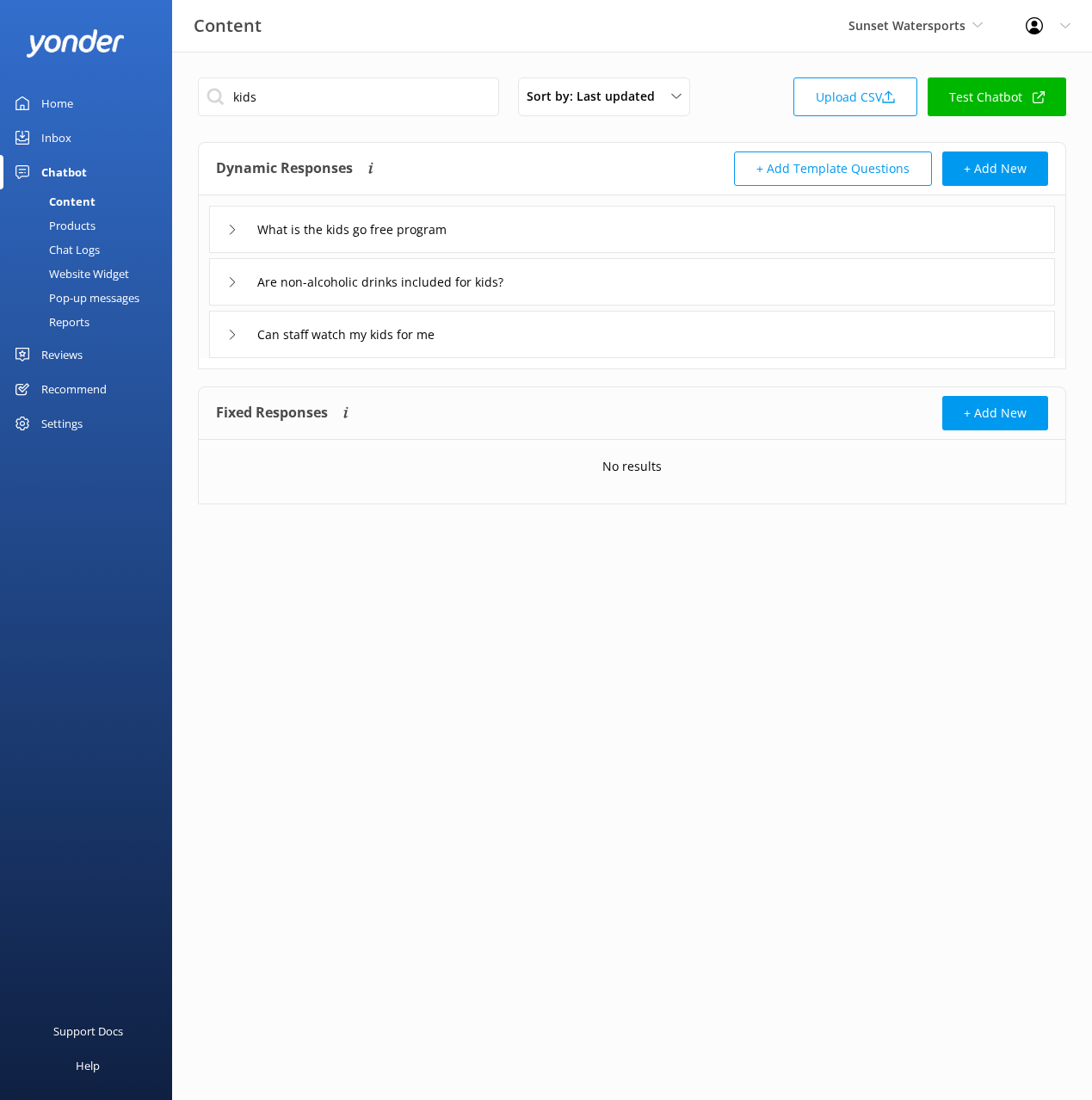
drag, startPoint x: 546, startPoint y: 229, endPoint x: 428, endPoint y: 247, distance: 119.4
click at [546, 229] on div "What is the kids go free program" at bounding box center [632, 229] width 846 height 47
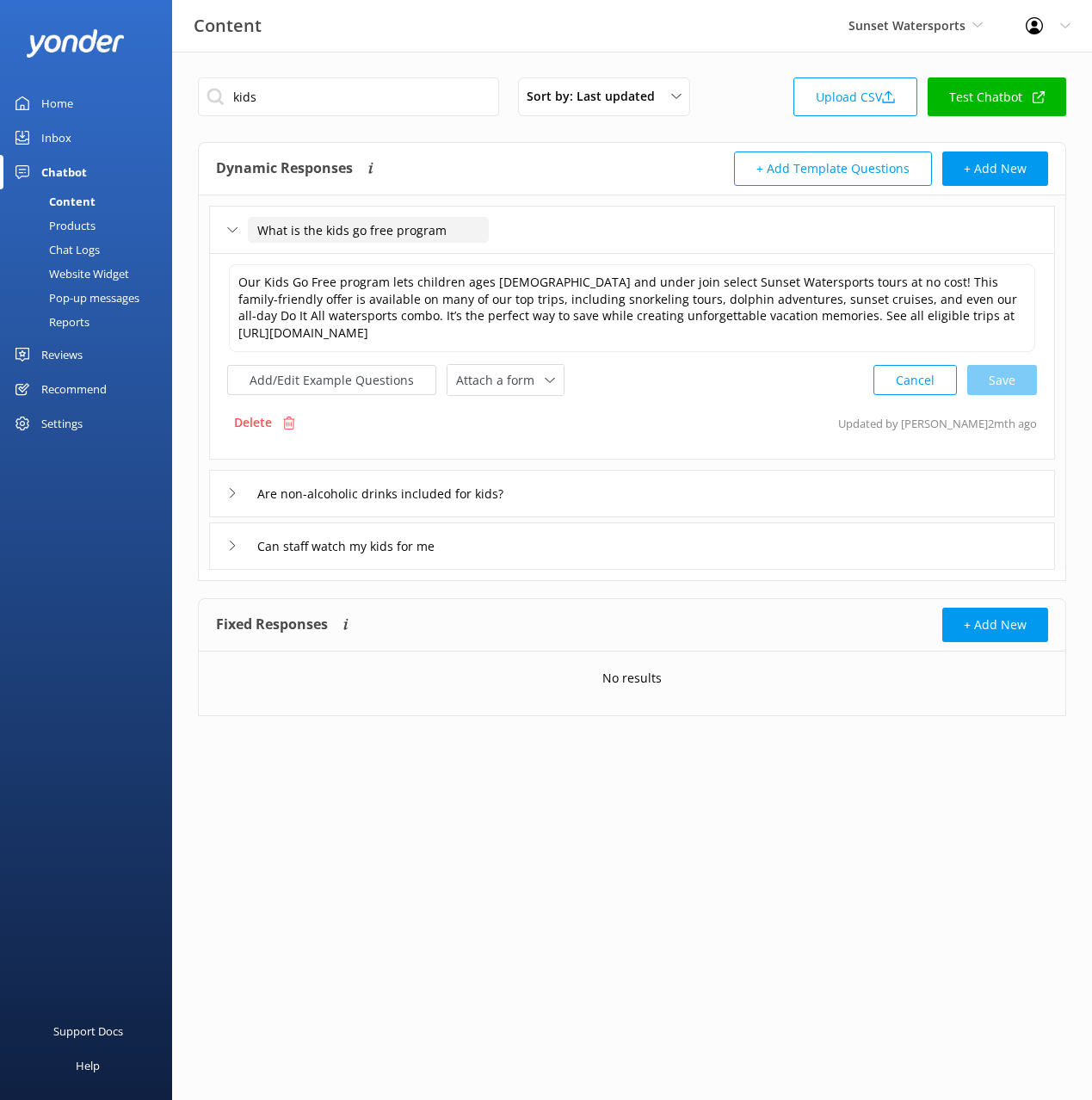
click at [379, 230] on input "What is the kids go free program" at bounding box center [369, 230] width 241 height 26
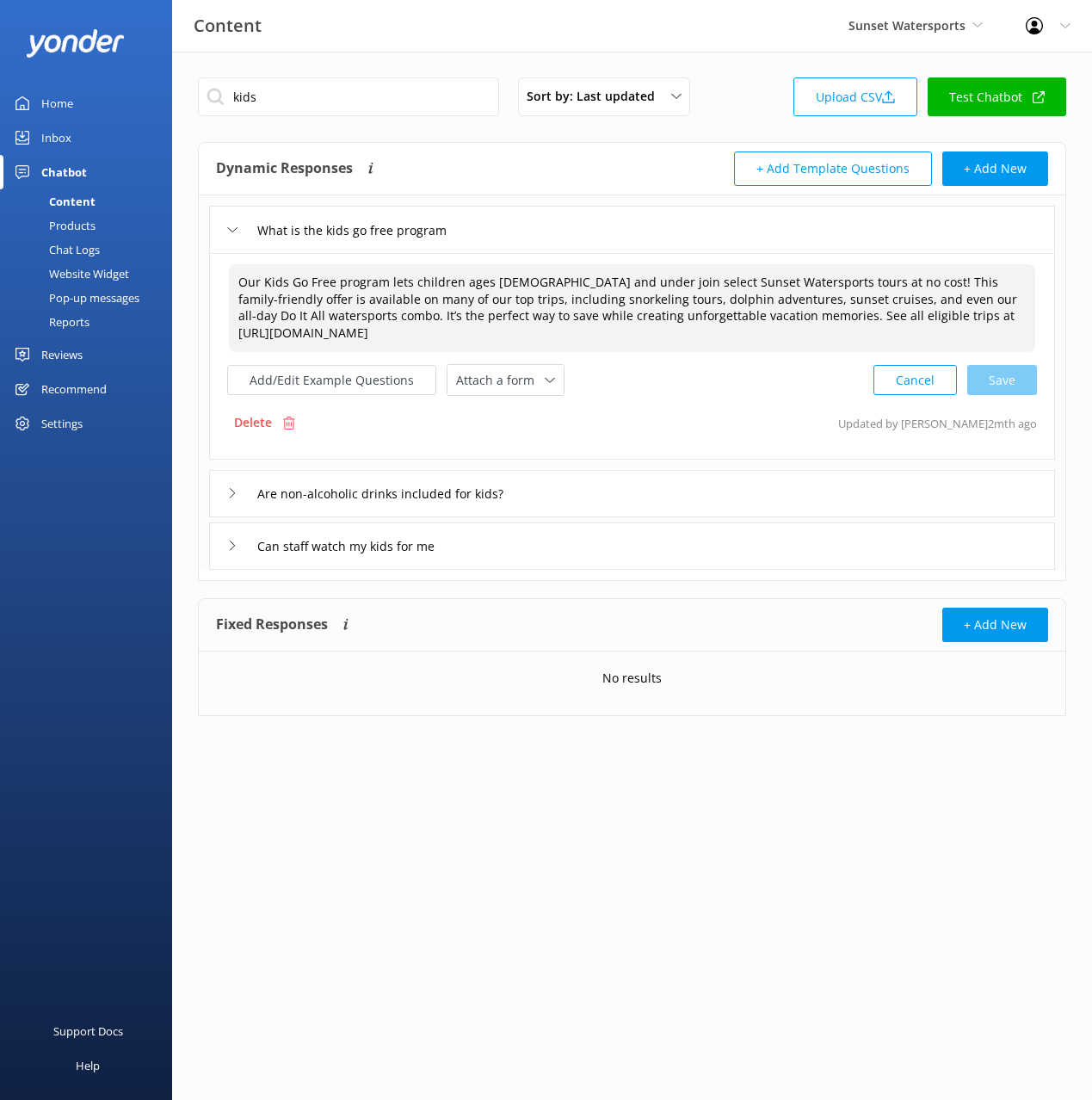
click at [406, 304] on textarea "Our Kids Go Free program lets children ages [DEMOGRAPHIC_DATA] and under join s…" at bounding box center [631, 308] width 806 height 88
click at [298, 92] on input "kids" at bounding box center [349, 97] width 301 height 39
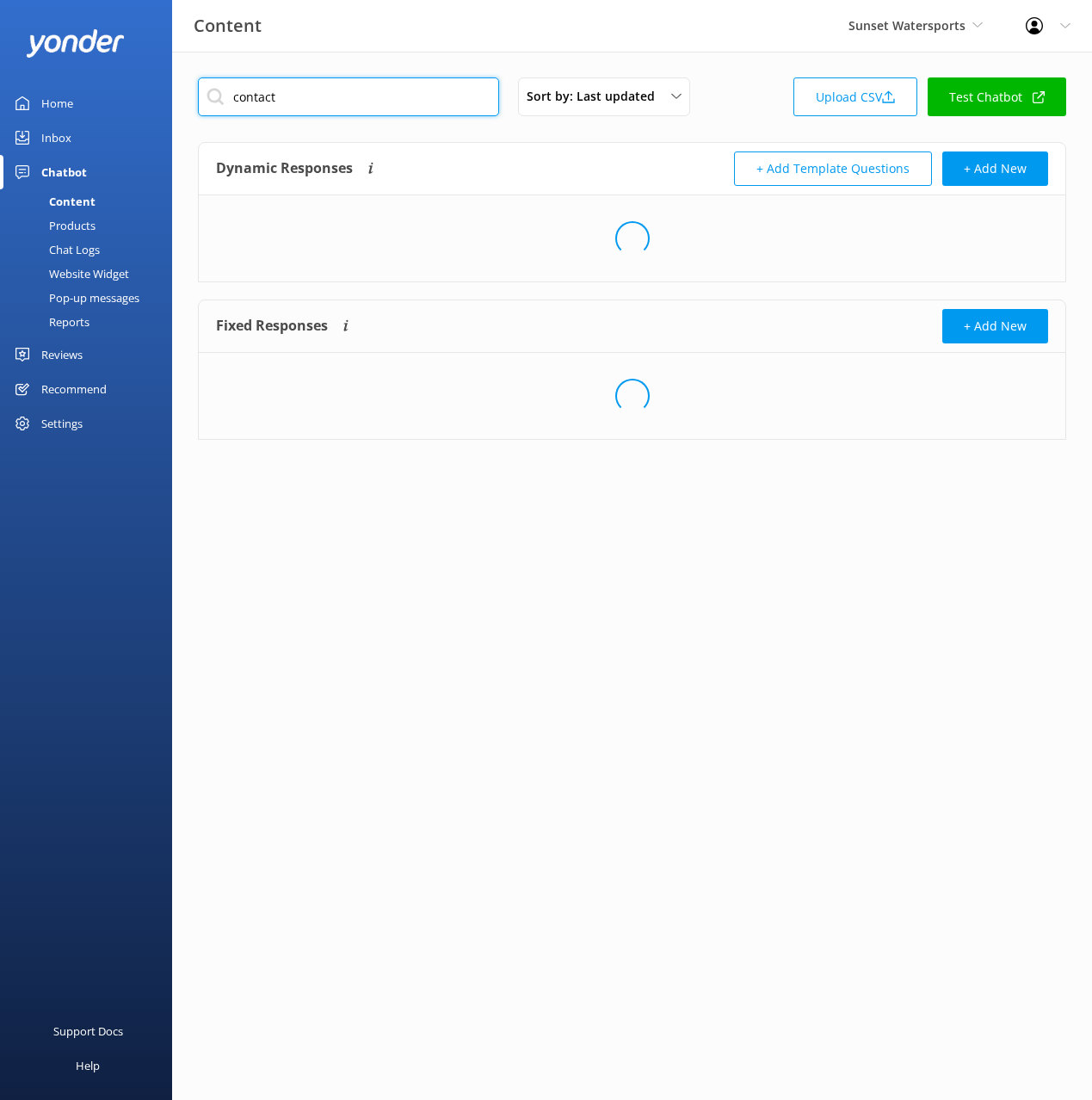
type input "contact"
click at [602, 165] on div "Dynamic Responses Dynamic responses rely on the Large Language Model to create …" at bounding box center [424, 169] width 416 height 35
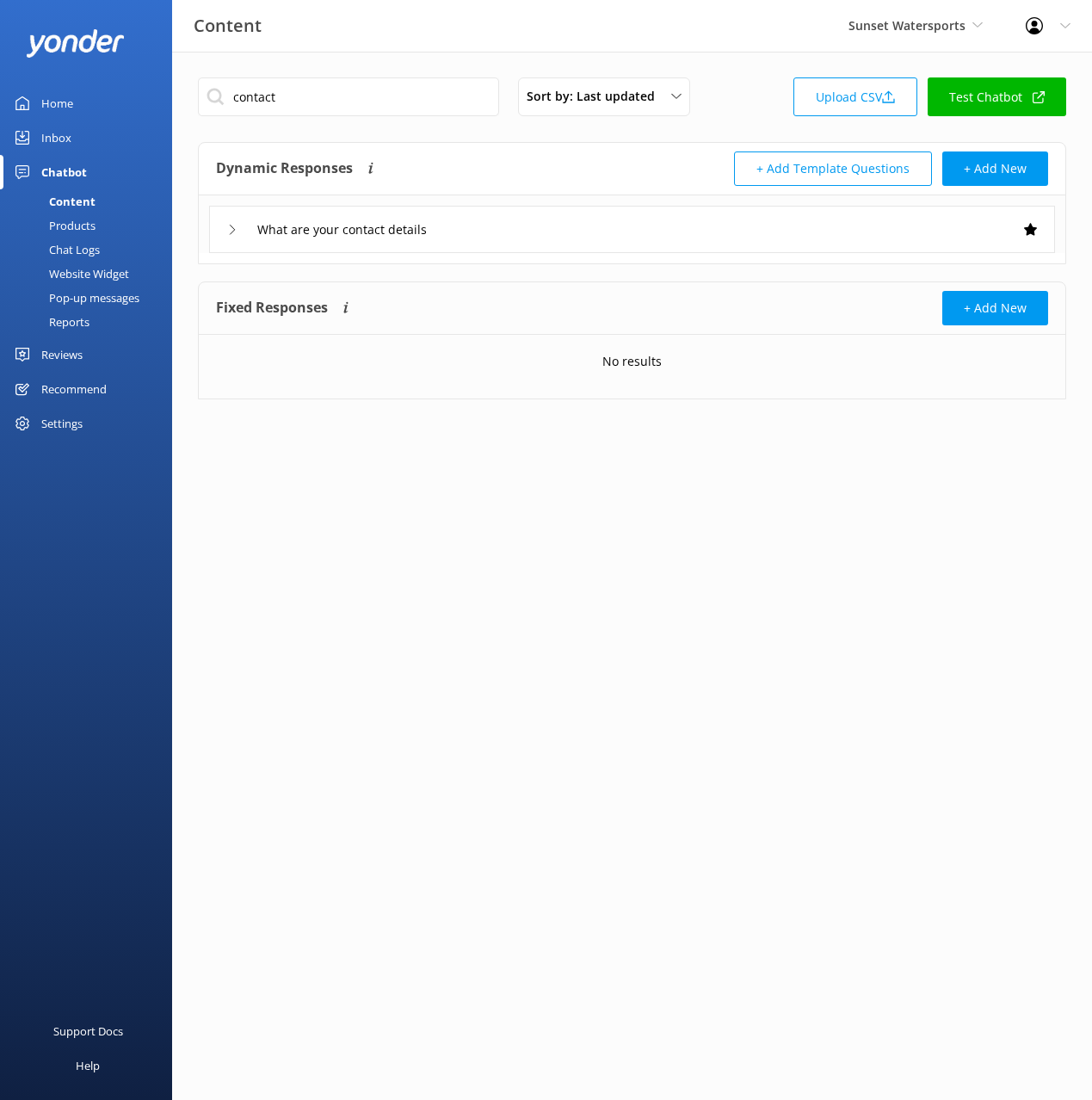
click at [652, 172] on div "+ Add Template Questions + Add New" at bounding box center [840, 169] width 416 height 35
click at [646, 225] on div "What are your contact details" at bounding box center [632, 229] width 846 height 47
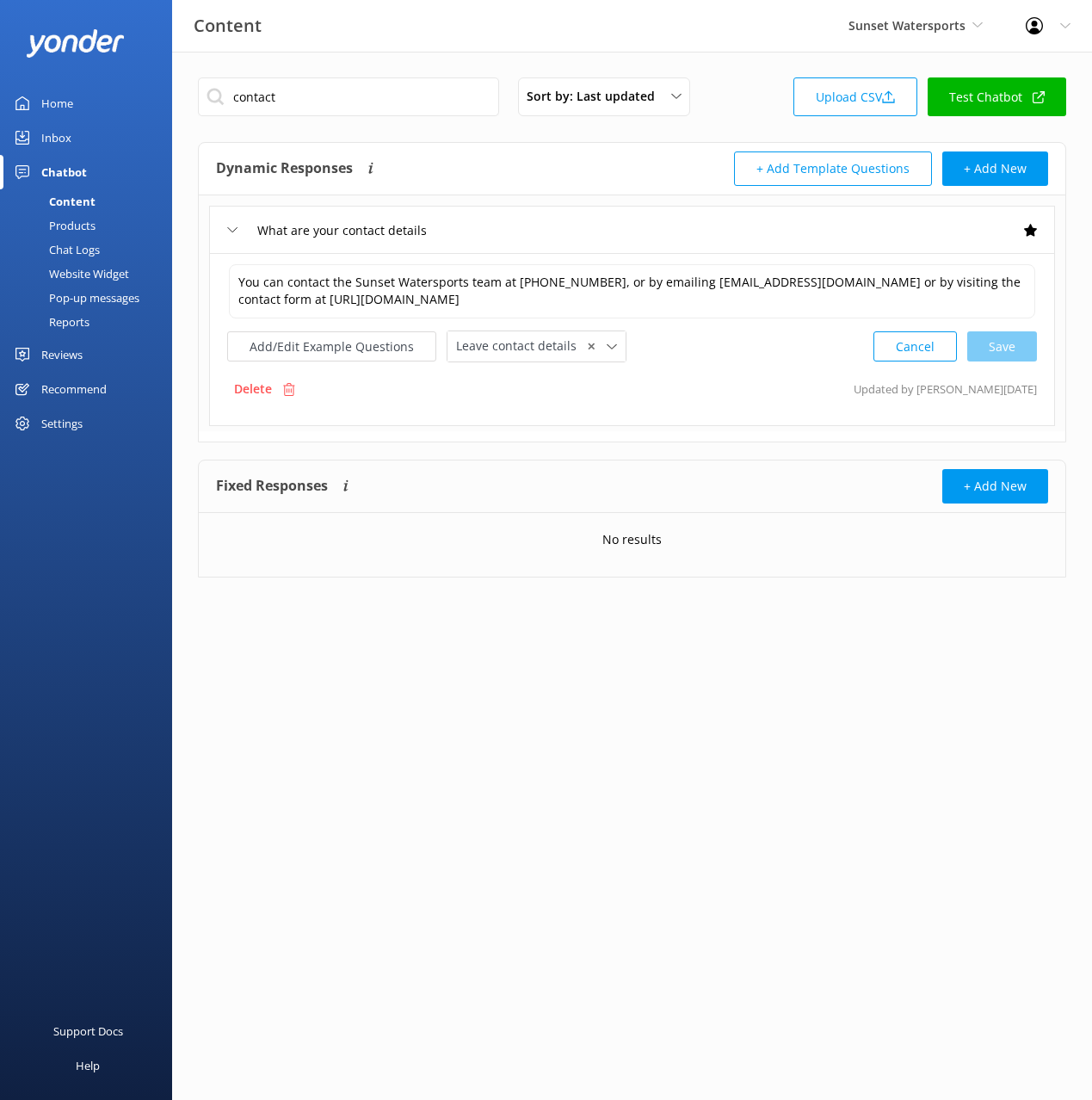
drag, startPoint x: 516, startPoint y: 177, endPoint x: 755, endPoint y: 26, distance: 282.7
click at [518, 176] on div "Dynamic Responses Dynamic responses rely on the Large Language Model to create …" at bounding box center [424, 169] width 416 height 35
